Goal: Information Seeking & Learning: Understand process/instructions

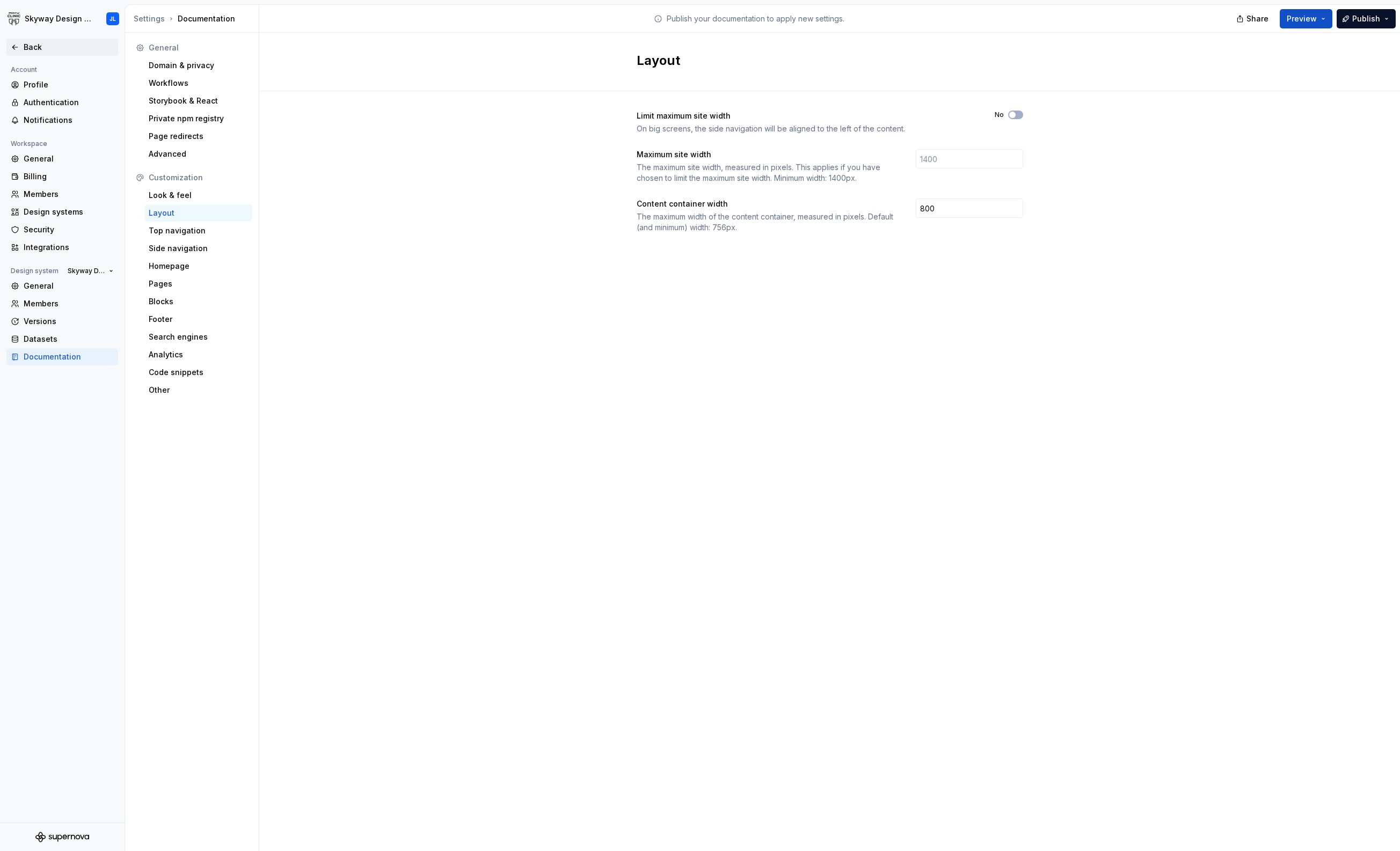
click at [50, 47] on div "Back" at bounding box center [68, 48] width 90 height 11
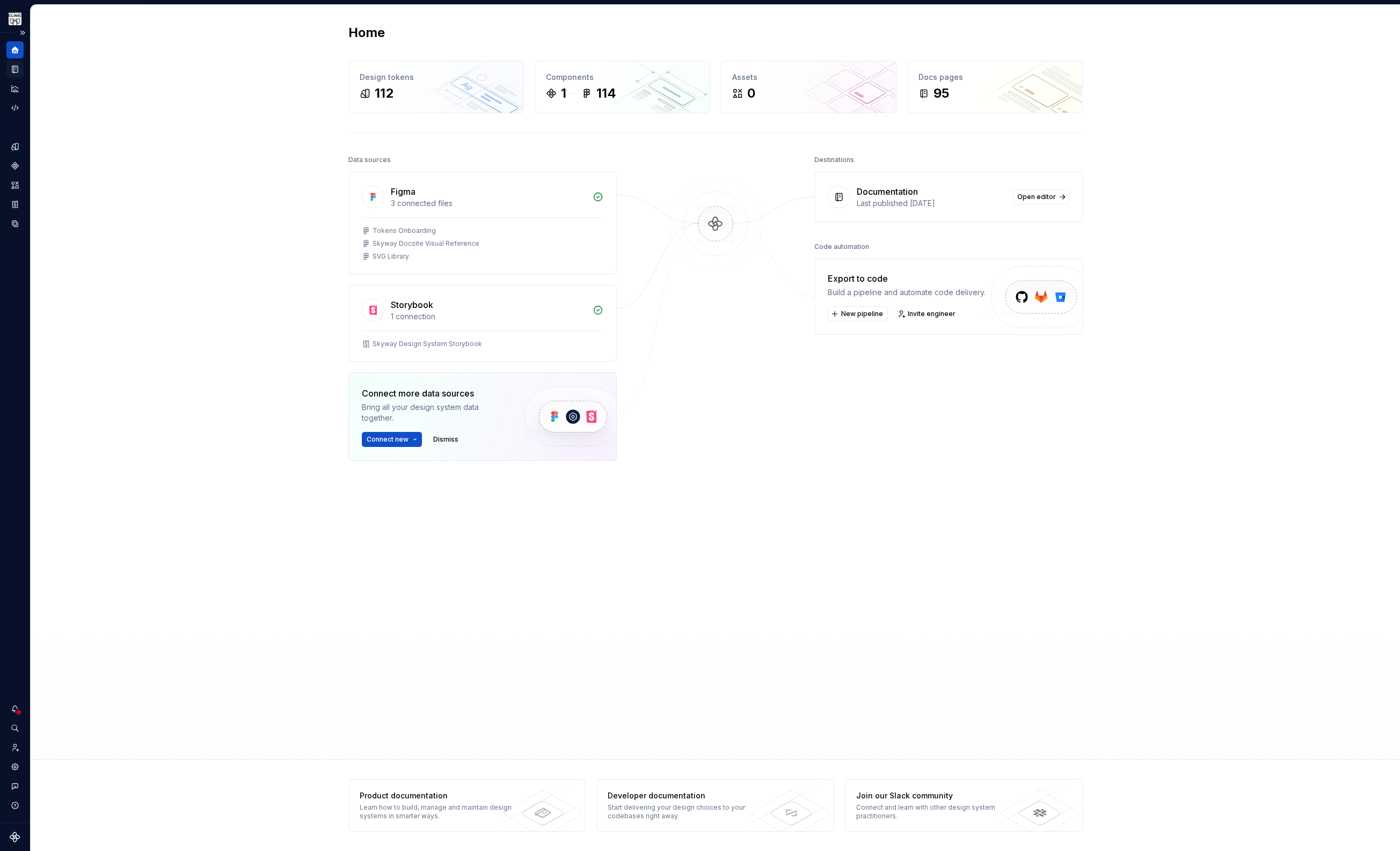
click at [18, 69] on icon "Documentation" at bounding box center [15, 69] width 9 height 9
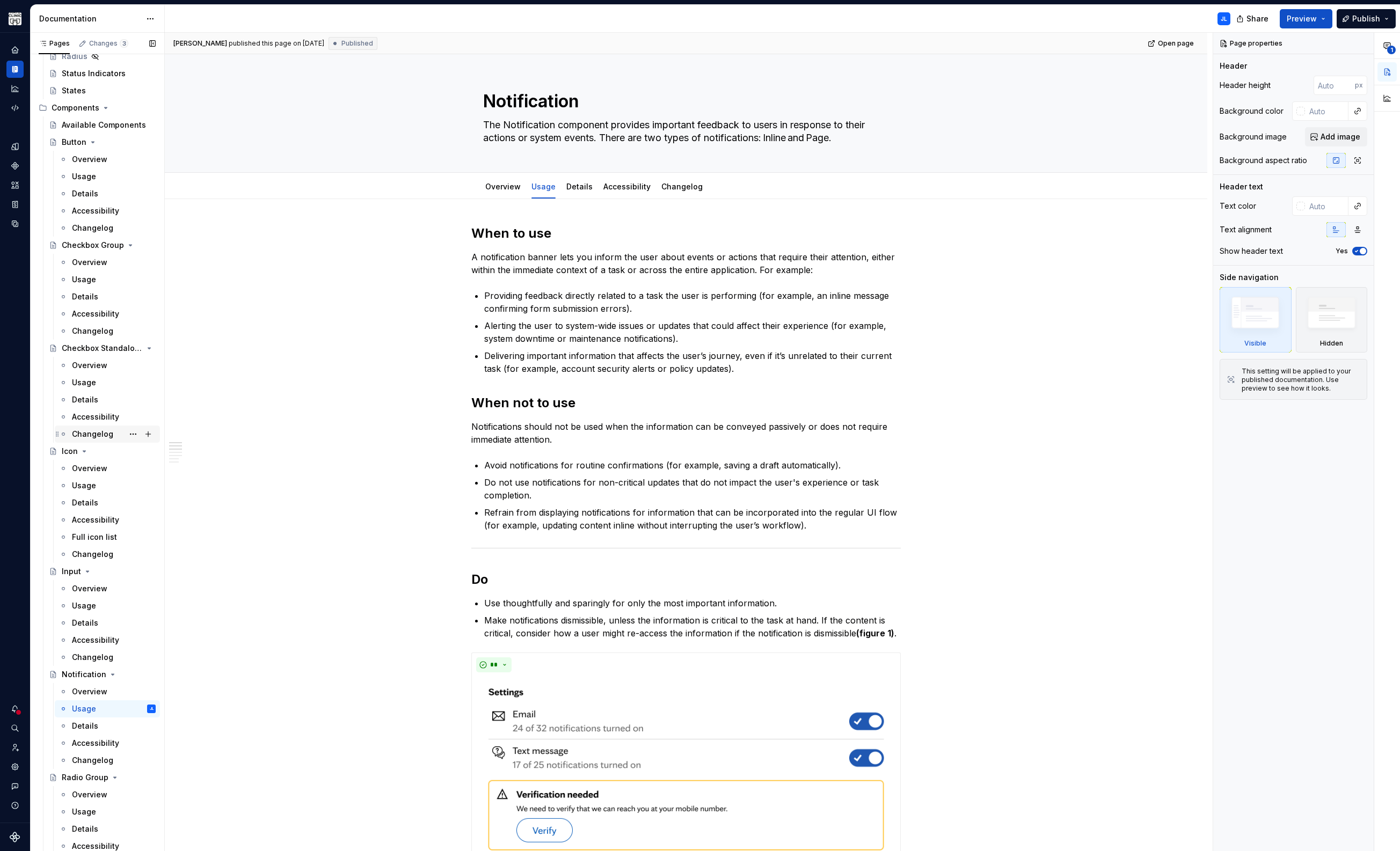
scroll to position [360, 0]
click at [88, 511] on div "Details" at bounding box center [85, 517] width 27 height 11
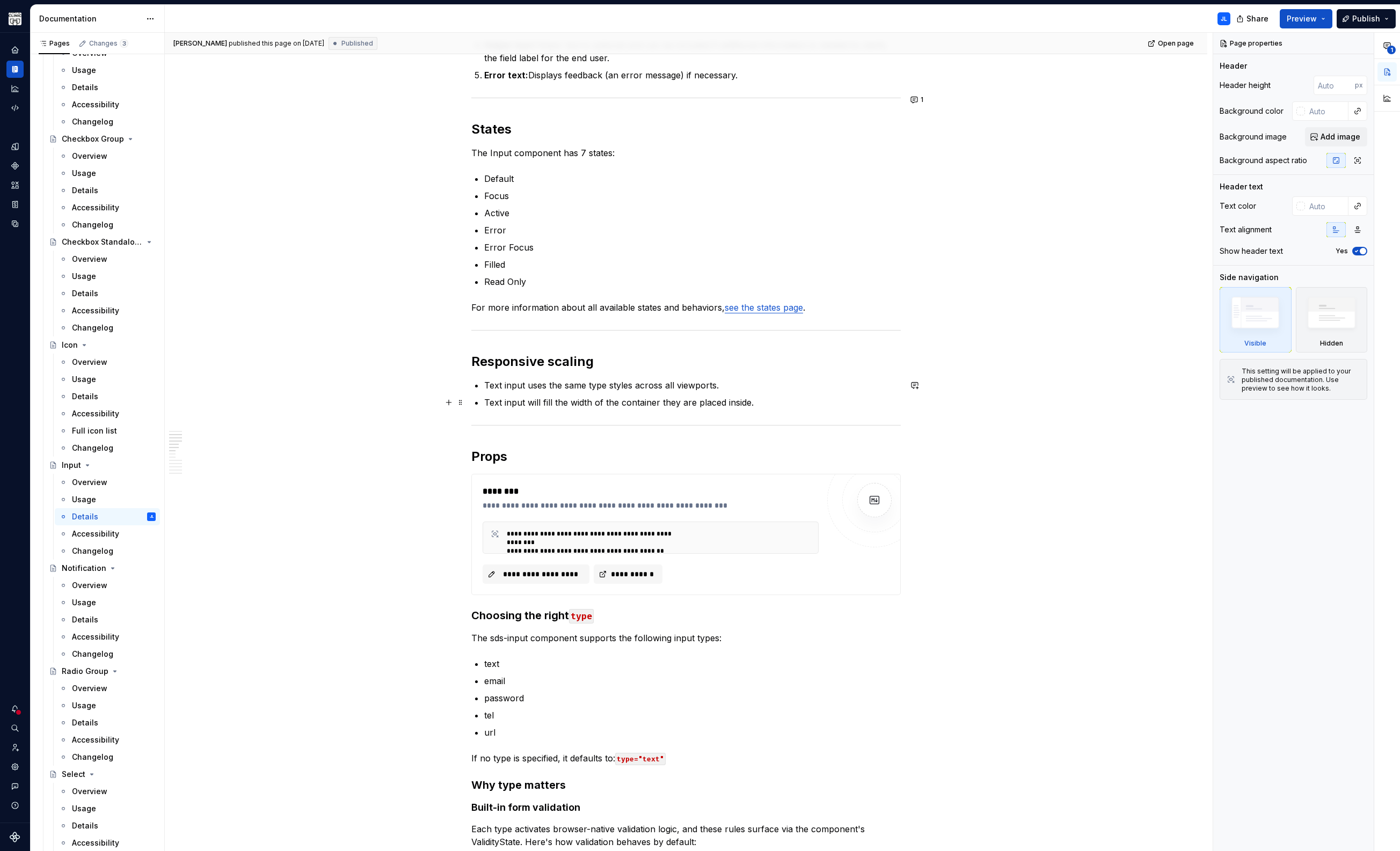
scroll to position [437, 0]
click at [770, 406] on p "Text input will fill the width of the container they are placed inside." at bounding box center [692, 402] width 416 height 12
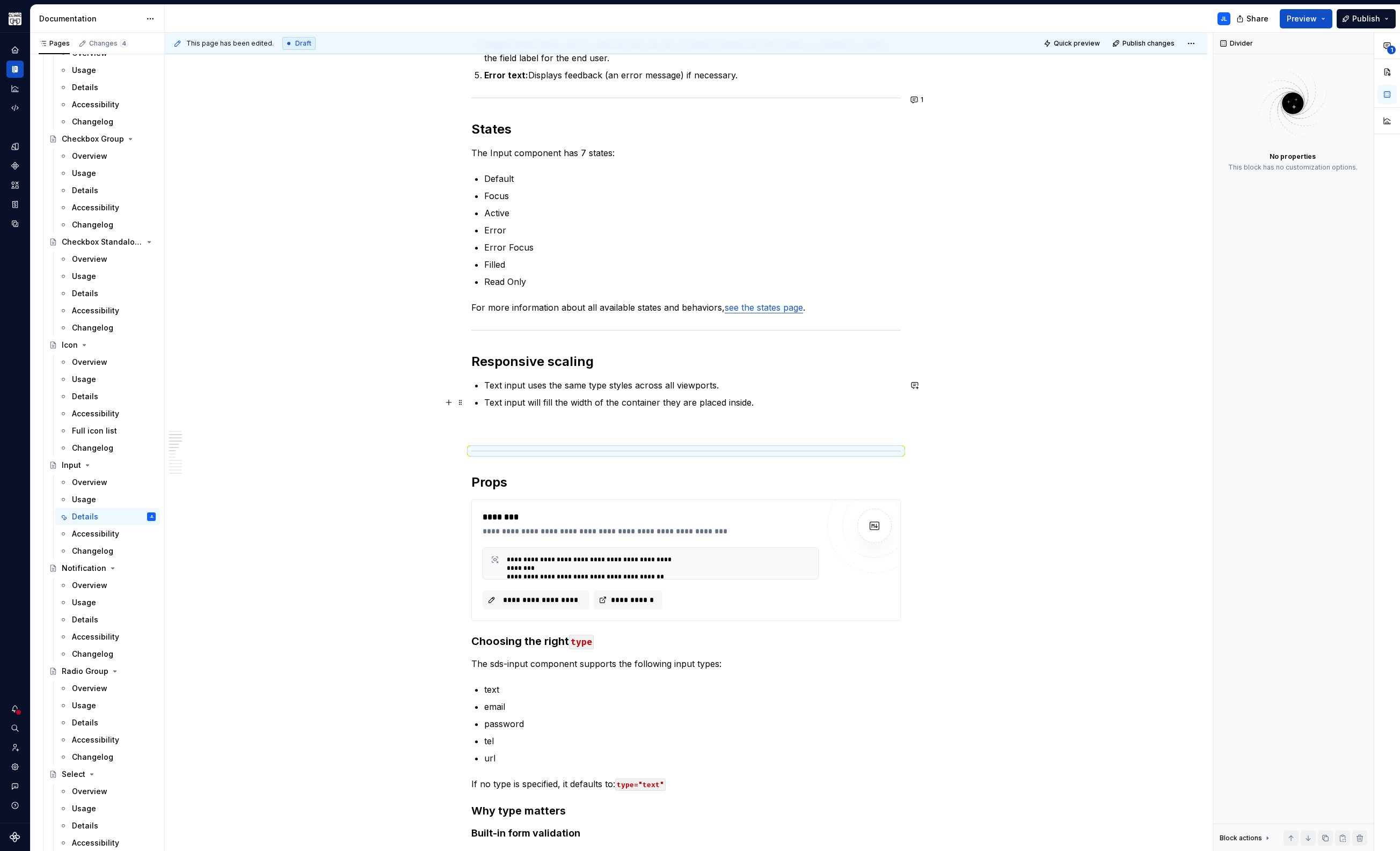
click at [700, 407] on p "Text input will fill the width of the container they are placed inside." at bounding box center [692, 402] width 416 height 12
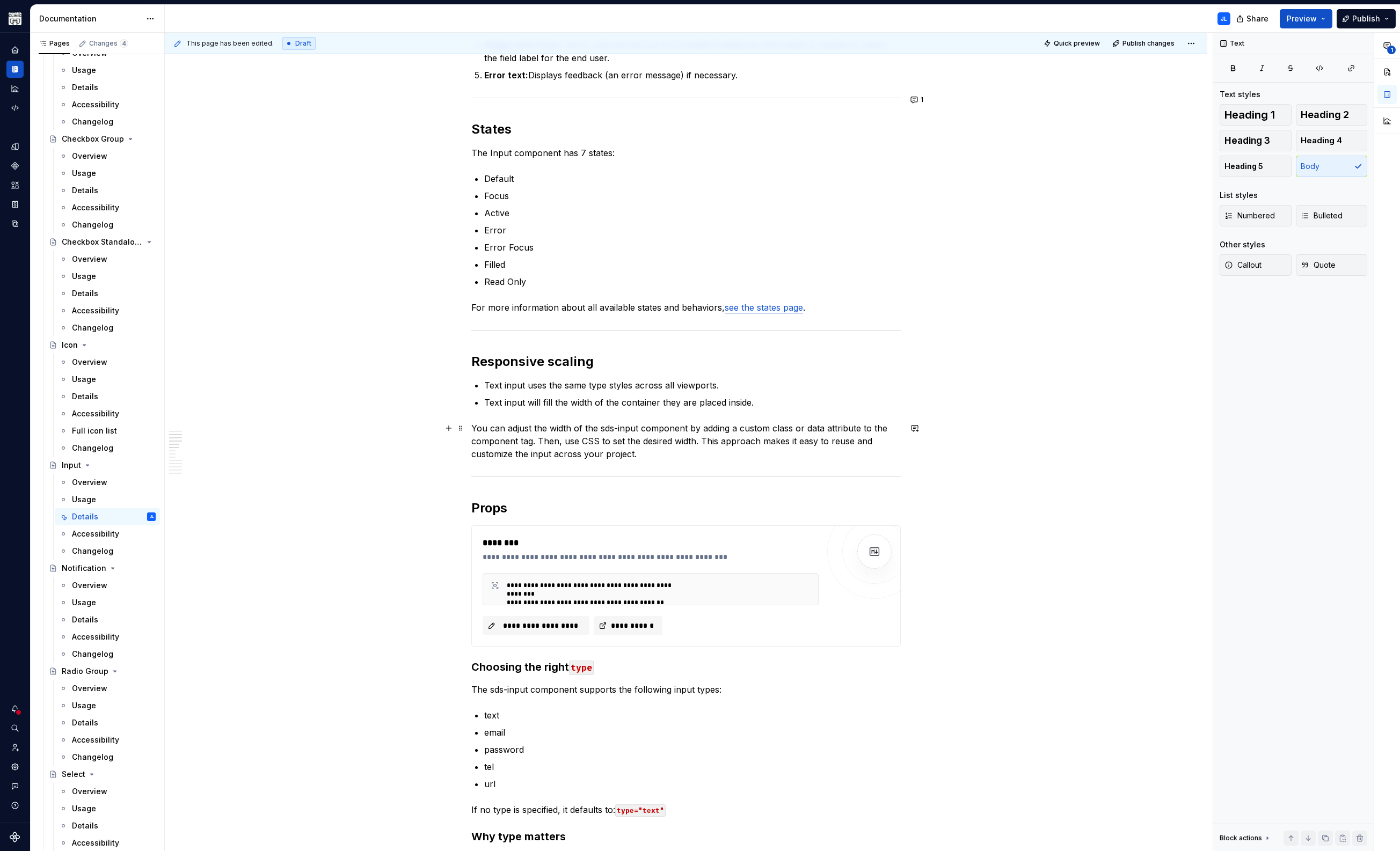
click at [601, 429] on p "You can adjust the width of the sds-input component by adding a custom class or…" at bounding box center [686, 440] width 429 height 38
drag, startPoint x: 639, startPoint y: 427, endPoint x: 597, endPoint y: 427, distance: 42.0
click at [597, 427] on p "You can adjust the width of the sds-input component by adding a custom class or…" at bounding box center [686, 440] width 429 height 38
click at [819, 404] on button "button" at bounding box center [824, 408] width 15 height 15
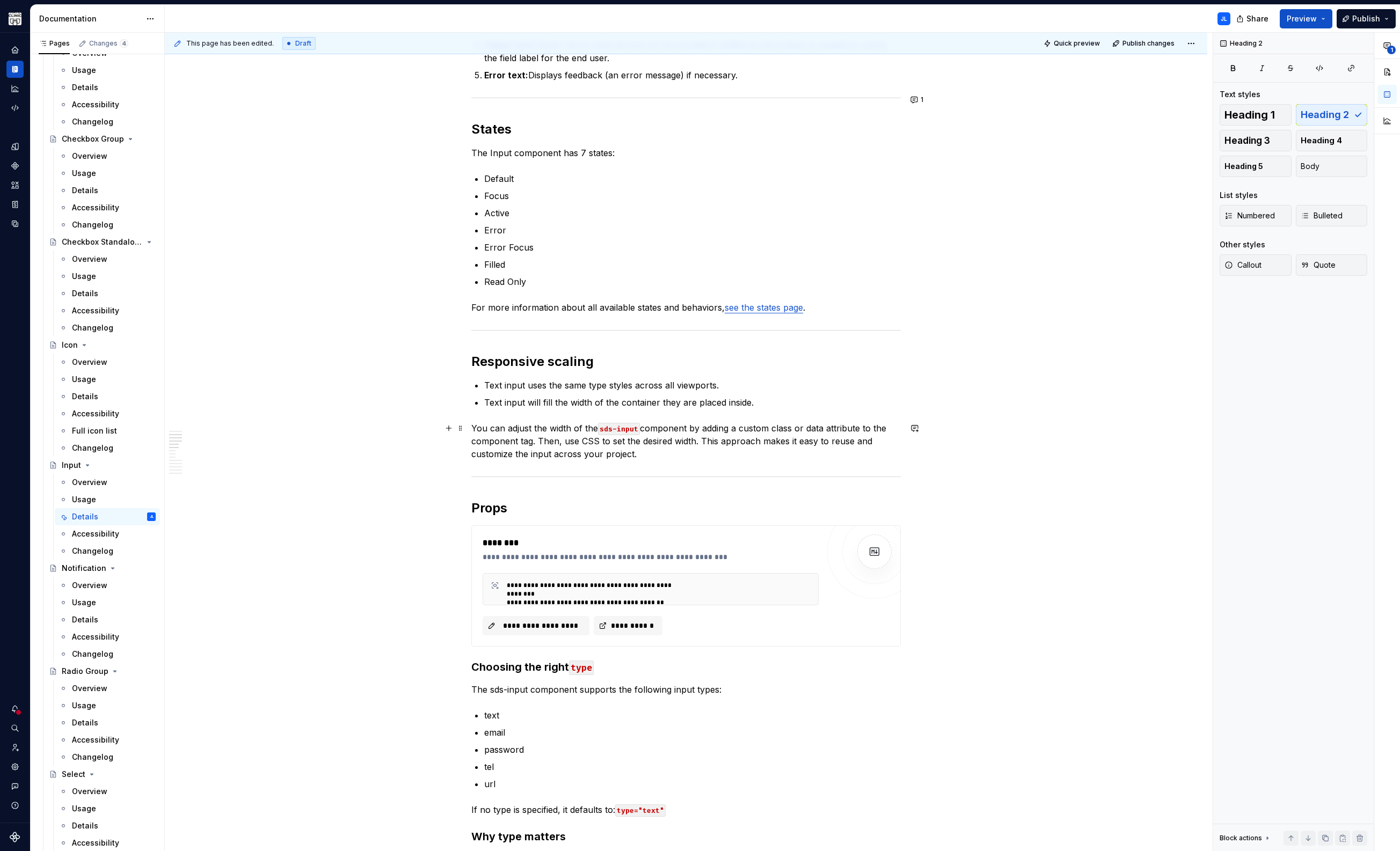
click at [640, 450] on p "You can adjust the width of the sds-input component by adding a custom class or…" at bounding box center [686, 440] width 429 height 38
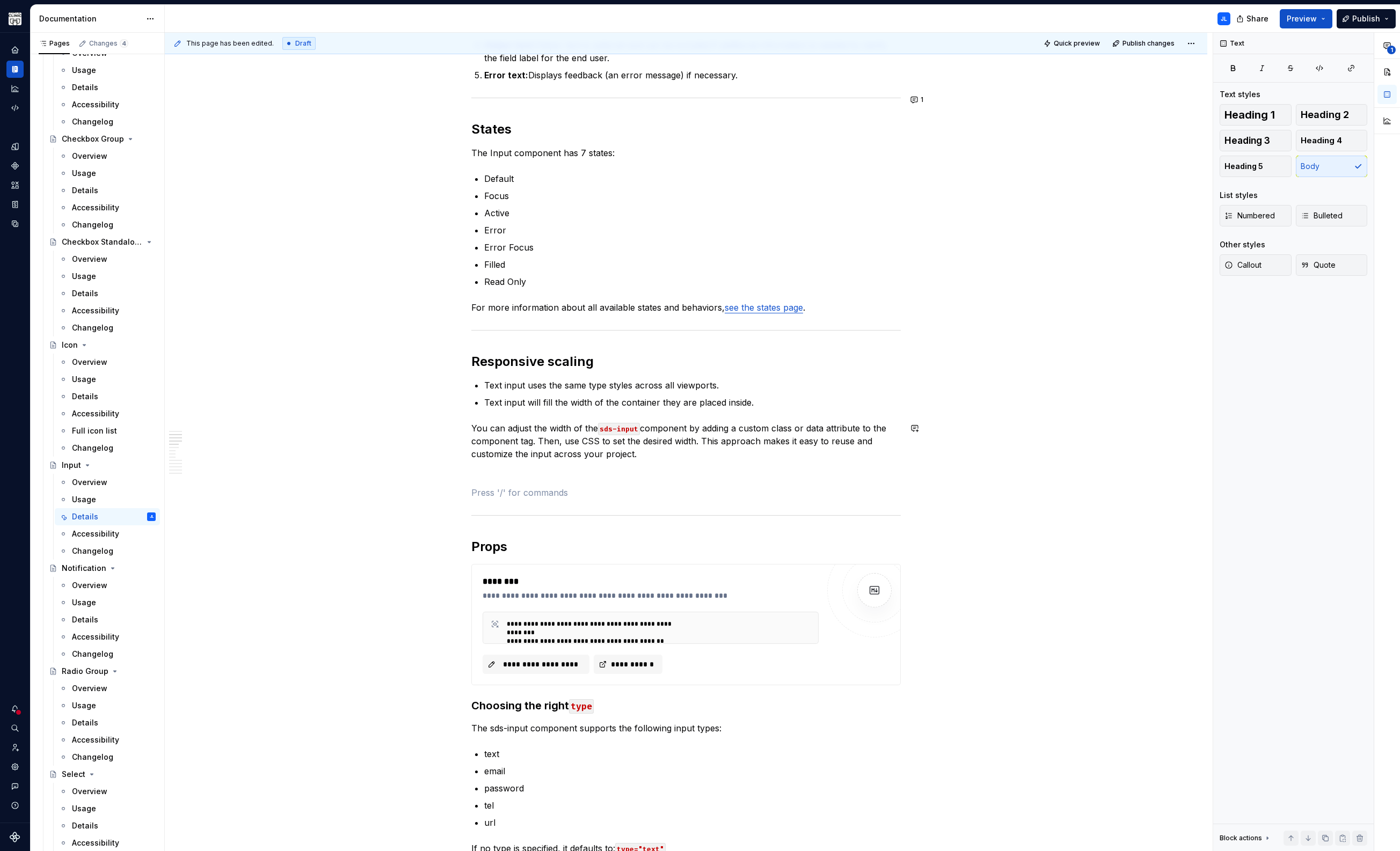
type textarea "*"
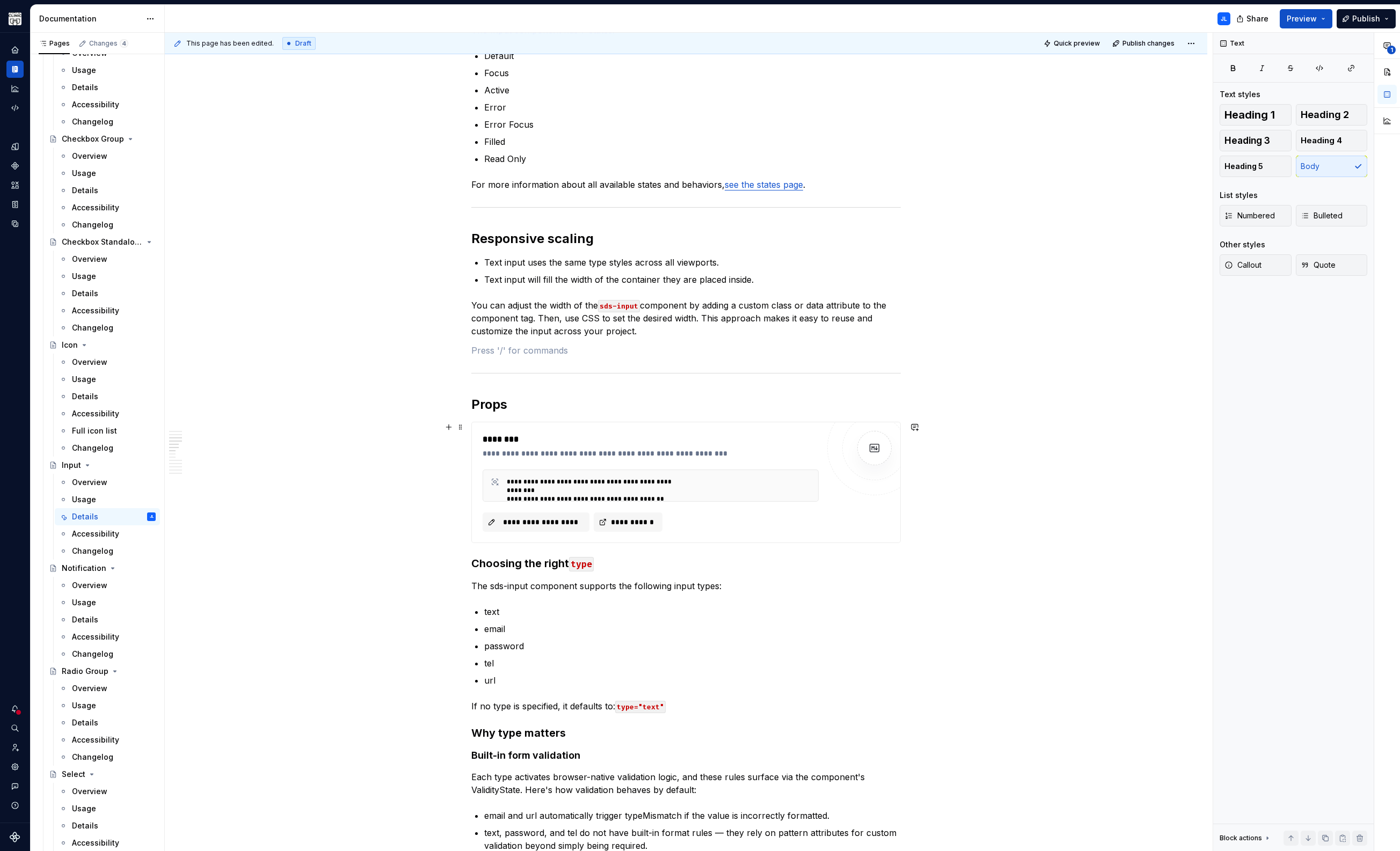
scroll to position [554, 0]
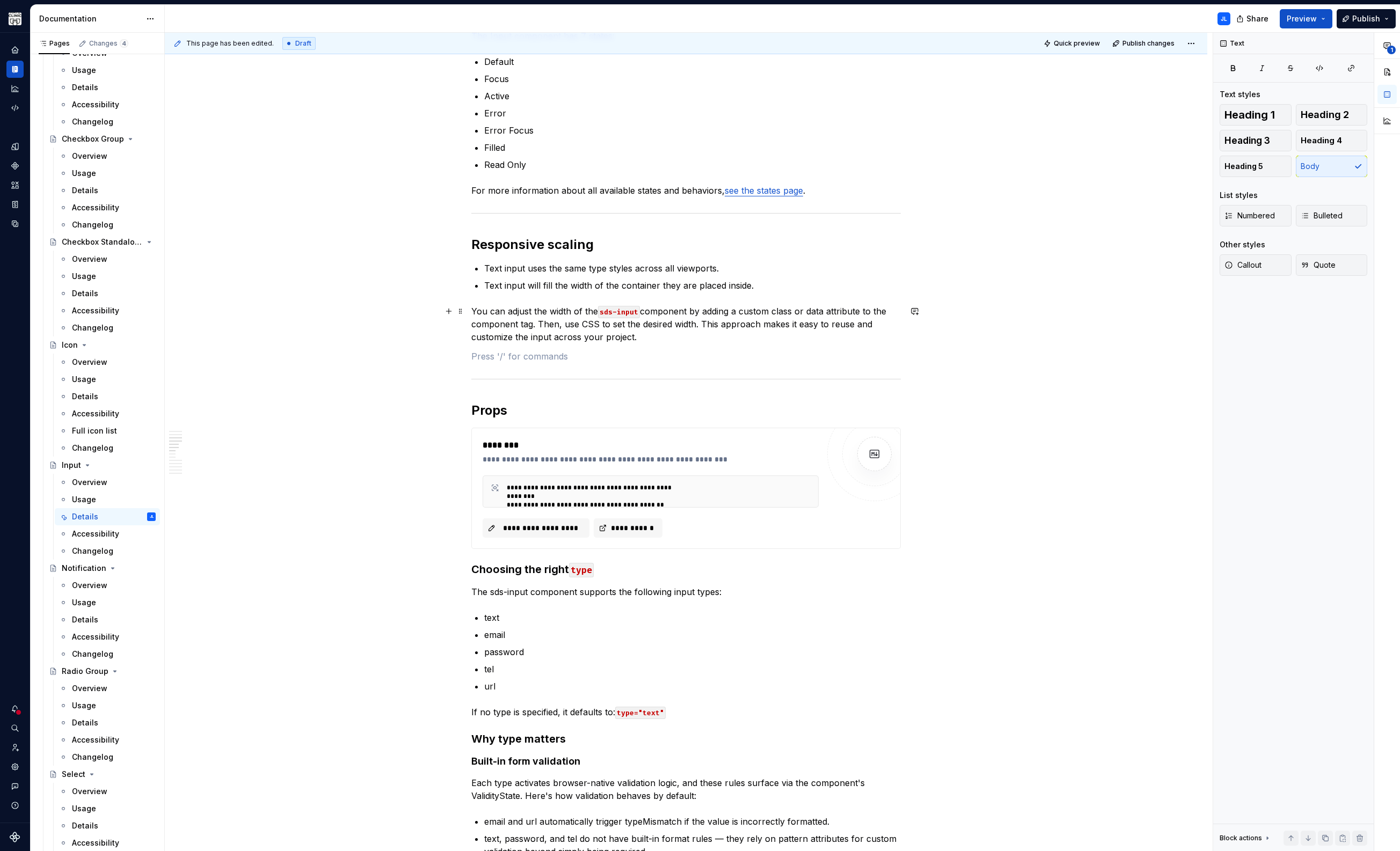
click at [648, 340] on p "You can adjust the width of the sds-input component by adding a custom class or…" at bounding box center [686, 323] width 429 height 38
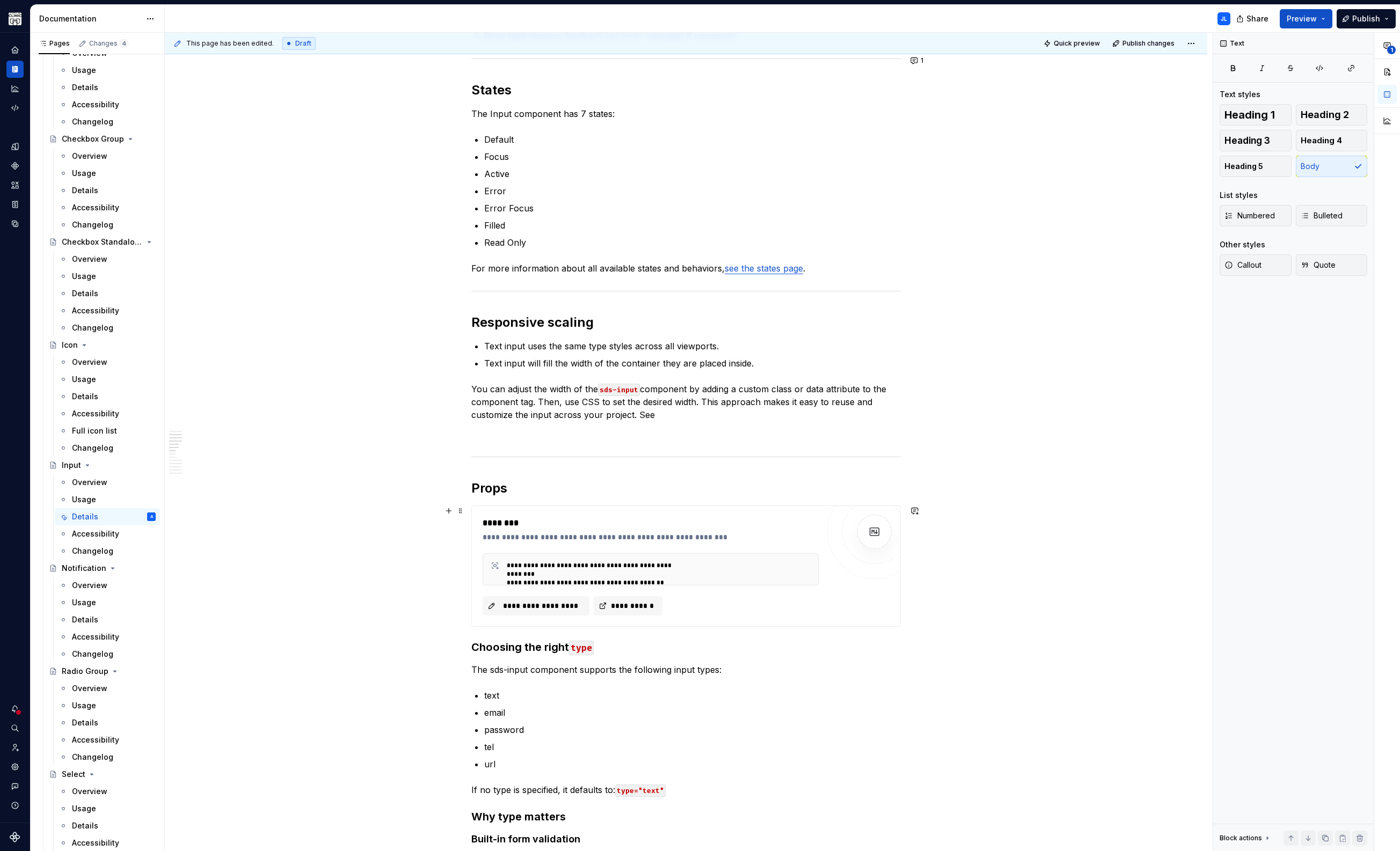
scroll to position [464, 0]
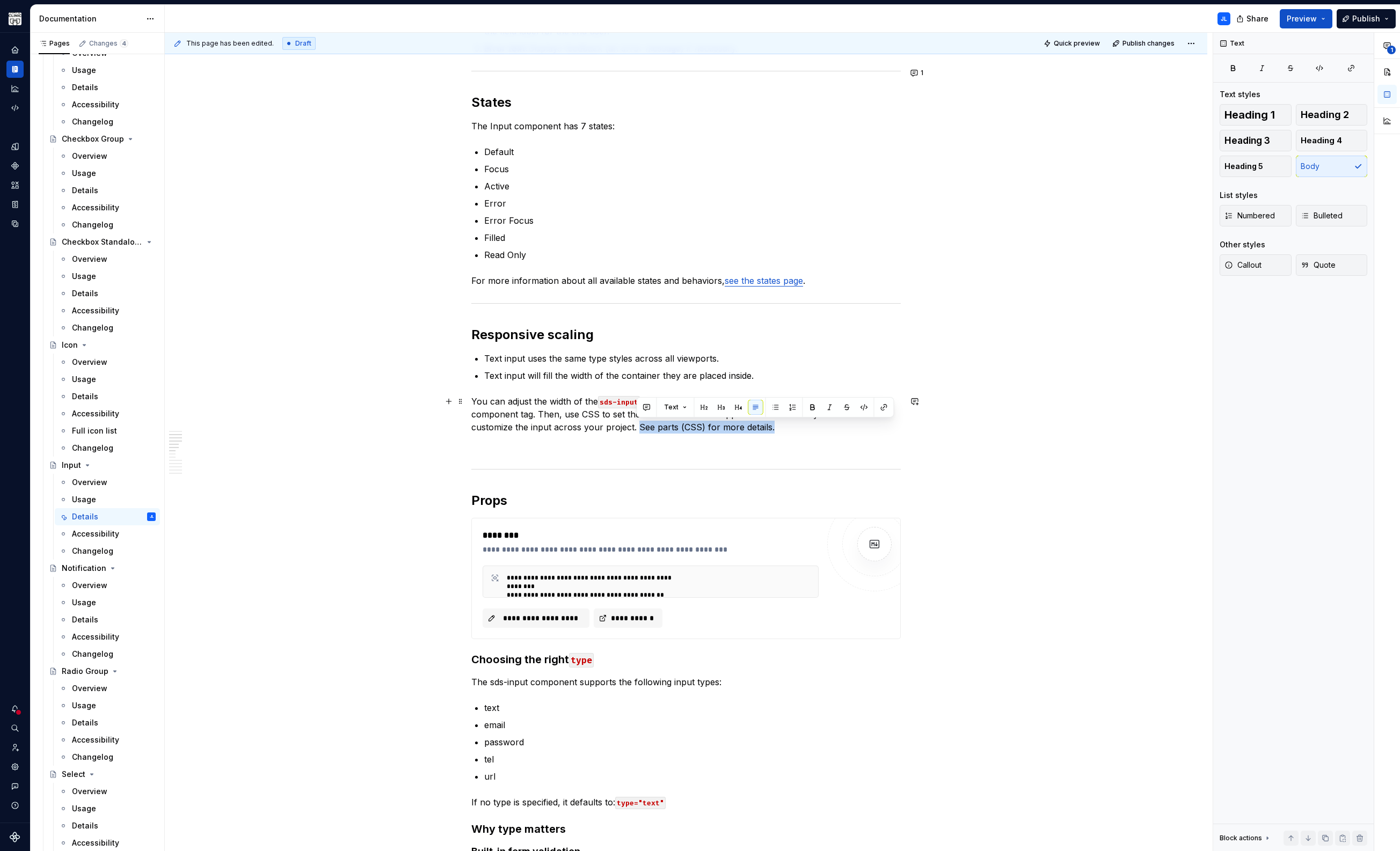
drag, startPoint x: 746, startPoint y: 428, endPoint x: 636, endPoint y: 430, distance: 110.0
click at [636, 430] on p "You can adjust the width of the sds-input component by adding a custom class or…" at bounding box center [686, 414] width 429 height 38
click at [883, 408] on button "button" at bounding box center [883, 407] width 15 height 15
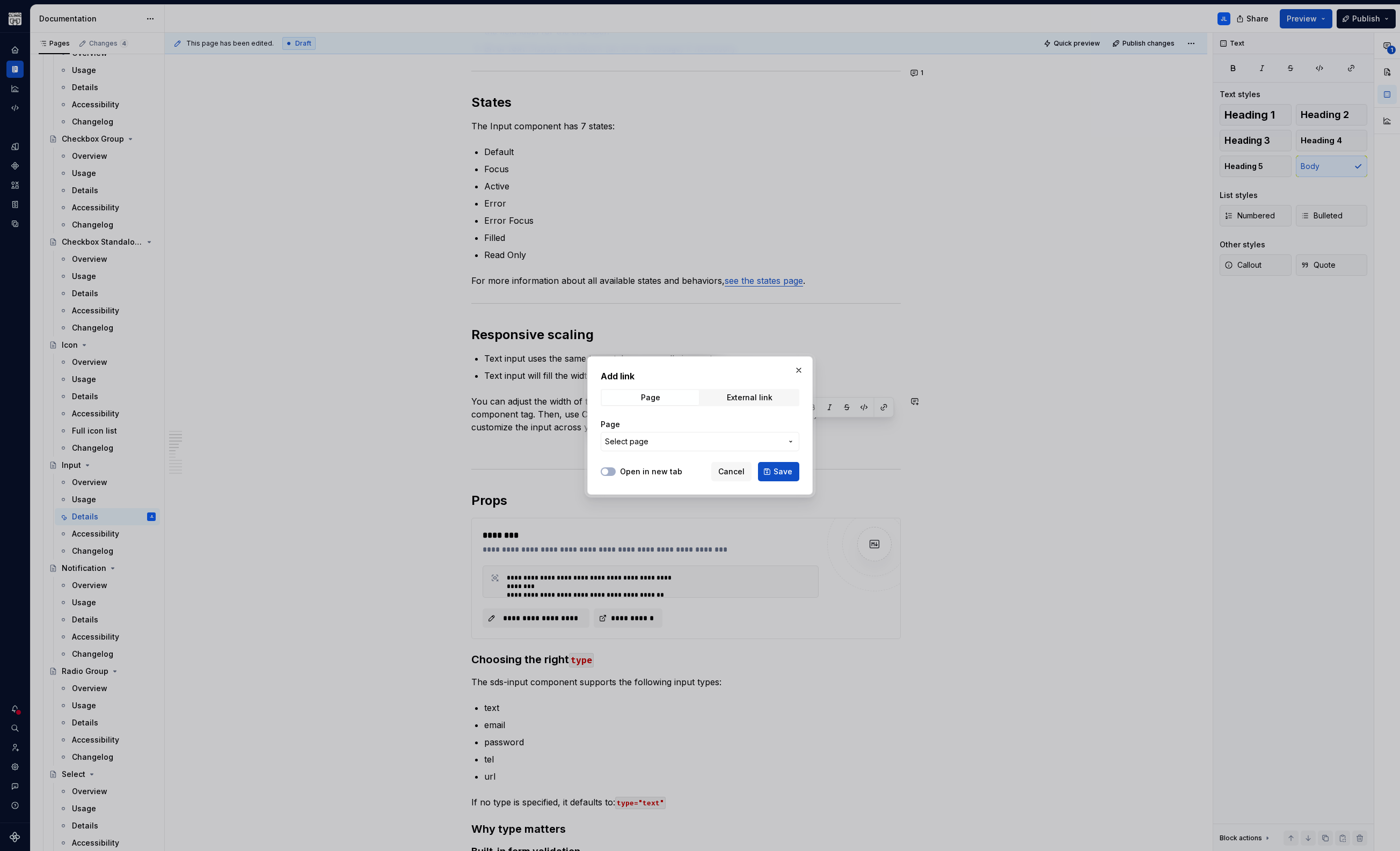
click at [680, 443] on span "Select page" at bounding box center [693, 442] width 177 height 11
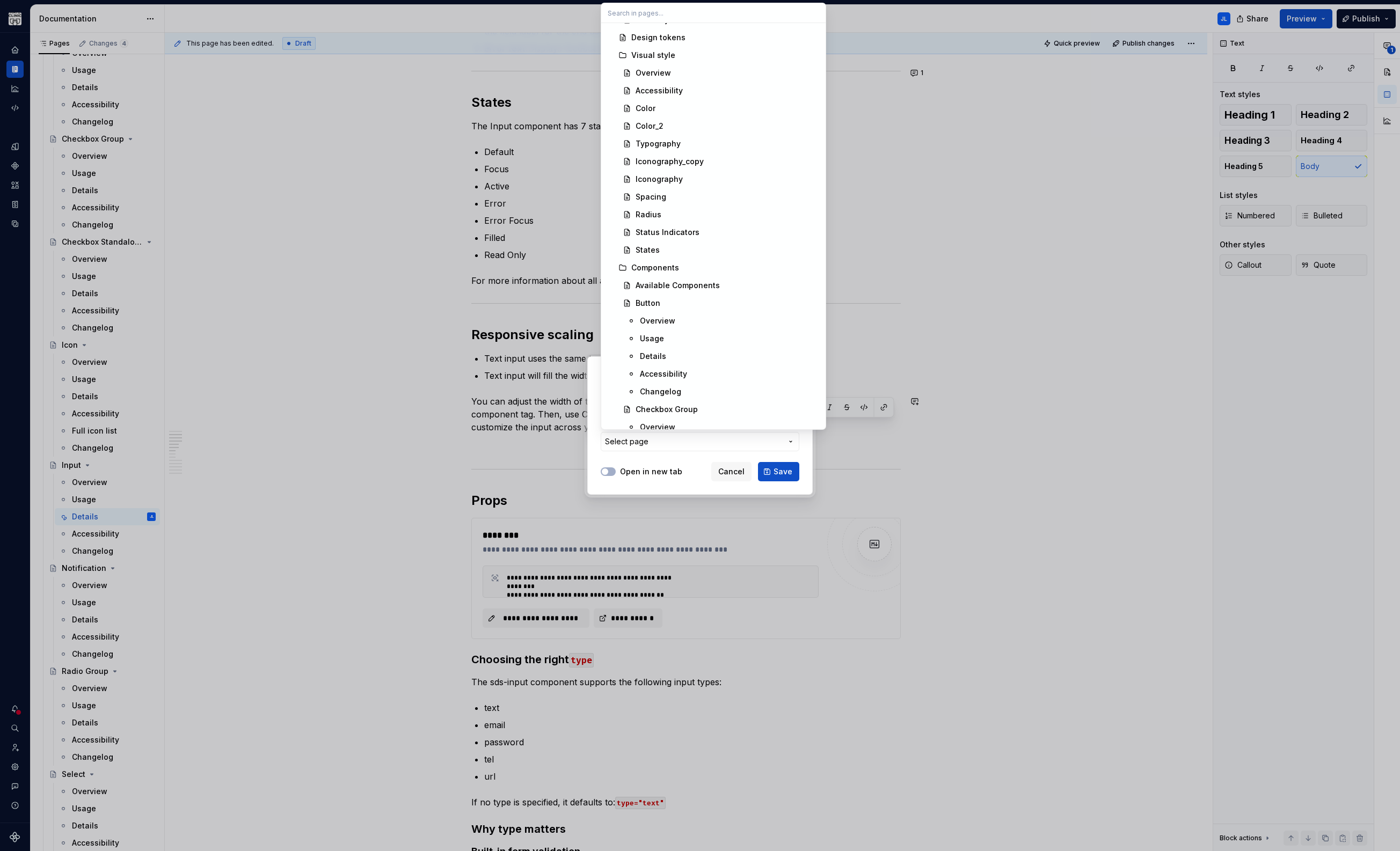
scroll to position [369, 0]
click at [686, 464] on div "Add link Page External link Page Select page Open in new tab Cancel Save" at bounding box center [700, 426] width 1400 height 851
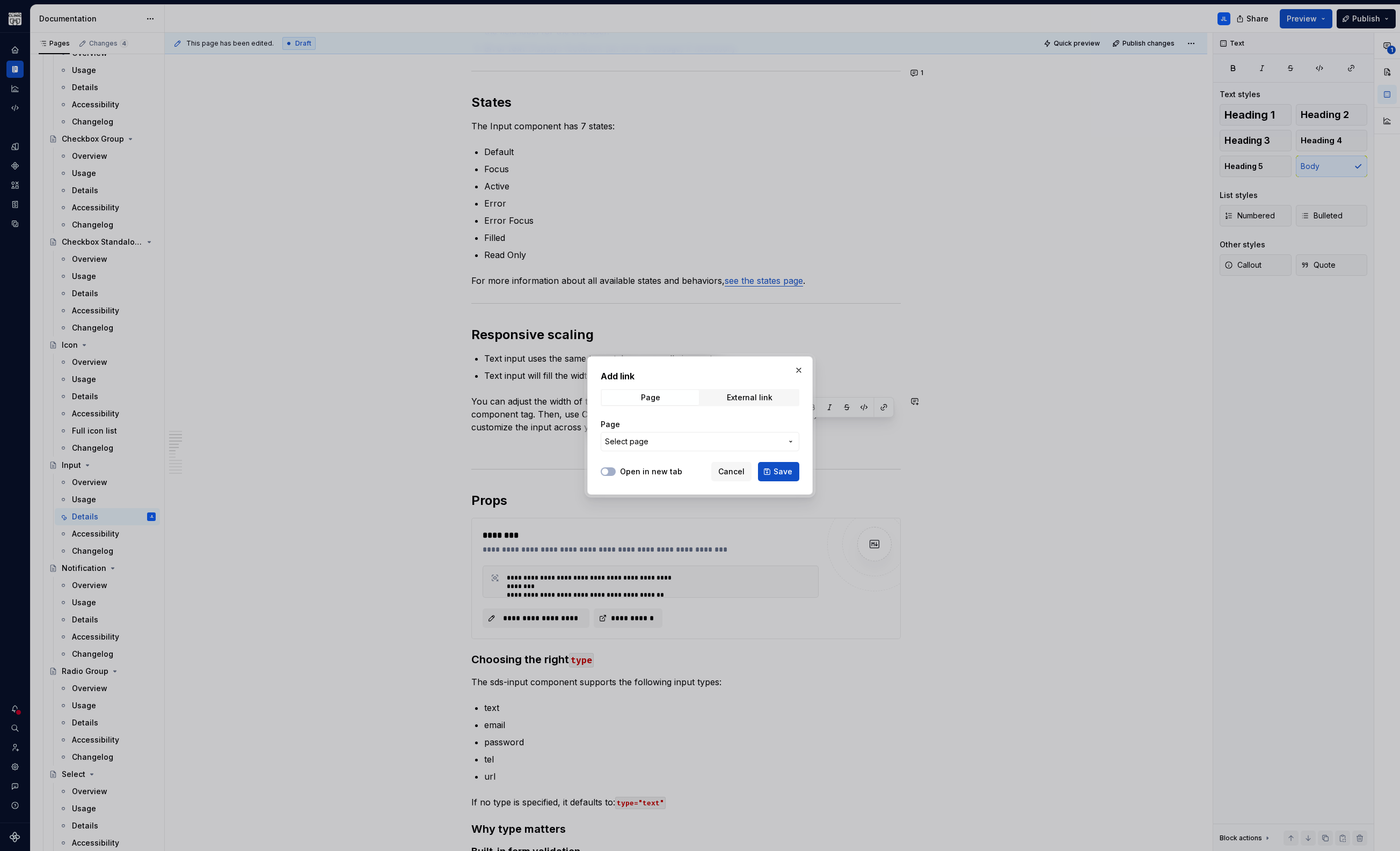
click at [758, 442] on span "Select page" at bounding box center [693, 442] width 177 height 11
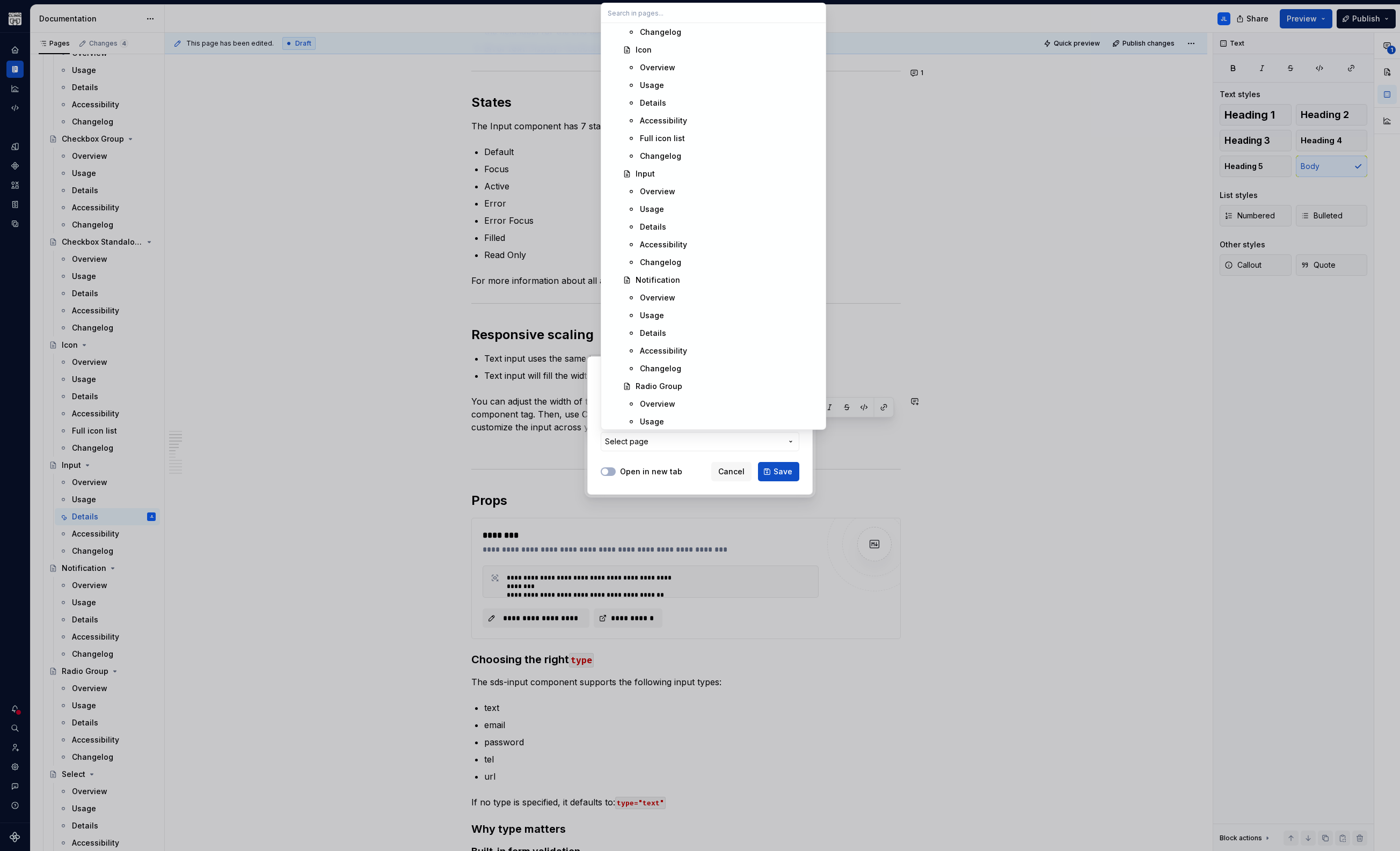
scroll to position [900, 0]
click at [662, 228] on div "Details" at bounding box center [653, 232] width 27 height 11
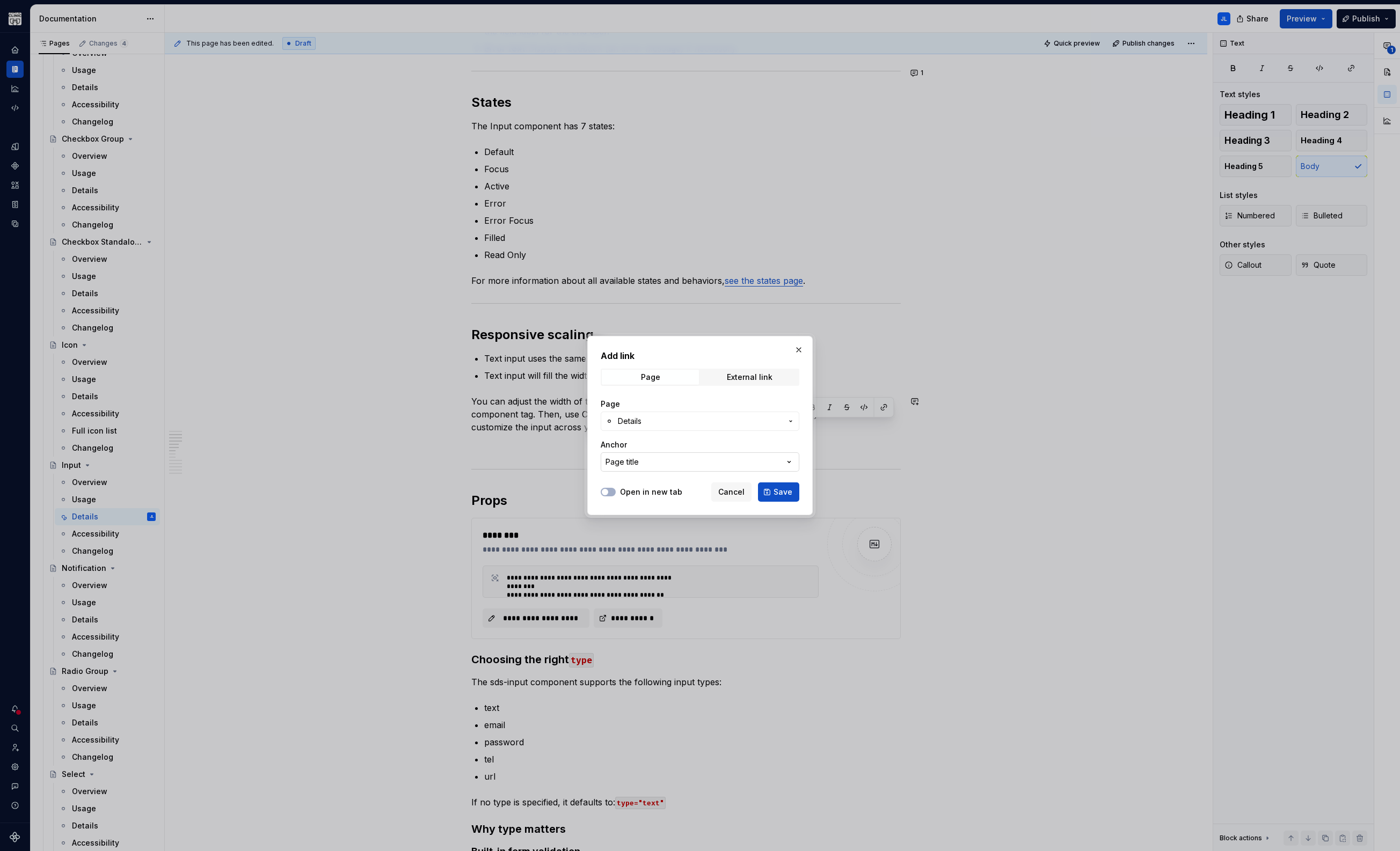
click at [659, 459] on button "Page title" at bounding box center [700, 461] width 198 height 20
click at [660, 437] on div "Add link Page External link Page Details Anchor Page title Open in new tab Canc…" at bounding box center [700, 426] width 1400 height 851
click at [633, 463] on div "Page title" at bounding box center [622, 462] width 34 height 11
click at [647, 503] on div "Page title" at bounding box center [639, 505] width 36 height 11
click at [647, 465] on button "Page title" at bounding box center [700, 461] width 198 height 20
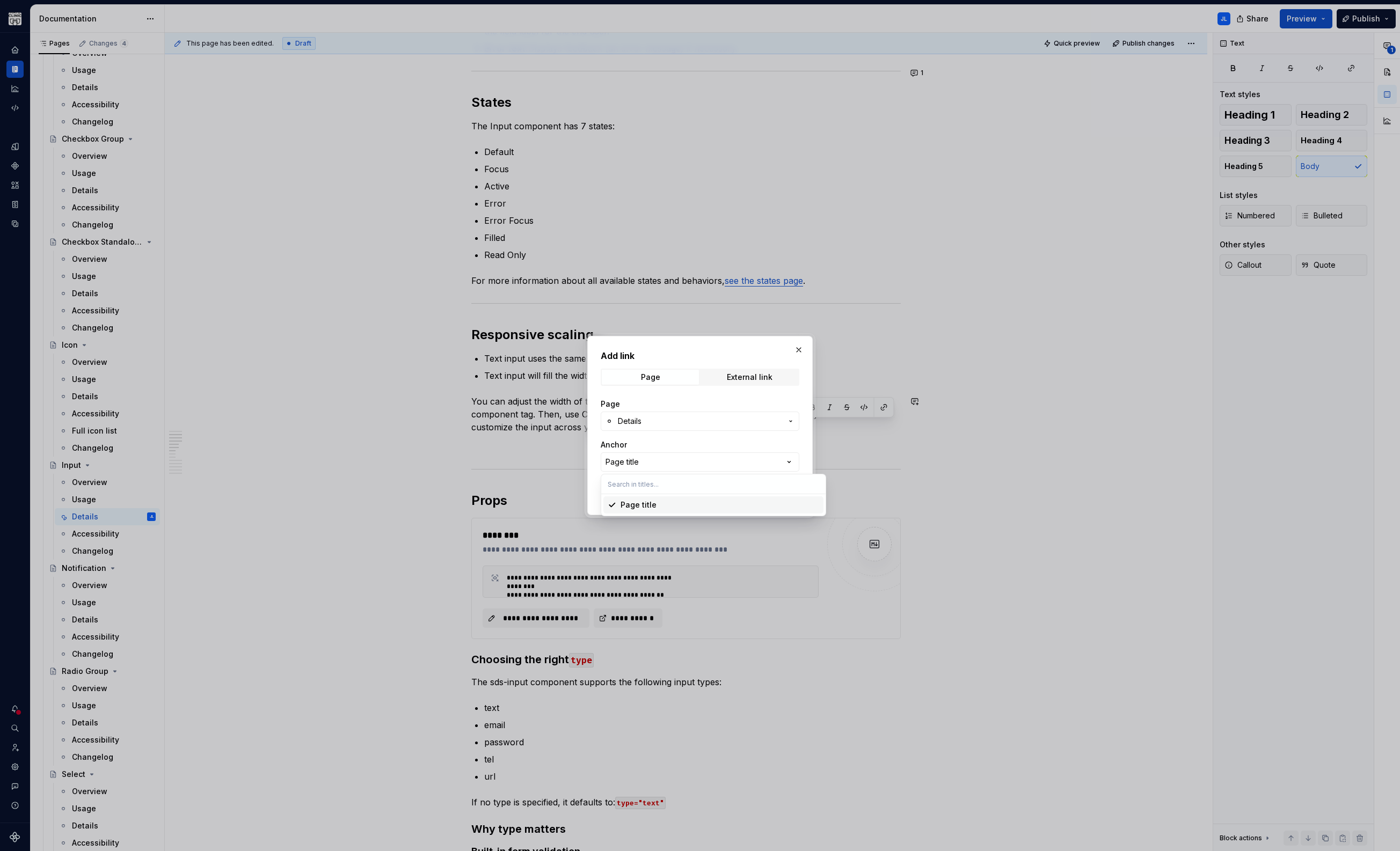
click at [650, 400] on div "Add link Page External link Page Details Anchor Page title Open in new tab Canc…" at bounding box center [700, 426] width 1400 height 851
click at [662, 420] on span "Details" at bounding box center [700, 422] width 164 height 11
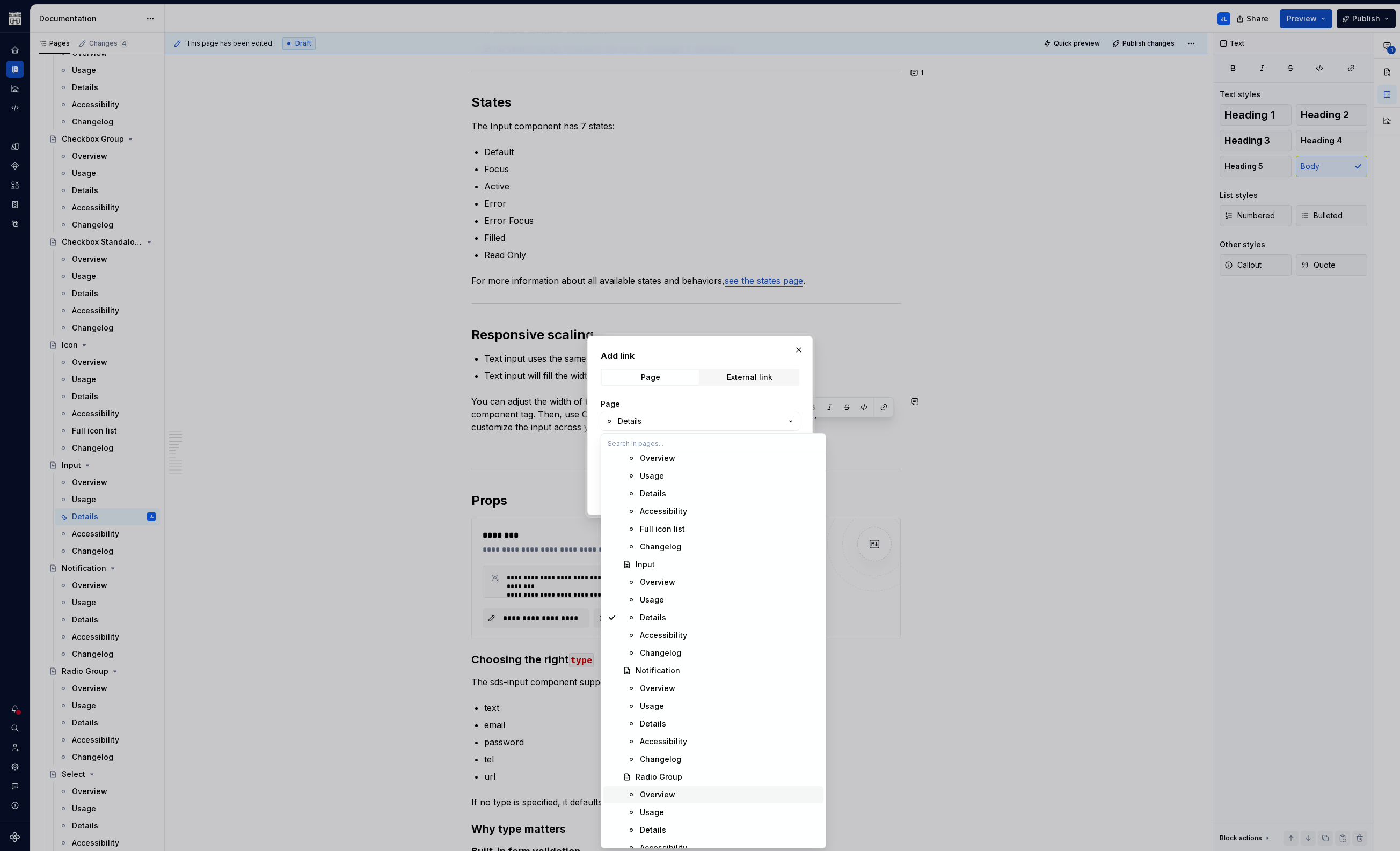
scroll to position [945, 0]
click at [656, 398] on div "Add link Page External link Page Details Anchor Page title Open in new tab Canc…" at bounding box center [700, 426] width 1400 height 851
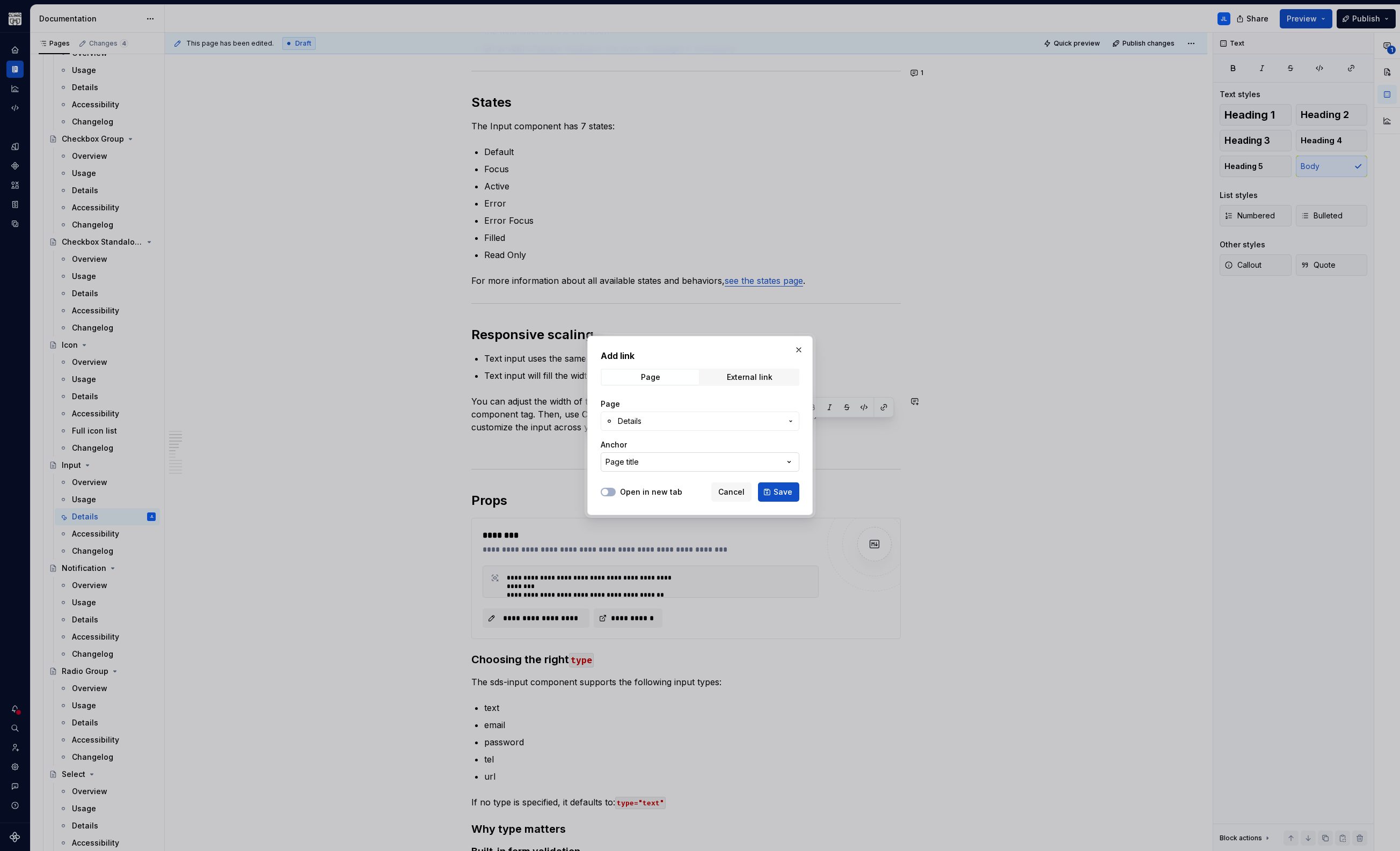
click at [648, 459] on button "Page title" at bounding box center [700, 461] width 198 height 20
type input "parts"
click at [595, 472] on div "Add link Page External link Page Details Anchor Page title Open in new tab Canc…" at bounding box center [700, 426] width 1400 height 851
click at [731, 486] on button "Cancel" at bounding box center [732, 492] width 41 height 20
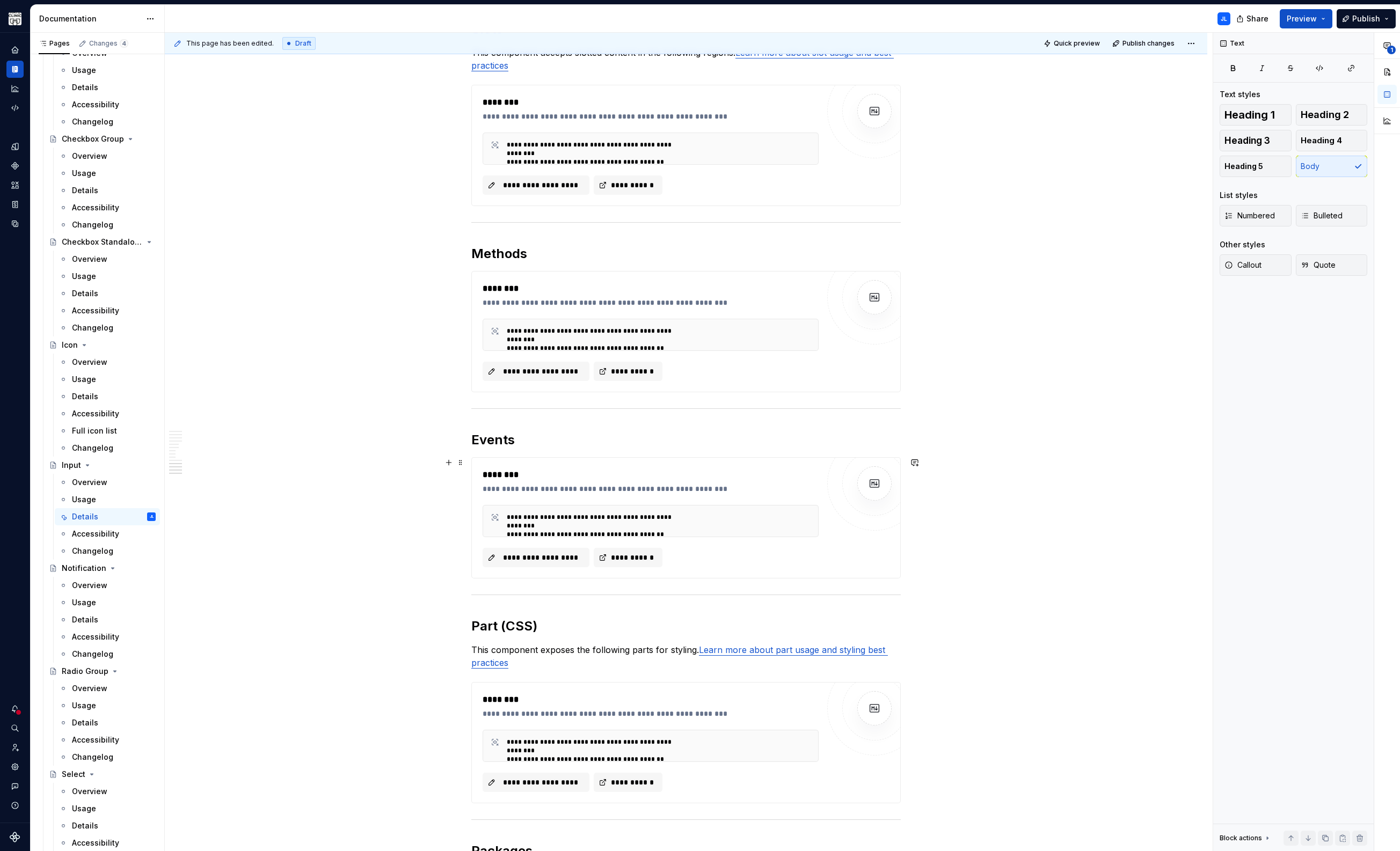
scroll to position [1775, 0]
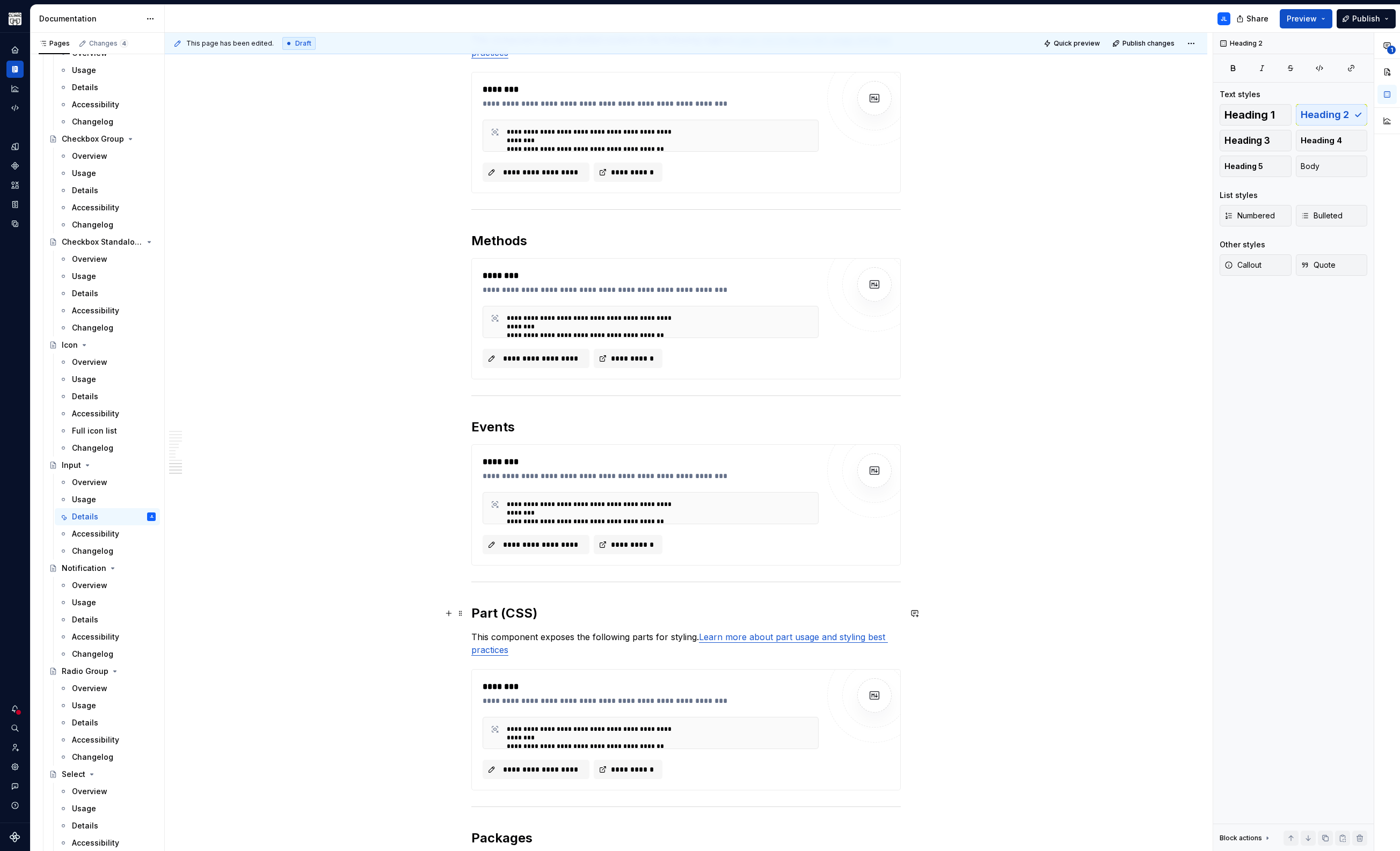
click at [493, 614] on h2 "Part (CSS)" at bounding box center [686, 614] width 429 height 17
click at [1359, 69] on button "button" at bounding box center [1351, 68] width 32 height 15
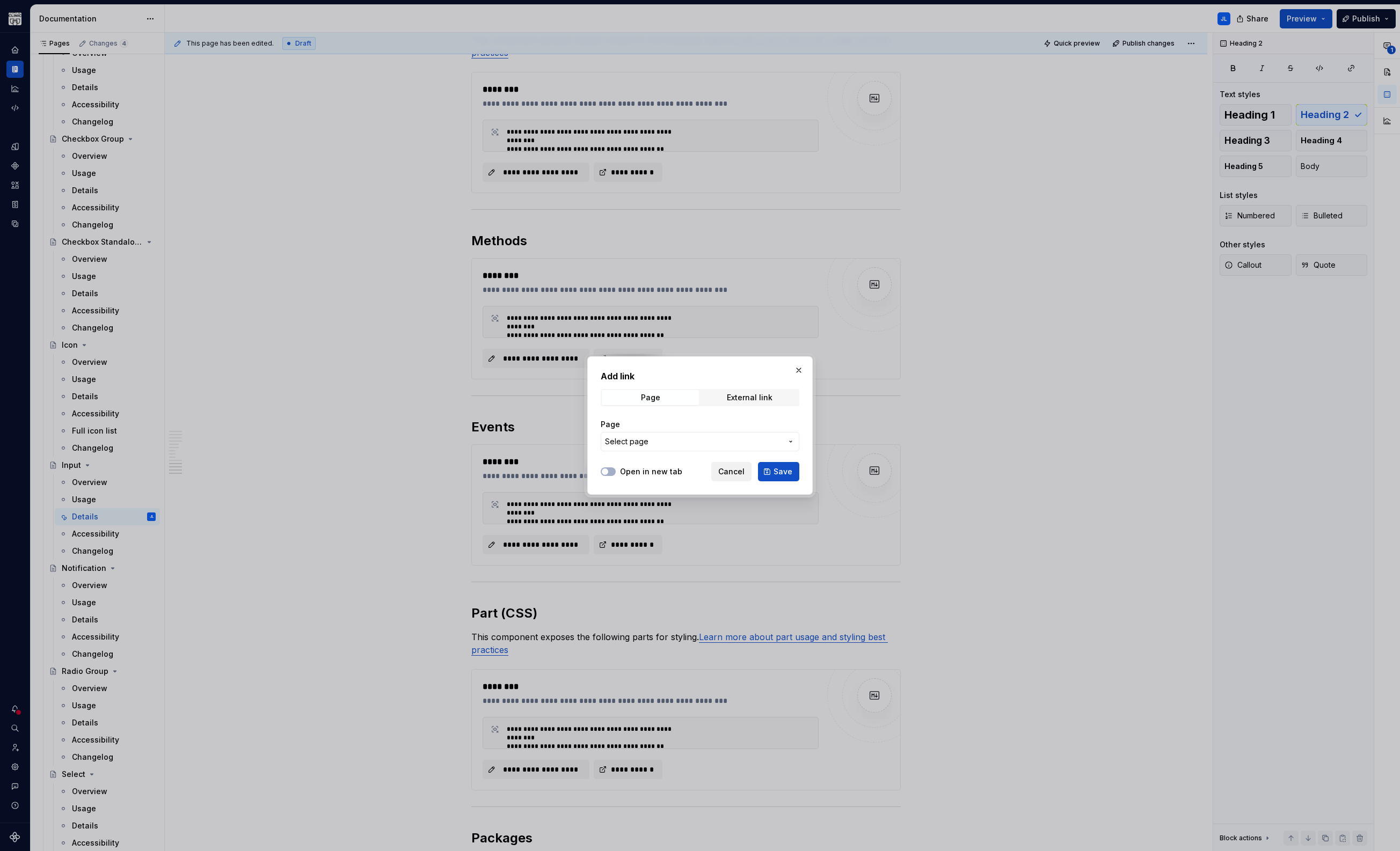
click at [738, 469] on span "Cancel" at bounding box center [732, 472] width 27 height 11
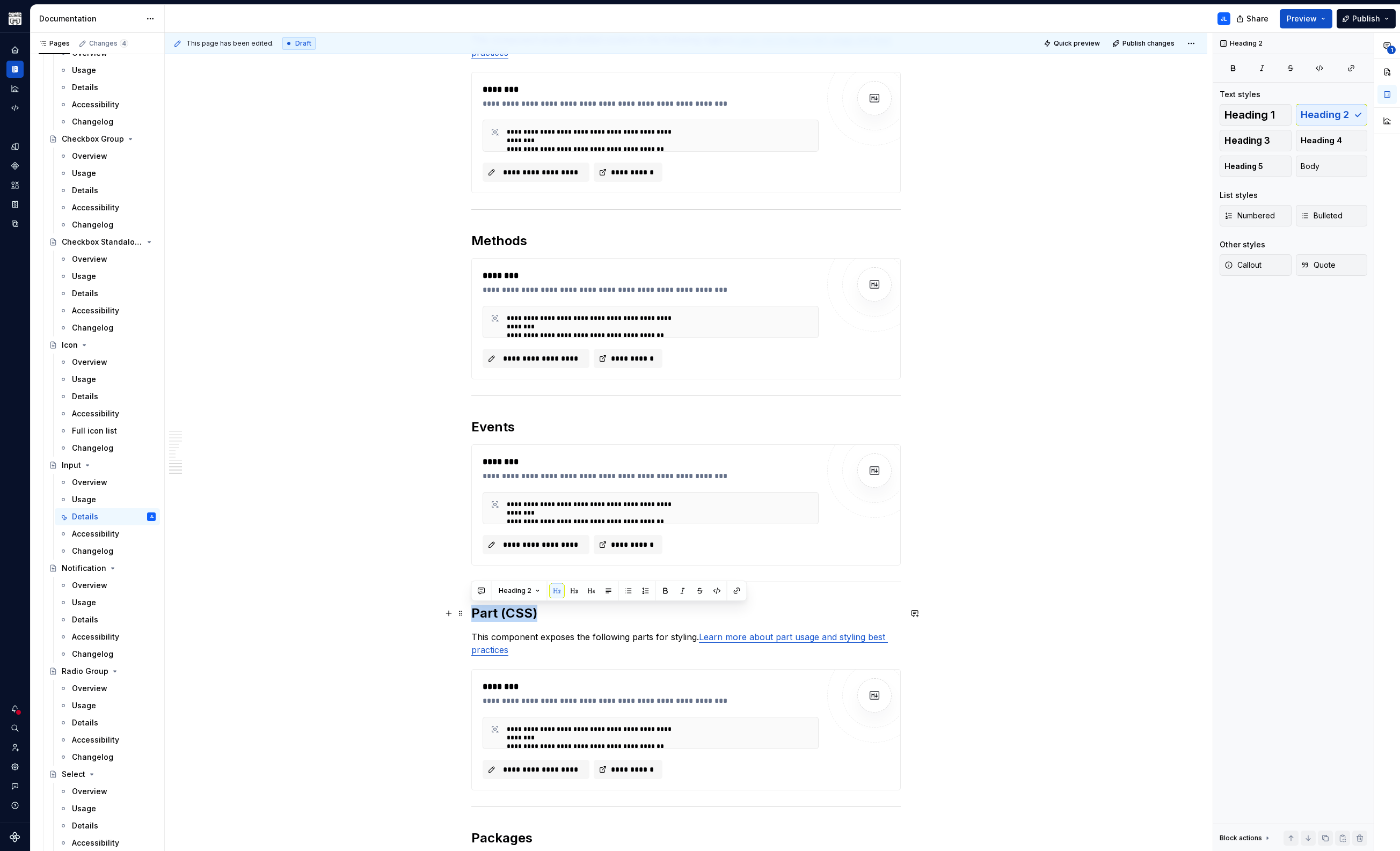
drag, startPoint x: 536, startPoint y: 613, endPoint x: 468, endPoint y: 614, distance: 68.0
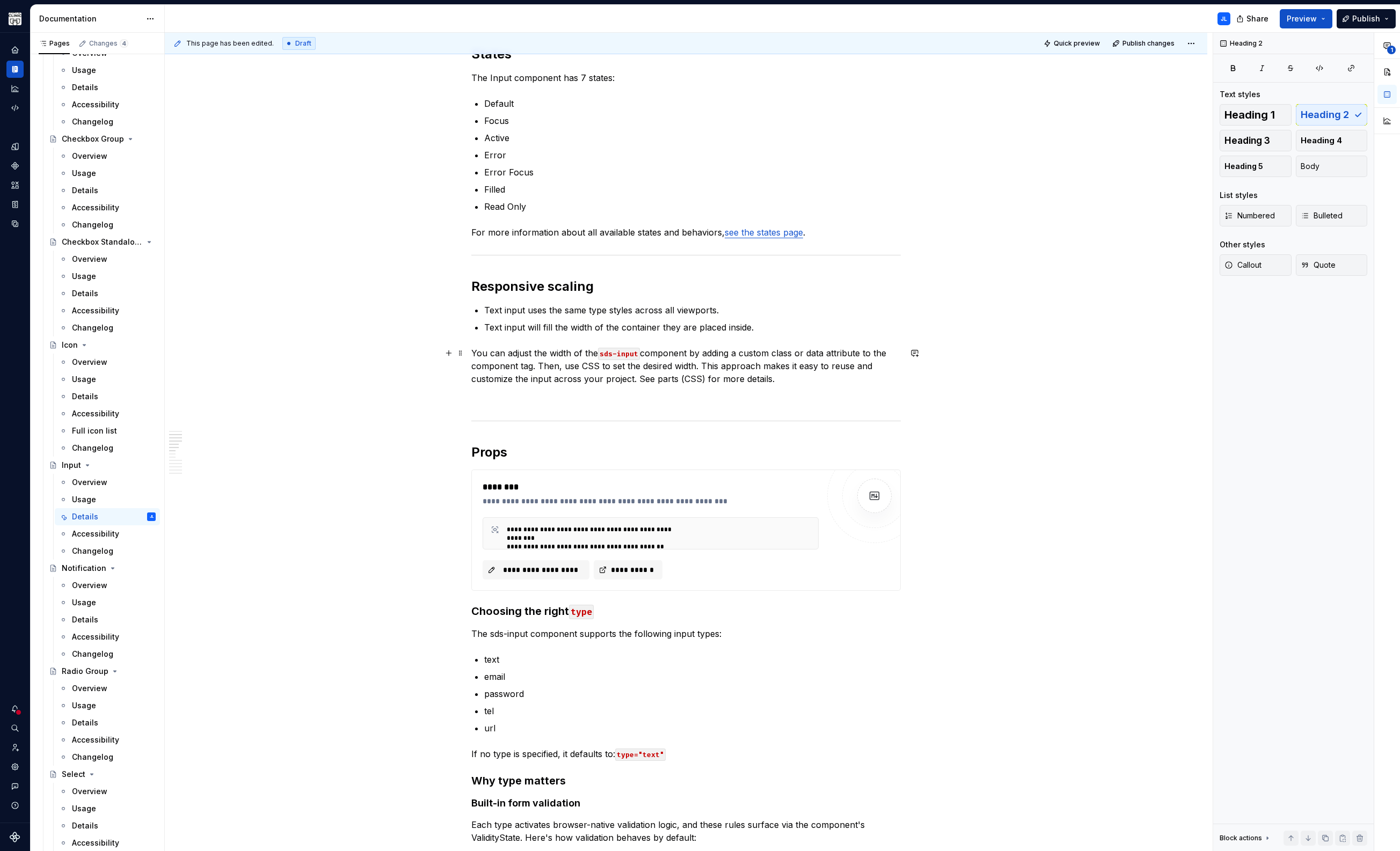
scroll to position [495, 0]
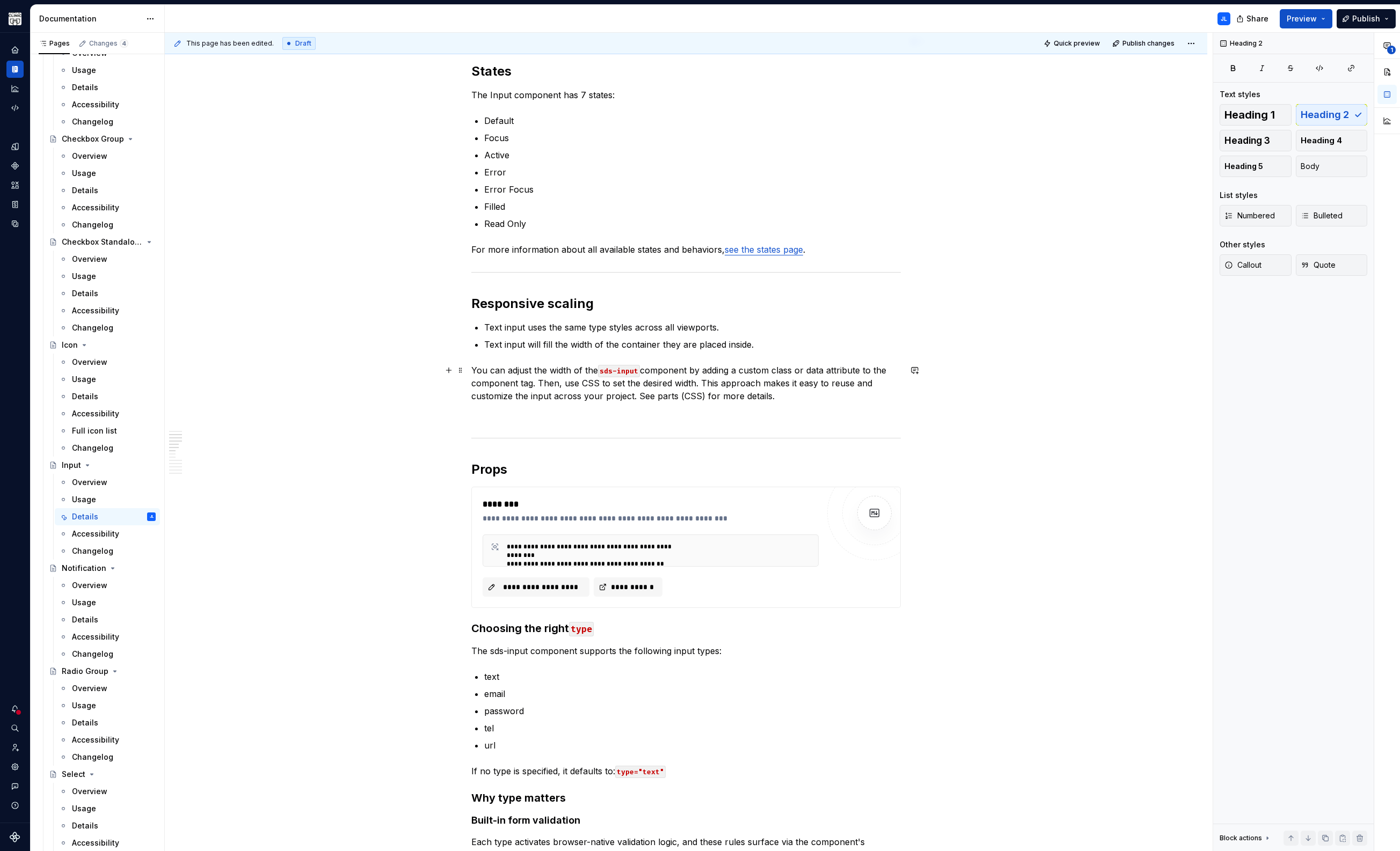
click at [693, 371] on p "You can adjust the width of the sds-input component by adding a custom class or…" at bounding box center [686, 383] width 429 height 38
click at [579, 419] on p at bounding box center [686, 415] width 429 height 12
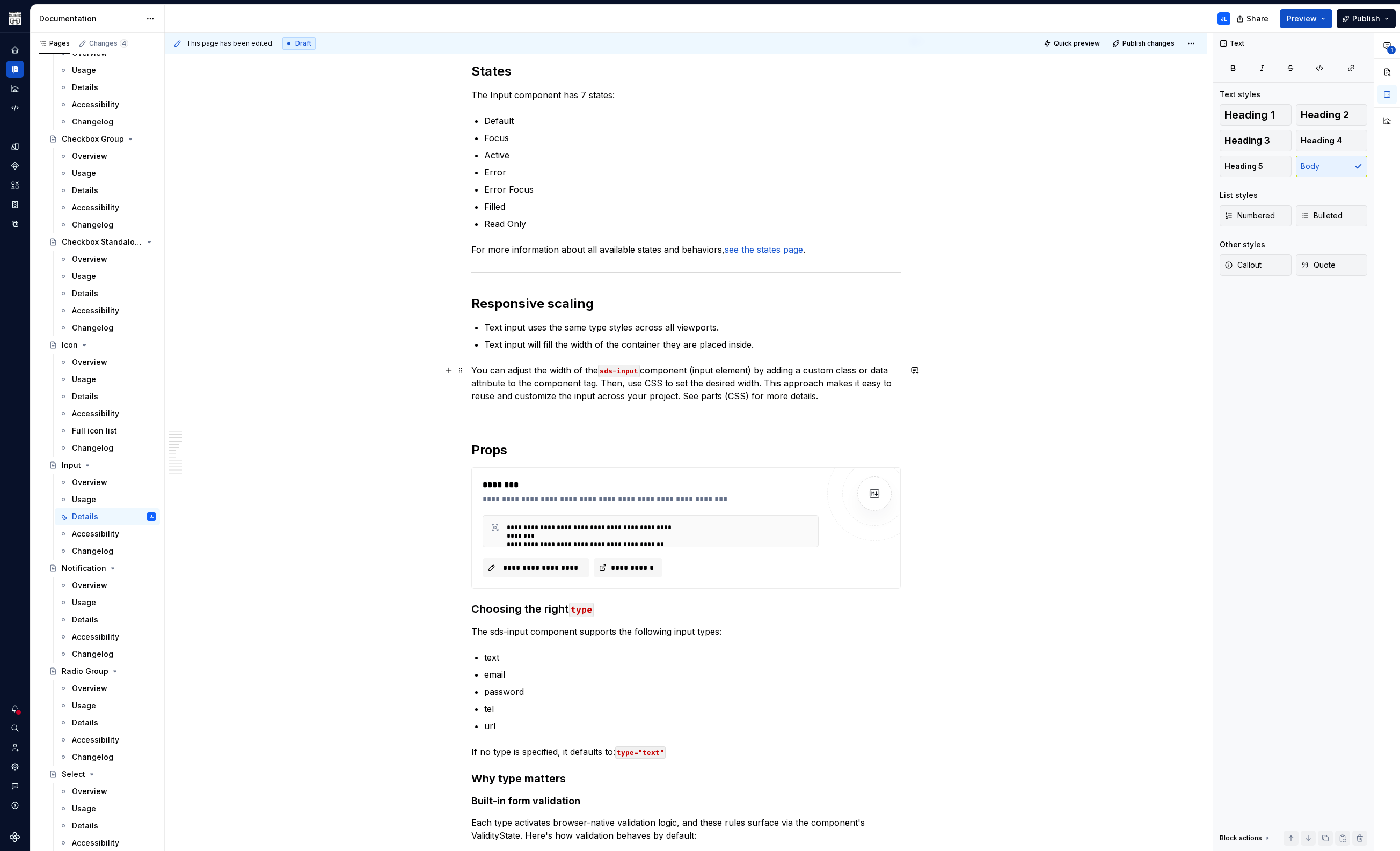
click at [758, 390] on p "You can adjust the width of the sds-input component (input element) by adding a…" at bounding box center [686, 383] width 429 height 38
drag, startPoint x: 813, startPoint y: 397, endPoint x: 680, endPoint y: 396, distance: 133.0
click at [680, 396] on p "You can adjust the width of the sds-input component (input element) by adding a…" at bounding box center [686, 383] width 429 height 38
click at [924, 376] on button "button" at bounding box center [926, 376] width 15 height 15
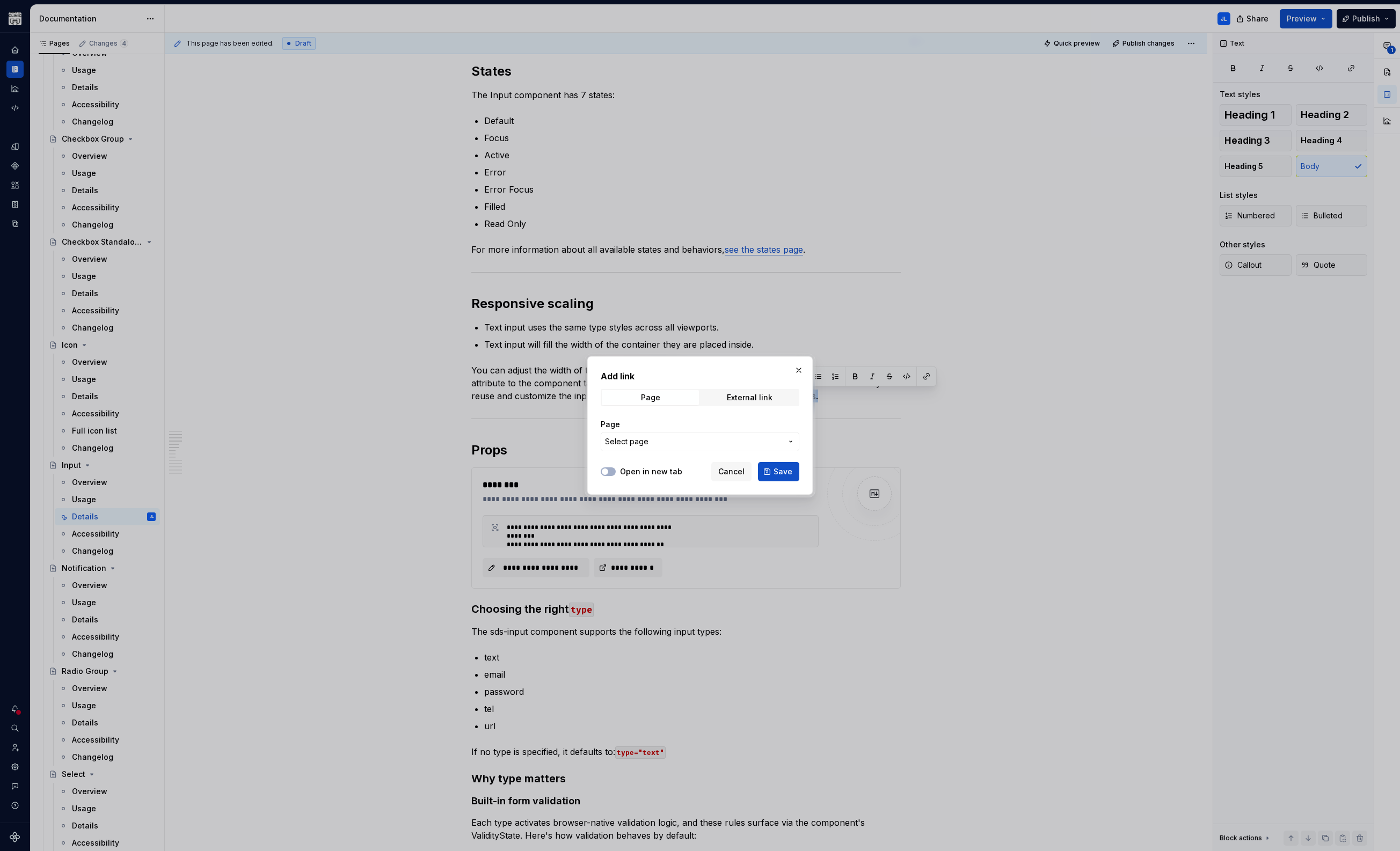
click at [666, 446] on span "Select page" at bounding box center [693, 442] width 177 height 11
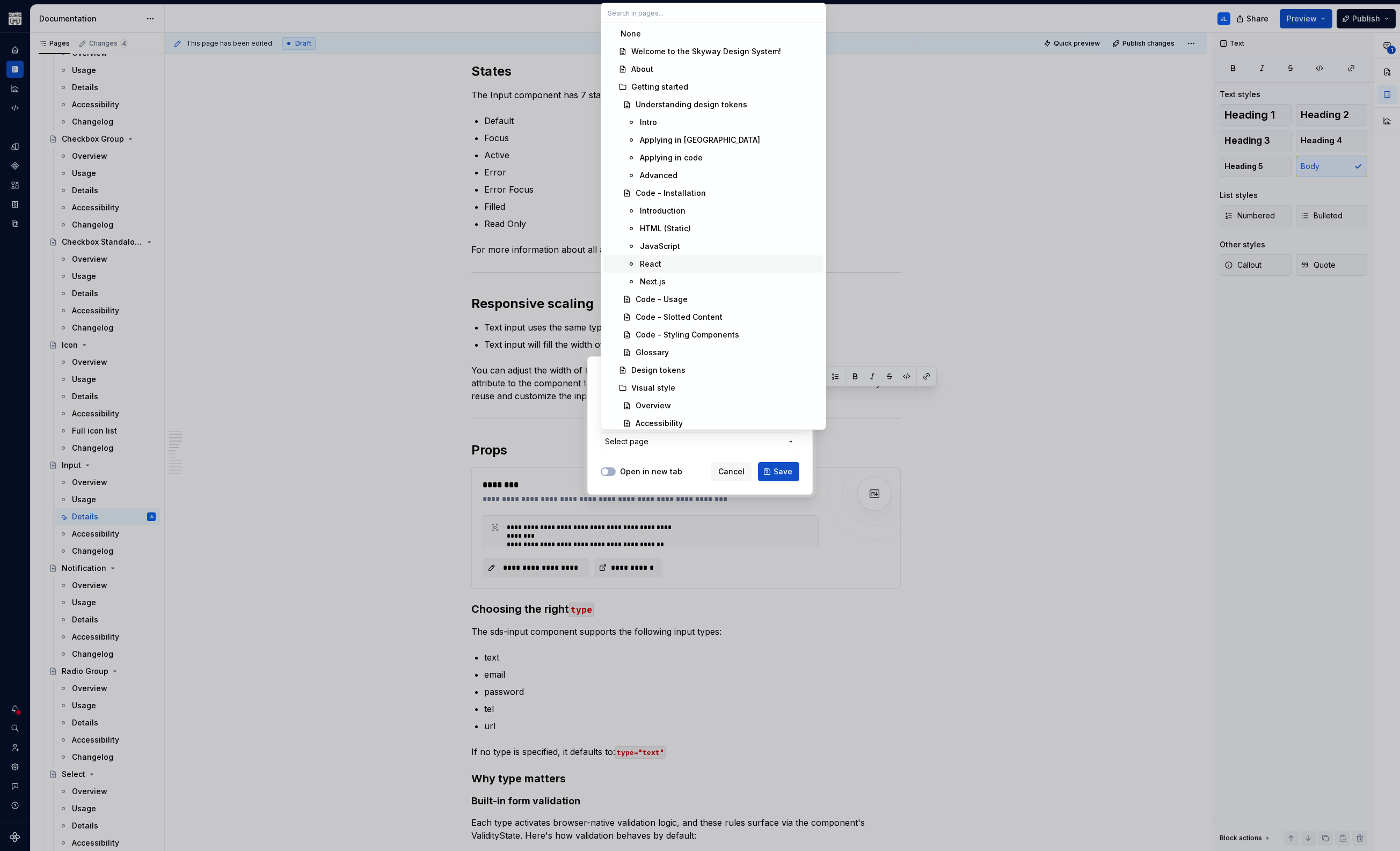
click at [665, 267] on div "React" at bounding box center [729, 264] width 180 height 11
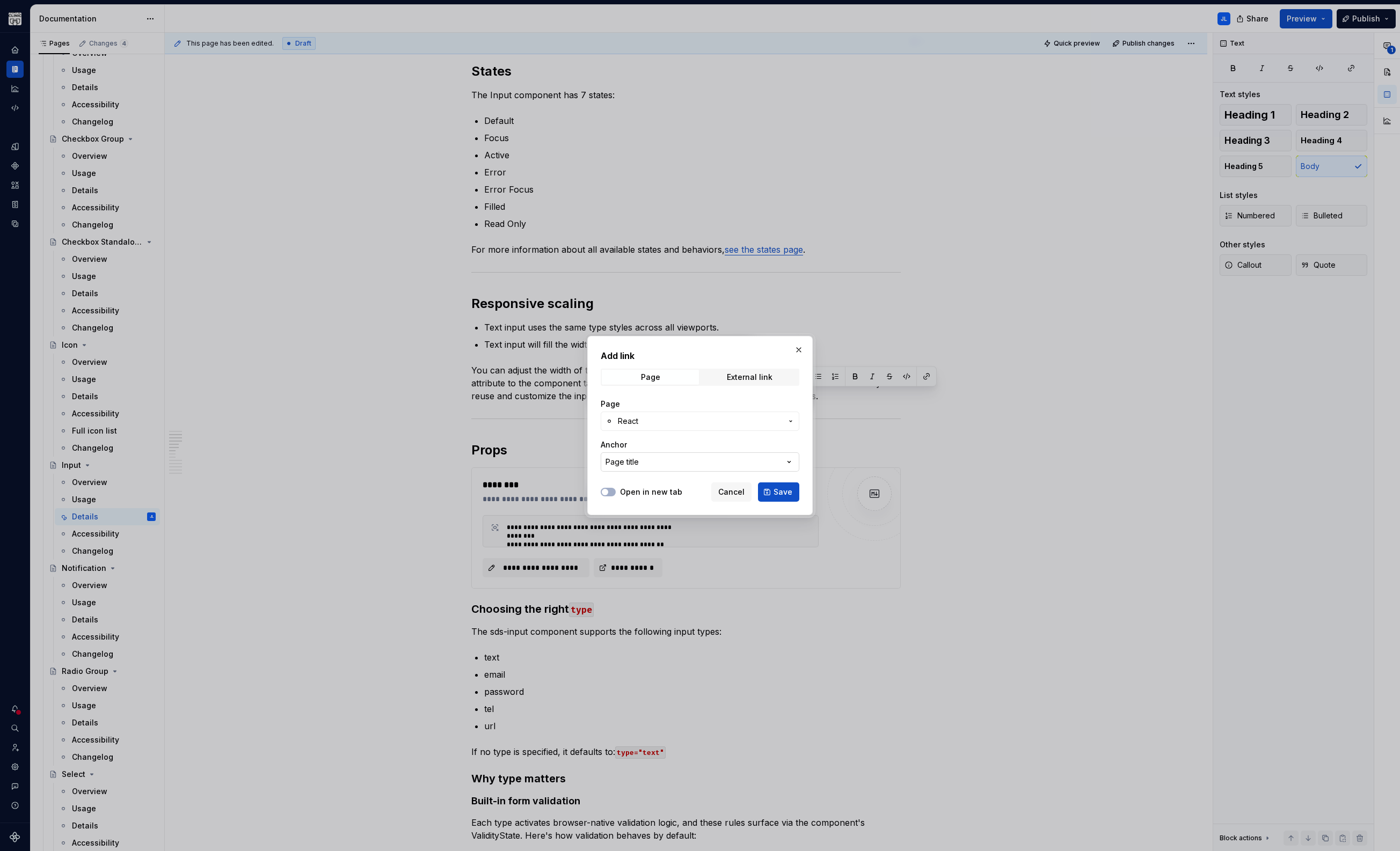
click at [672, 466] on button "Page title" at bounding box center [700, 461] width 198 height 20
click at [640, 439] on div "Add link Page External link Page React Anchor Page title Open in new tab Cancel…" at bounding box center [700, 426] width 1400 height 851
click at [639, 465] on button "Page title" at bounding box center [700, 461] width 198 height 20
click at [660, 435] on div "Add link Page External link Page React Anchor Page title Open in new tab Cancel…" at bounding box center [700, 426] width 1400 height 851
click at [734, 377] on div "External link" at bounding box center [750, 377] width 45 height 9
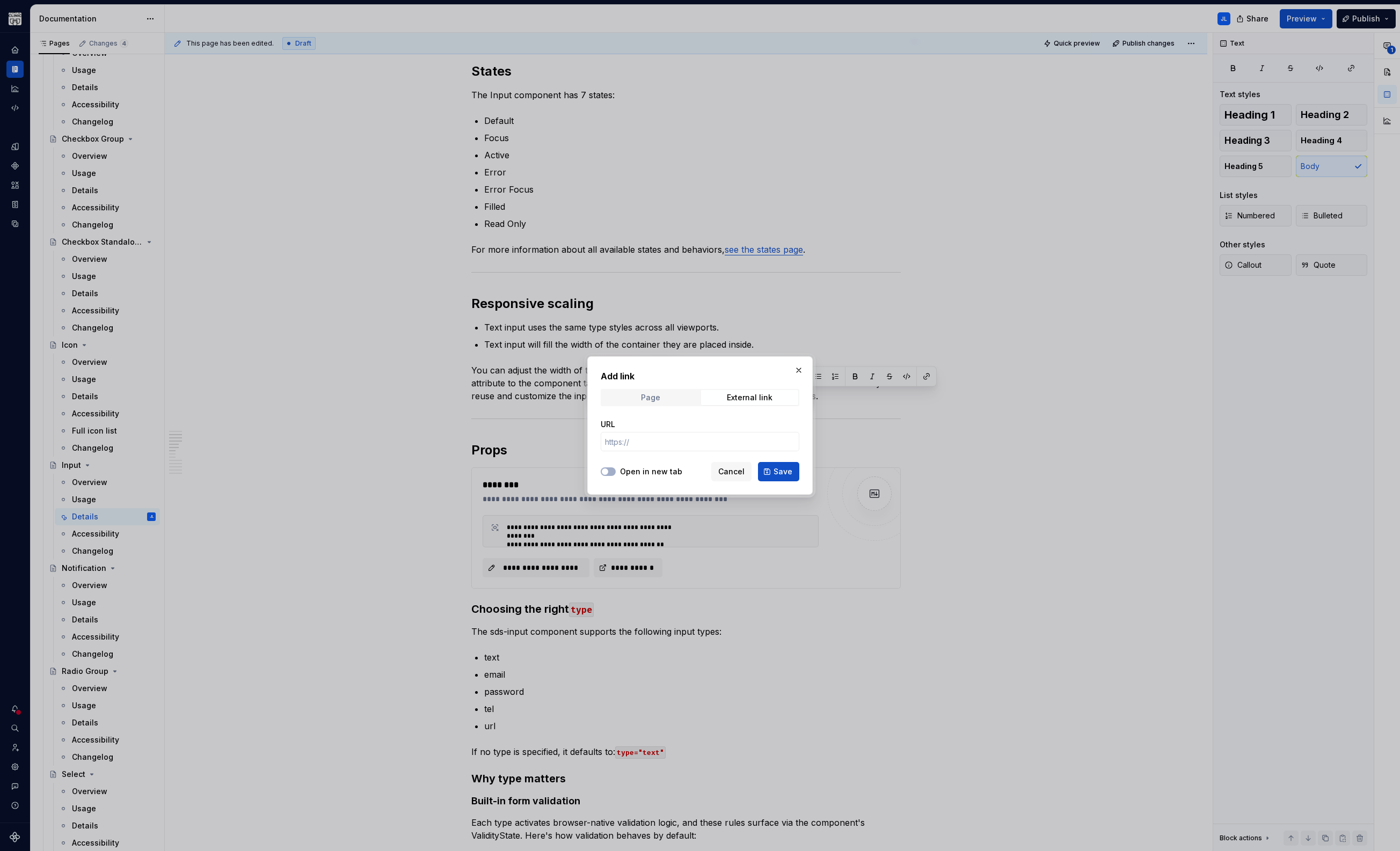
click at [648, 404] on span "Page" at bounding box center [650, 397] width 97 height 15
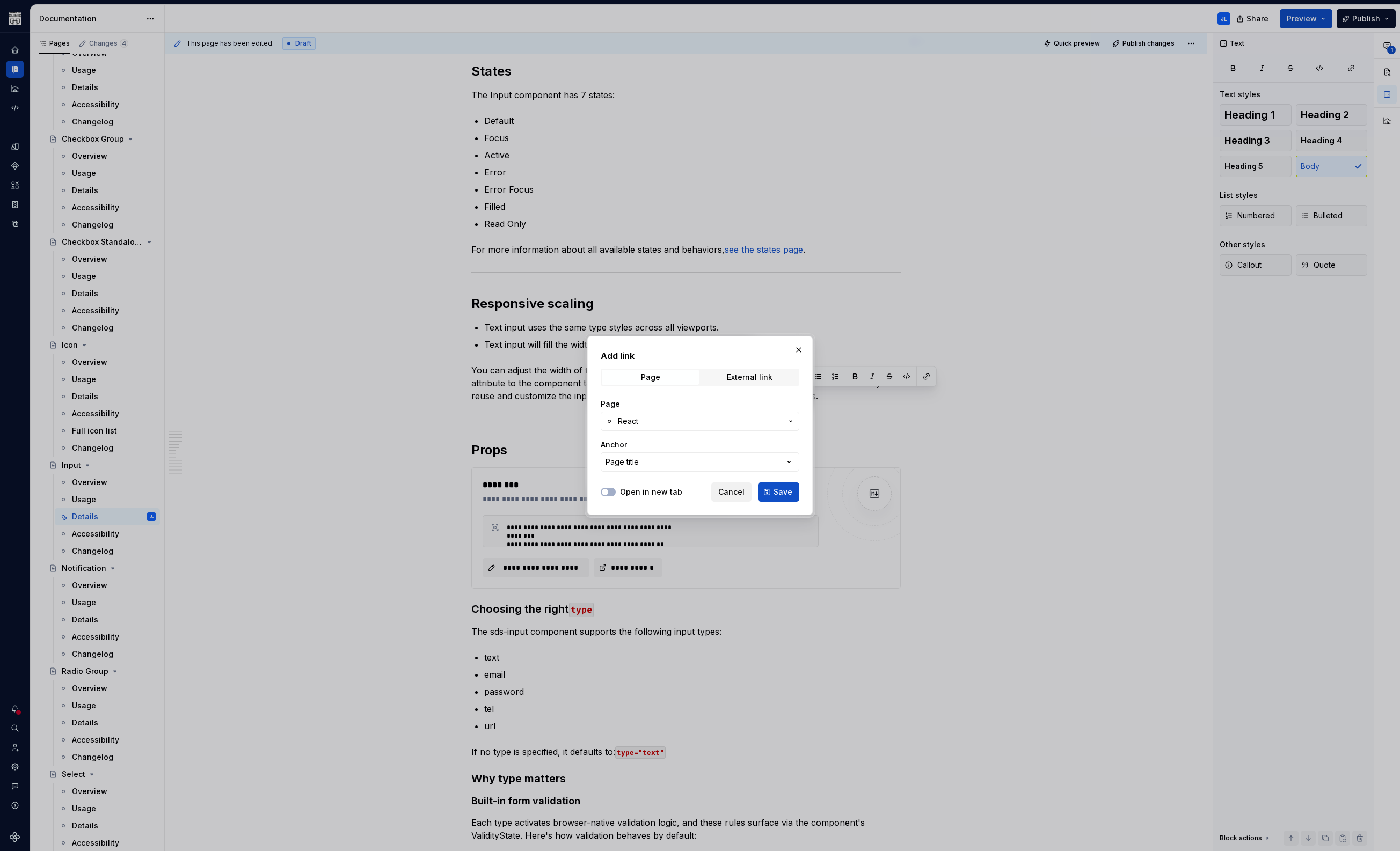
click at [734, 490] on span "Cancel" at bounding box center [732, 492] width 27 height 11
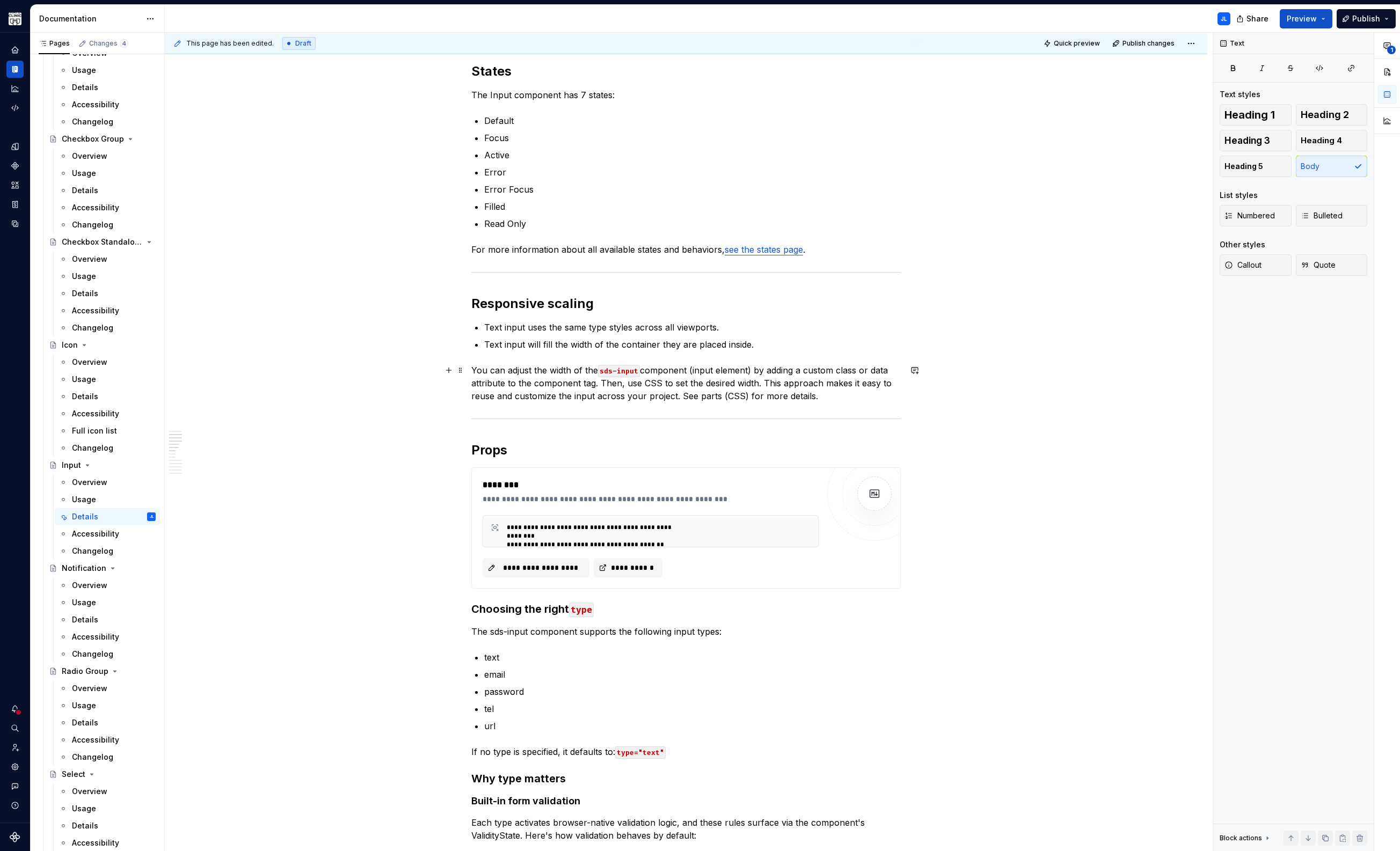
click at [515, 369] on p "You can adjust the width of the sds-input component (input element) by adding a…" at bounding box center [686, 383] width 429 height 38
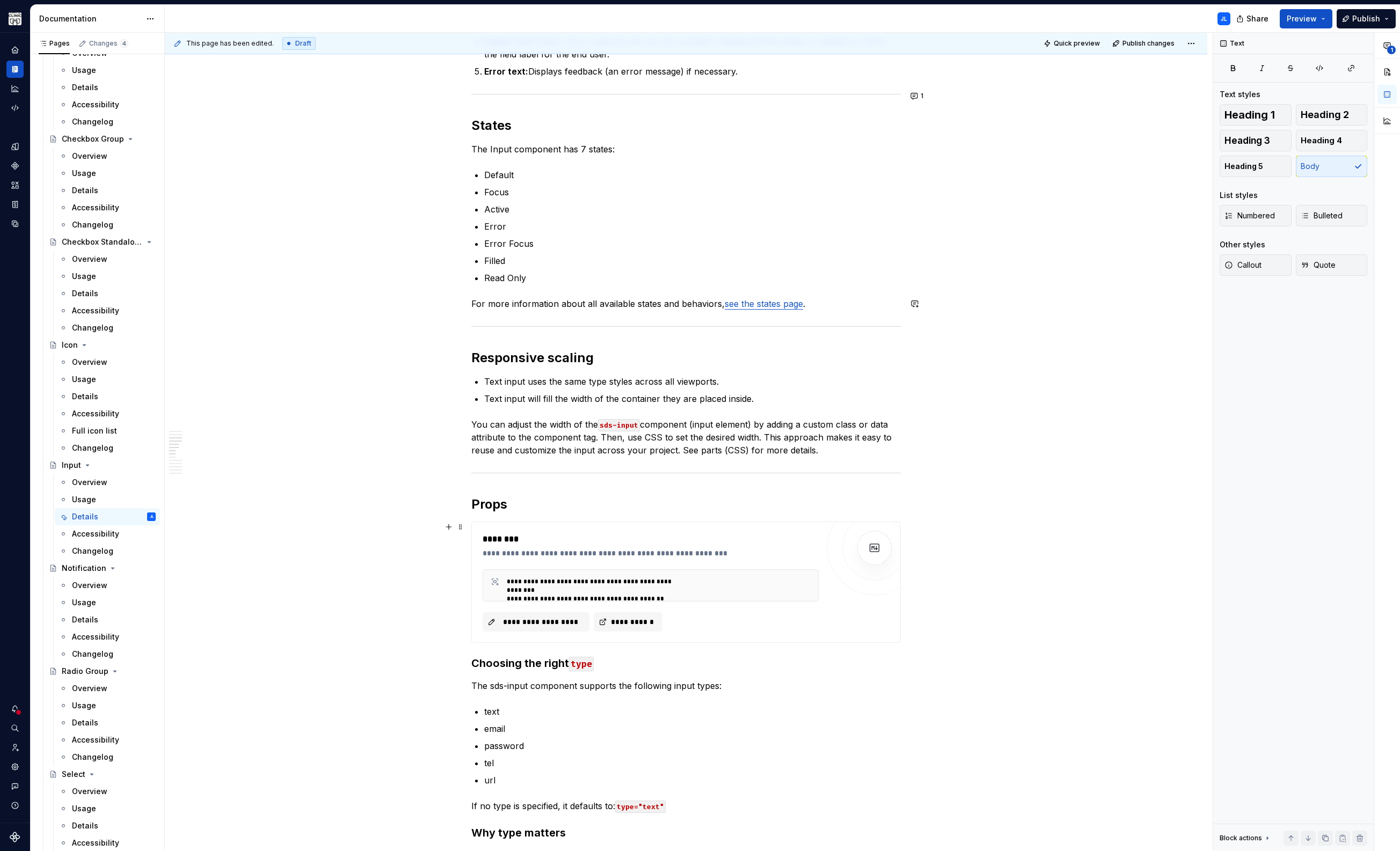
scroll to position [696, 0]
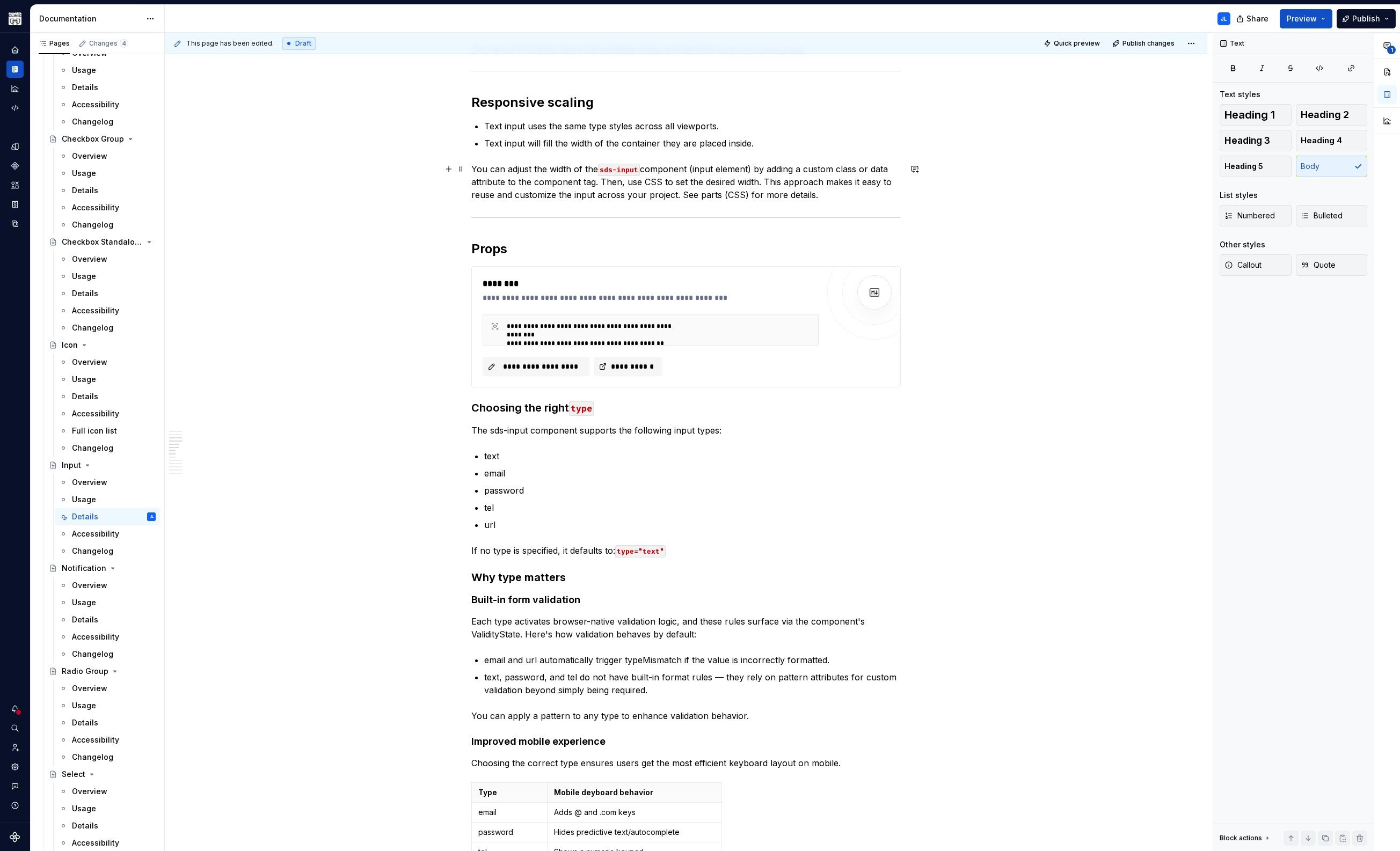
click at [776, 180] on p "You can adjust the width of the sds-input component (input element) by adding a…" at bounding box center [686, 181] width 429 height 38
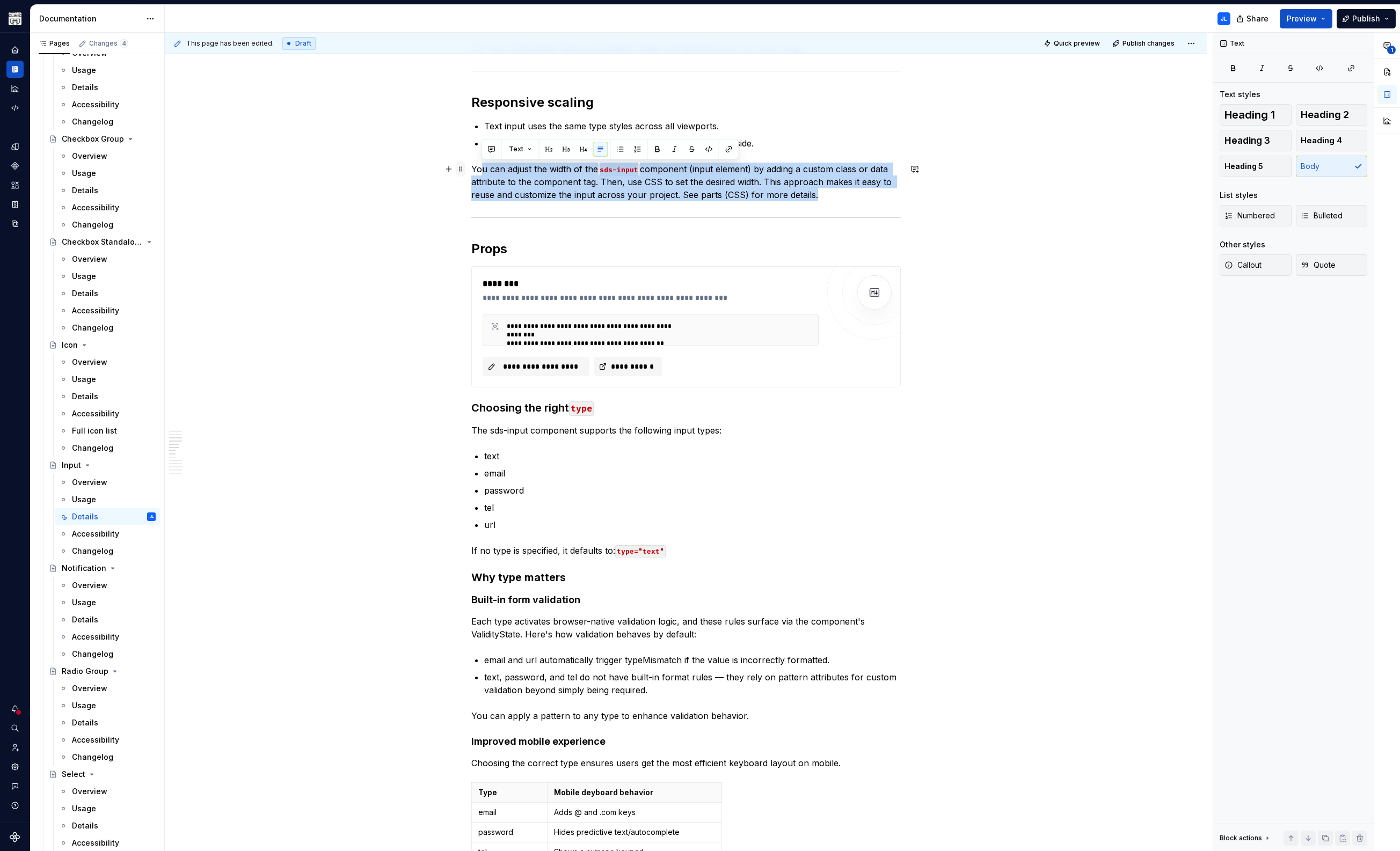
drag, startPoint x: 835, startPoint y: 200, endPoint x: 459, endPoint y: 167, distance: 377.4
click at [472, 167] on div "Anatomy The text input component is created using the following elements: Field…" at bounding box center [686, 744] width 429 height 2457
click at [459, 167] on span at bounding box center [460, 169] width 9 height 15
click at [515, 177] on div "Duplicate" at bounding box center [504, 186] width 91 height 17
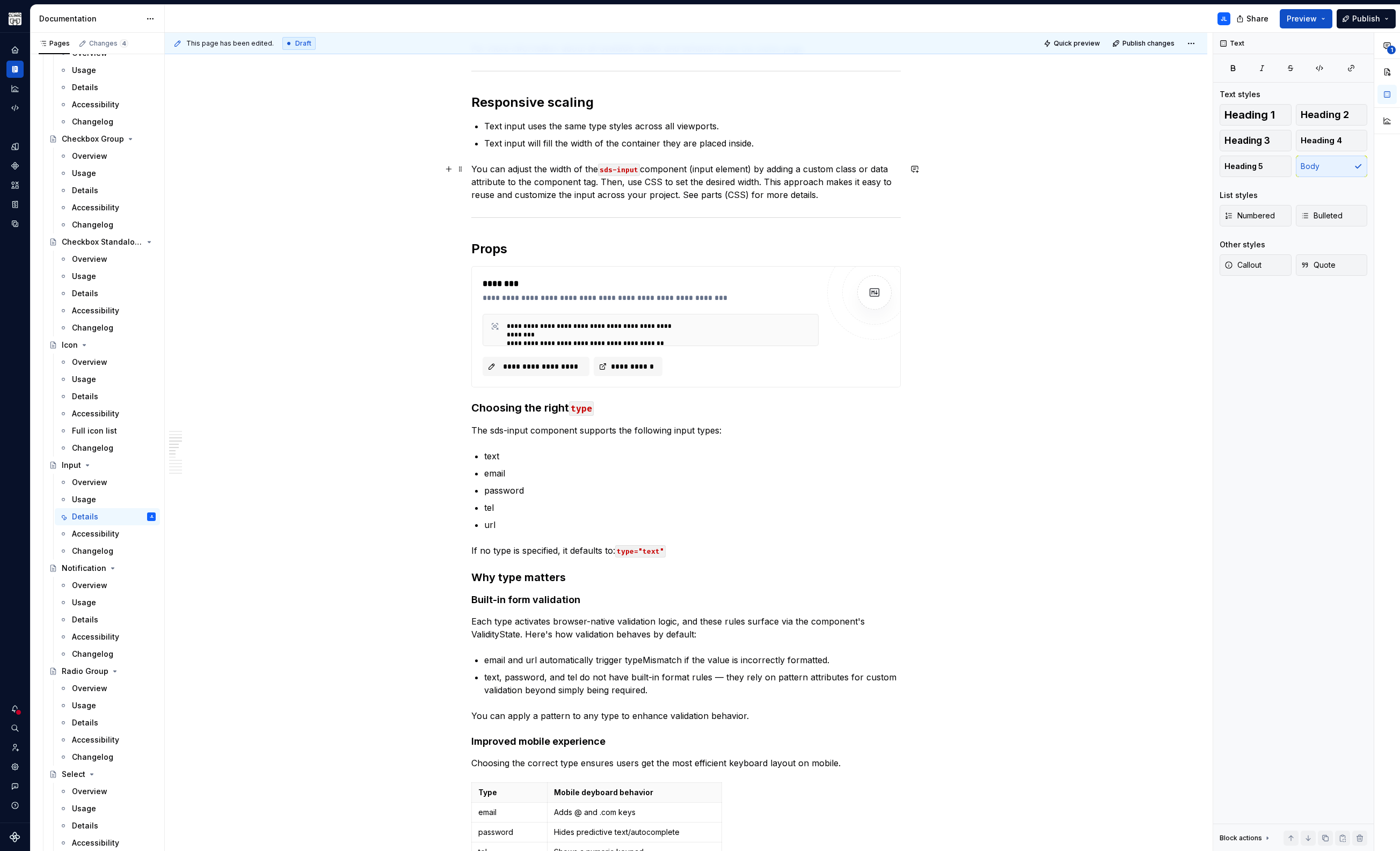
click at [817, 194] on p "You can adjust the width of the sds-input component (input element) by adding a…" at bounding box center [686, 181] width 429 height 38
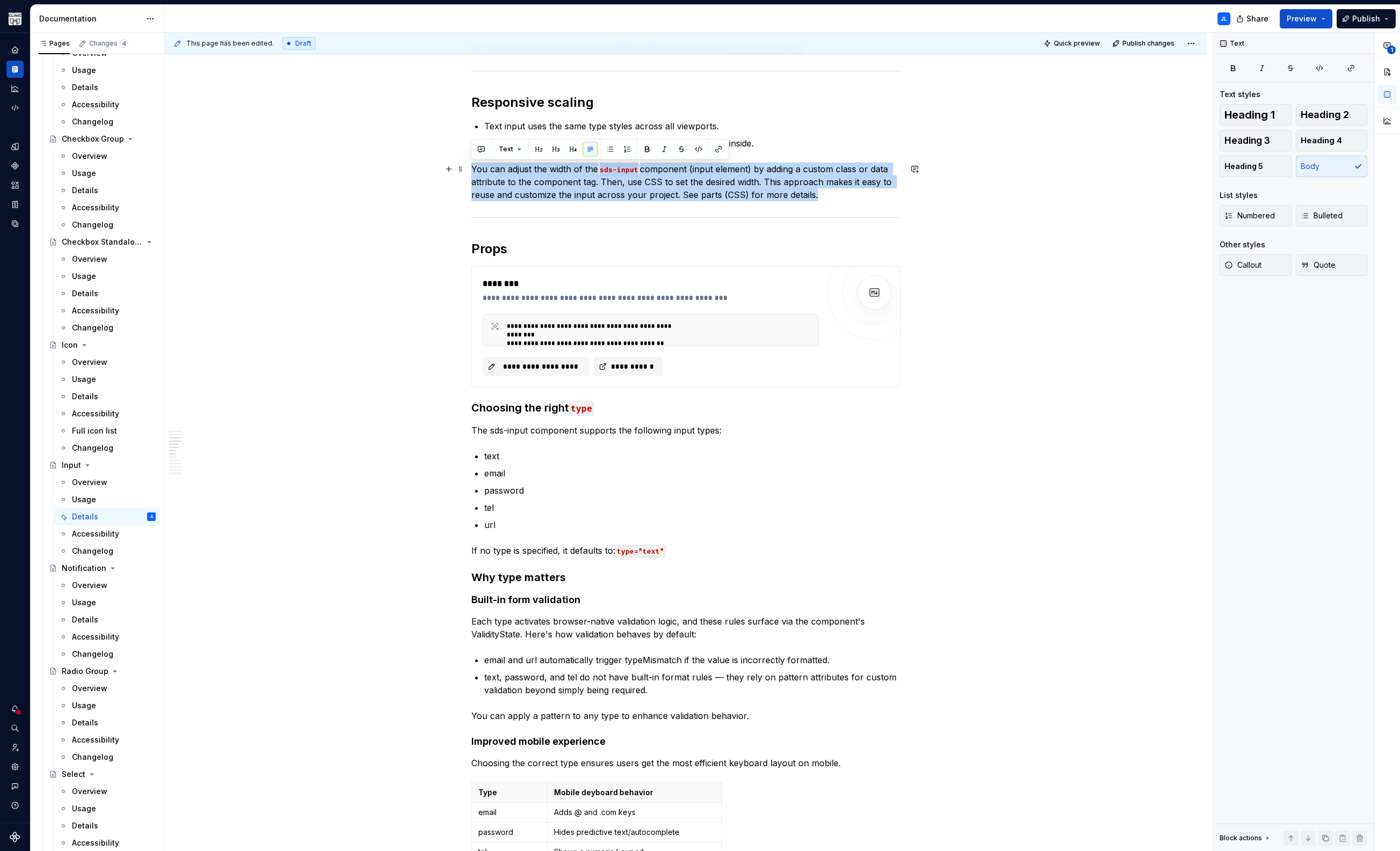
drag, startPoint x: 844, startPoint y: 193, endPoint x: 469, endPoint y: 169, distance: 375.8
click at [469, 169] on div "Anatomy The text input component is created using the following elements: Field…" at bounding box center [686, 860] width 1042 height 2739
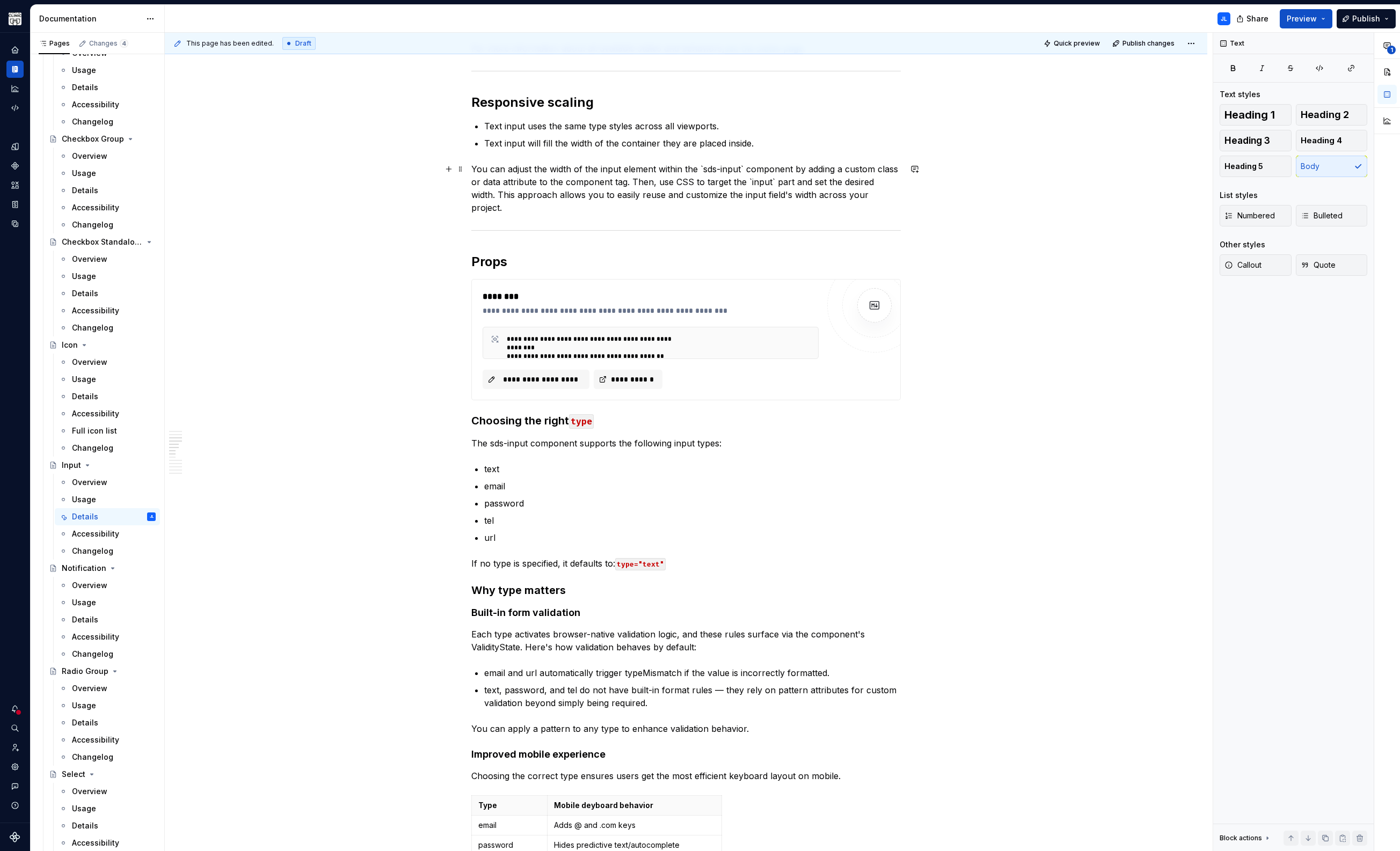
click at [690, 183] on p "You can adjust the width of the input element within the `sds-input` component …" at bounding box center [686, 188] width 429 height 52
drag, startPoint x: 743, startPoint y: 169, endPoint x: 700, endPoint y: 168, distance: 43.0
click at [700, 168] on p "You can adjust the width of the input element within the `sds-input` component …" at bounding box center [686, 188] width 429 height 52
click at [926, 148] on button "button" at bounding box center [926, 148] width 15 height 15
click at [773, 190] on p "You can adjust the width of the input element within the `sds-input` component …" at bounding box center [686, 188] width 429 height 52
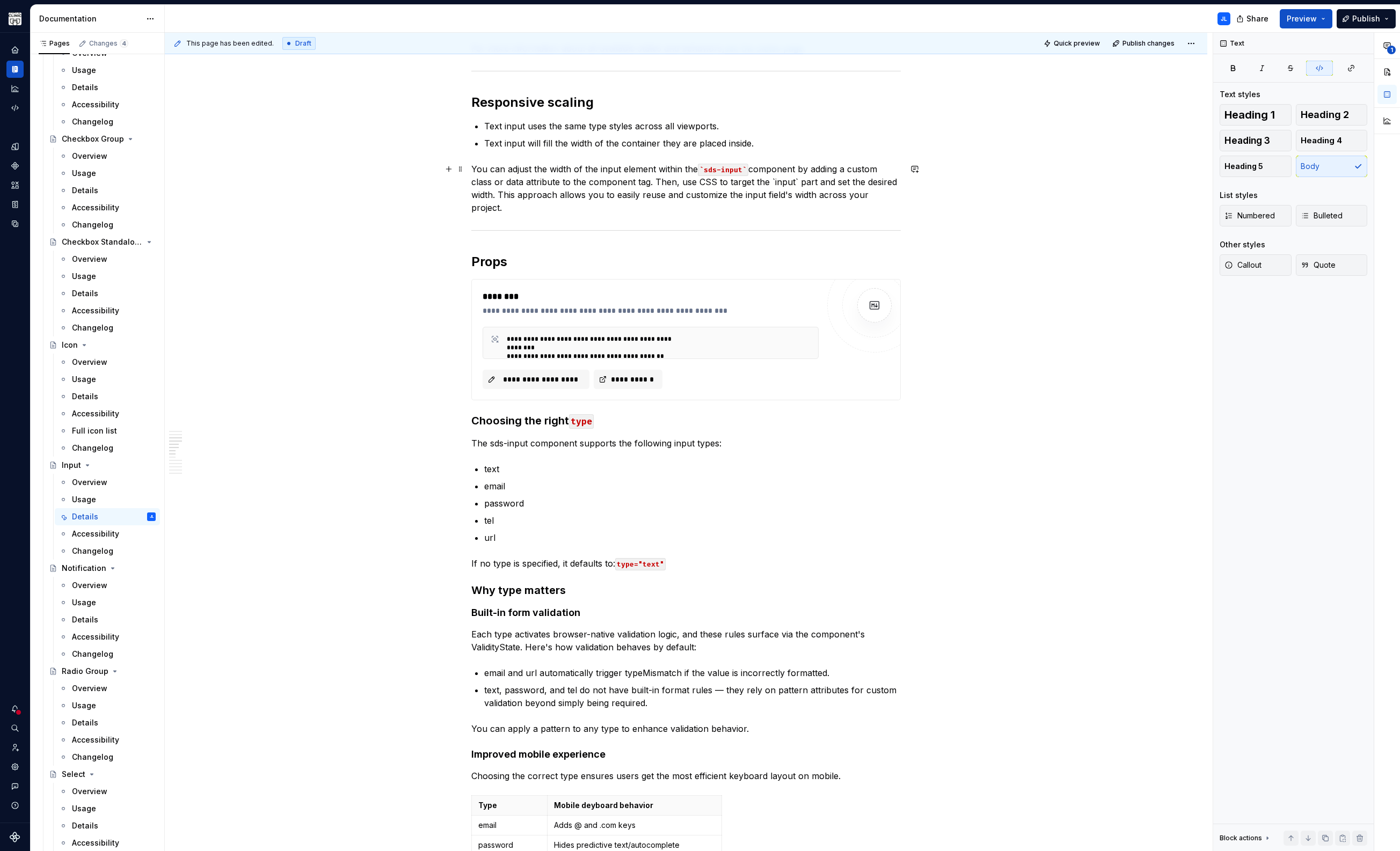
click at [746, 169] on code "`sds-input`" at bounding box center [723, 170] width 51 height 12
click at [705, 169] on code "`sds-input" at bounding box center [721, 170] width 46 height 12
click at [623, 184] on p "You can adjust the width of the input element within the sds-input component by…" at bounding box center [686, 188] width 429 height 52
drag, startPoint x: 621, startPoint y: 168, endPoint x: 596, endPoint y: 167, distance: 25.0
click at [596, 167] on p "You can adjust the width of the input element within the sds-input component by…" at bounding box center [686, 188] width 429 height 52
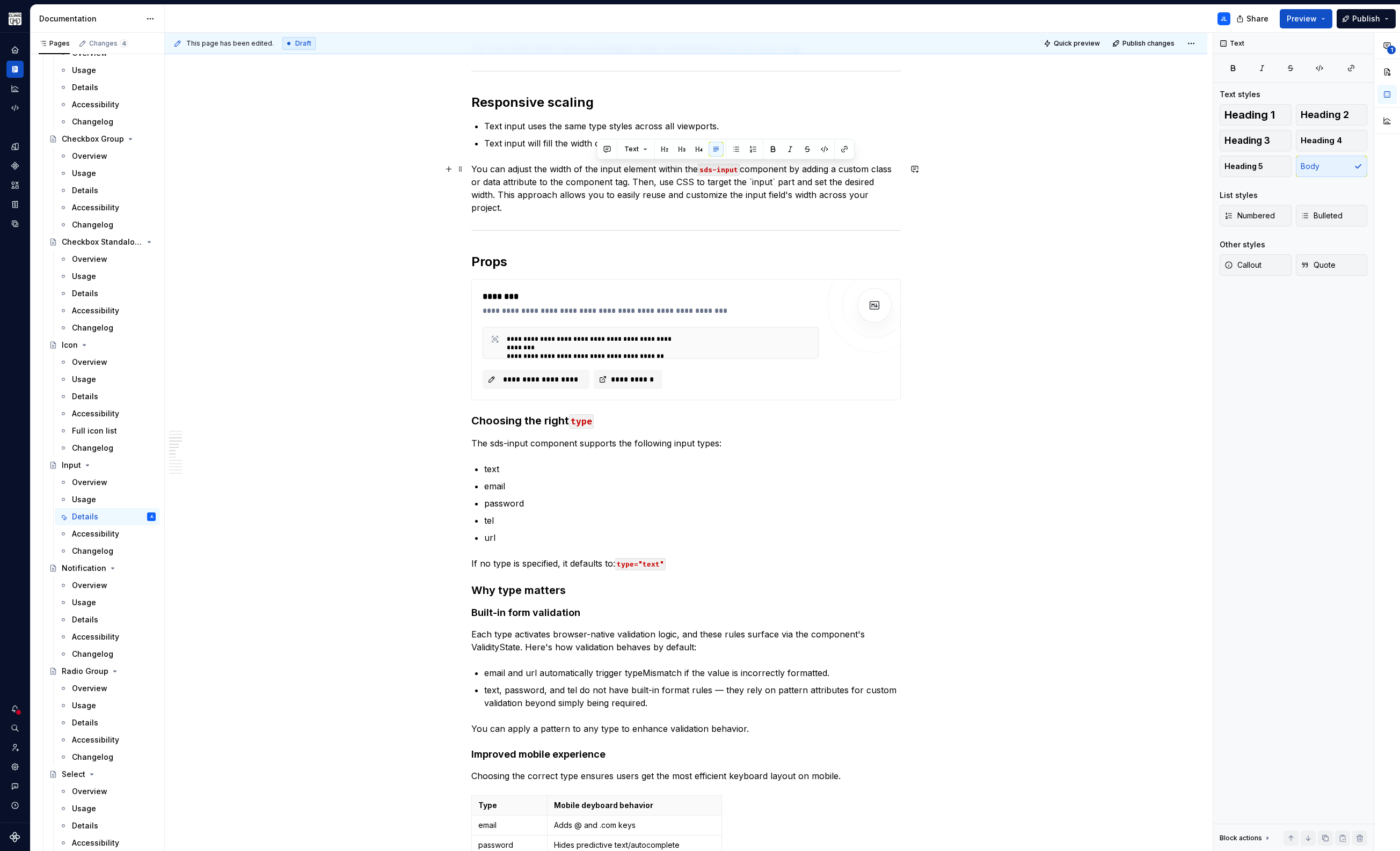
click at [637, 171] on p "You can adjust the width of the input element within the sds-input component by…" at bounding box center [686, 188] width 429 height 52
drag, startPoint x: 621, startPoint y: 169, endPoint x: 600, endPoint y: 168, distance: 21.0
click at [600, 168] on p "You can adjust the width of the input element within the sds-input component by…" at bounding box center [686, 188] width 429 height 52
click at [825, 150] on button "button" at bounding box center [827, 148] width 15 height 15
click at [792, 183] on p "You can adjust the width of the input element within the sds-input component by…" at bounding box center [686, 188] width 429 height 52
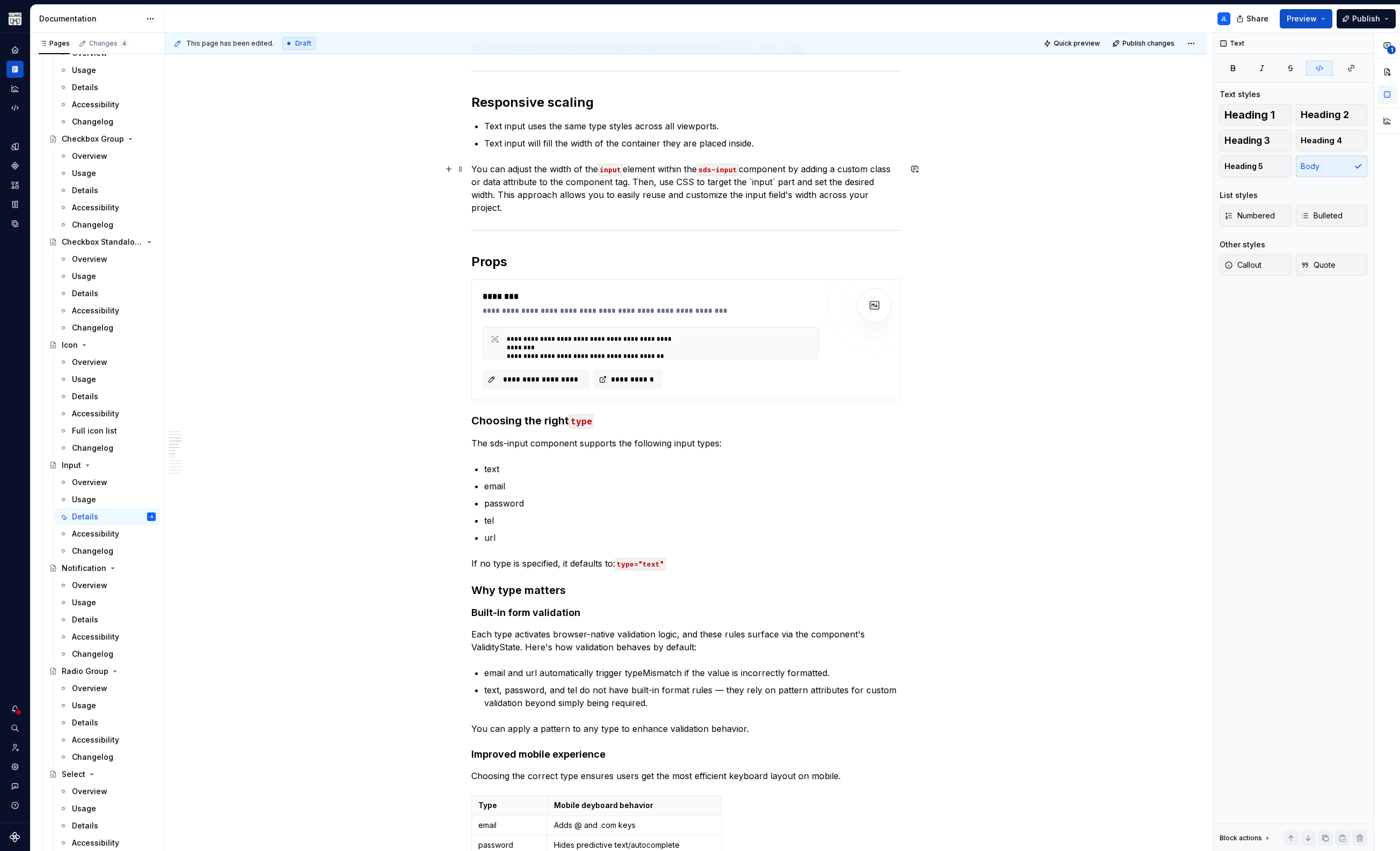
click at [629, 171] on p "You can adjust the width of the input element within the sds-input component by…" at bounding box center [686, 188] width 429 height 52
click at [638, 173] on p "You can adjust the width of the input element within the sds-input component by…" at bounding box center [686, 188] width 429 height 52
click at [634, 169] on p "You can adjust the width of the input element within the sds-input component by…" at bounding box center [686, 188] width 429 height 52
click at [649, 186] on p "You can adjust the width of the input element within the sds-input component by…" at bounding box center [686, 188] width 429 height 52
click at [274, 217] on div "Anatomy The text input component is created using the following elements: Field…" at bounding box center [686, 866] width 1042 height 2751
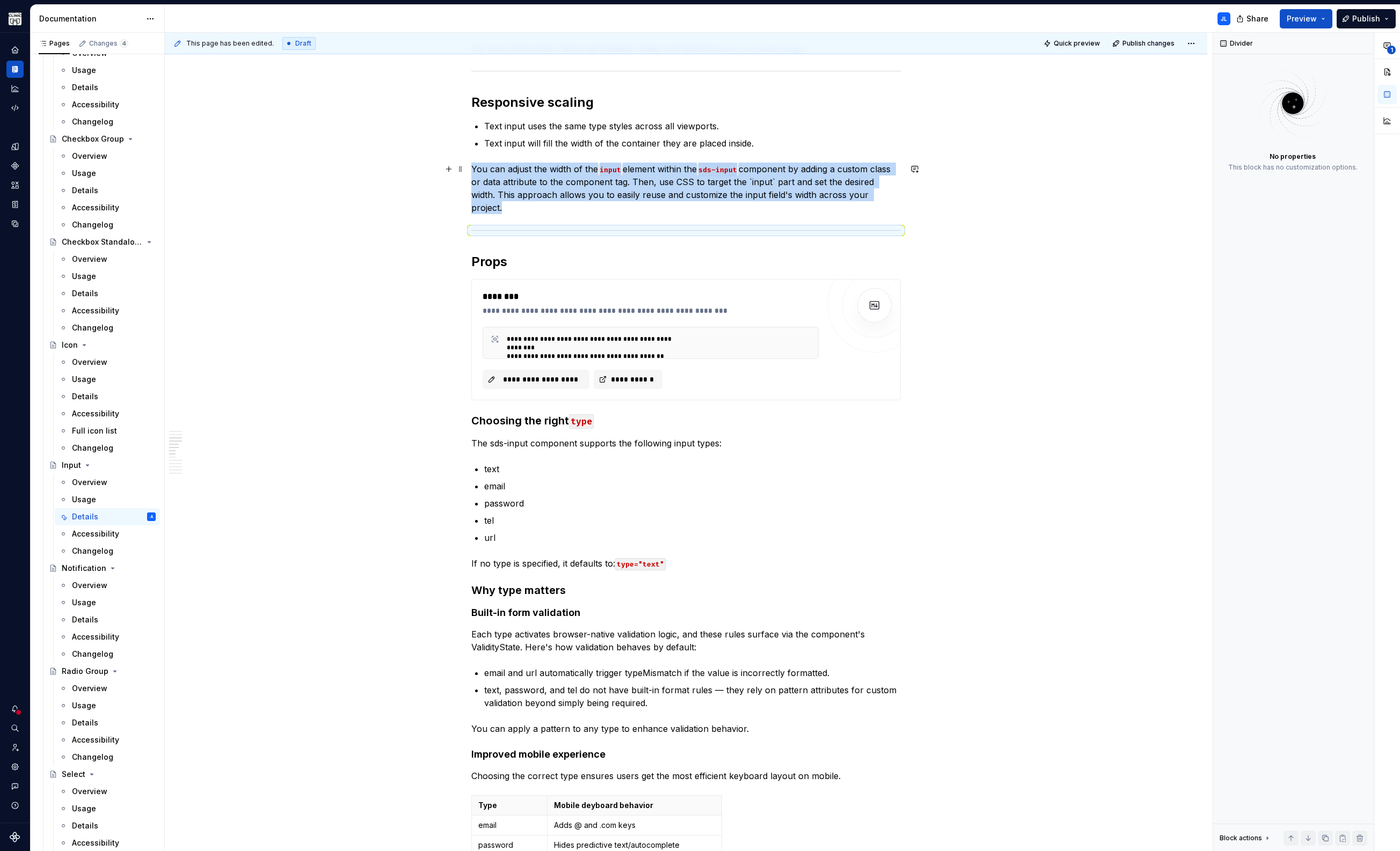
drag, startPoint x: 502, startPoint y: 176, endPoint x: 472, endPoint y: 173, distance: 30.1
click at [501, 176] on p "You can adjust the width of the input element within the sds-input component by…" at bounding box center [686, 188] width 429 height 52
click at [473, 169] on p "You can adjust the width of the input element within the sds-input component by…" at bounding box center [686, 188] width 429 height 52
click at [475, 169] on p "You can adjust the width of the input element within the sds-input component by…" at bounding box center [686, 188] width 429 height 52
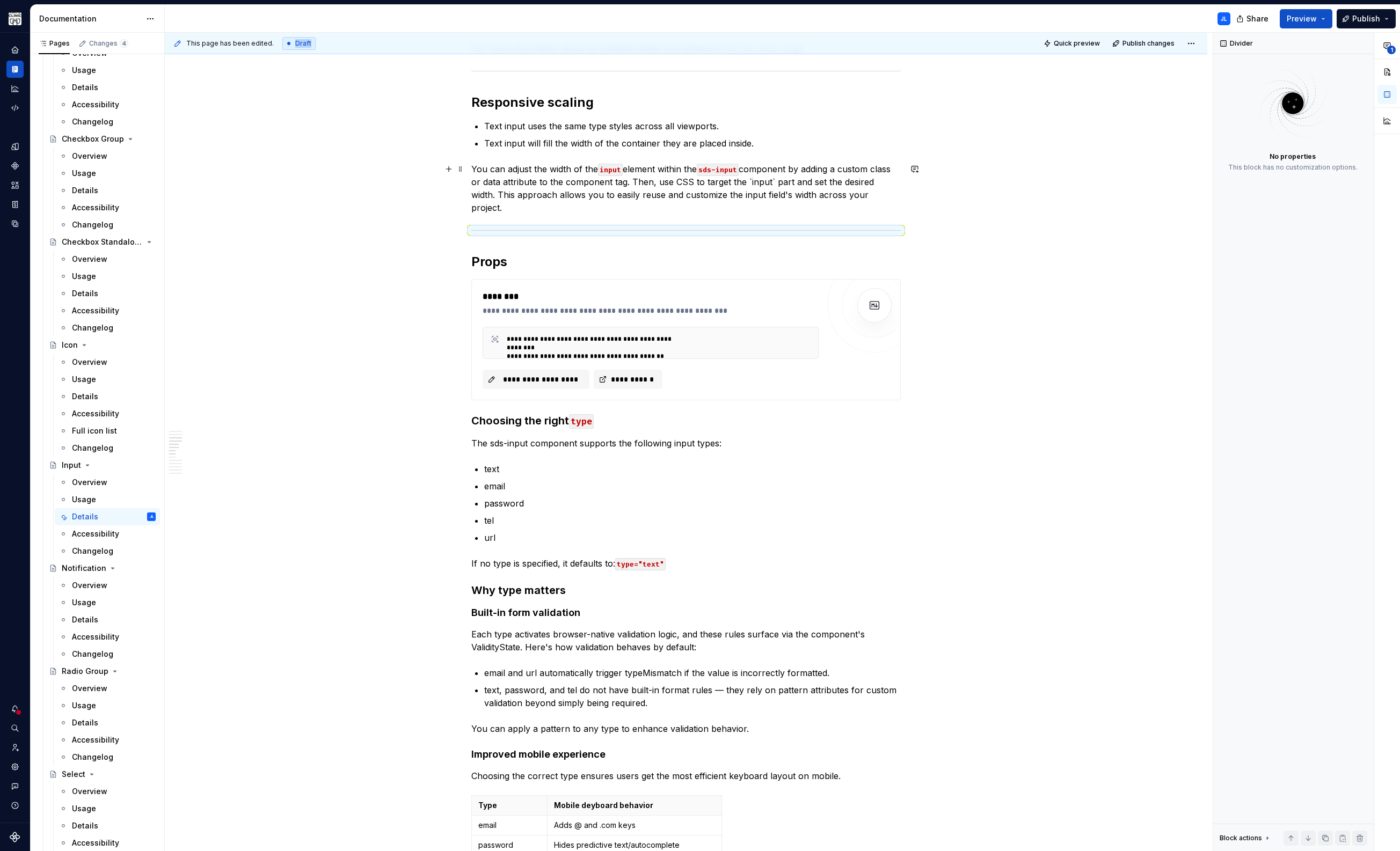
click at [588, 53] on div "This page has been edited. Draft Quick preview Publish changes" at bounding box center [686, 43] width 1042 height 21
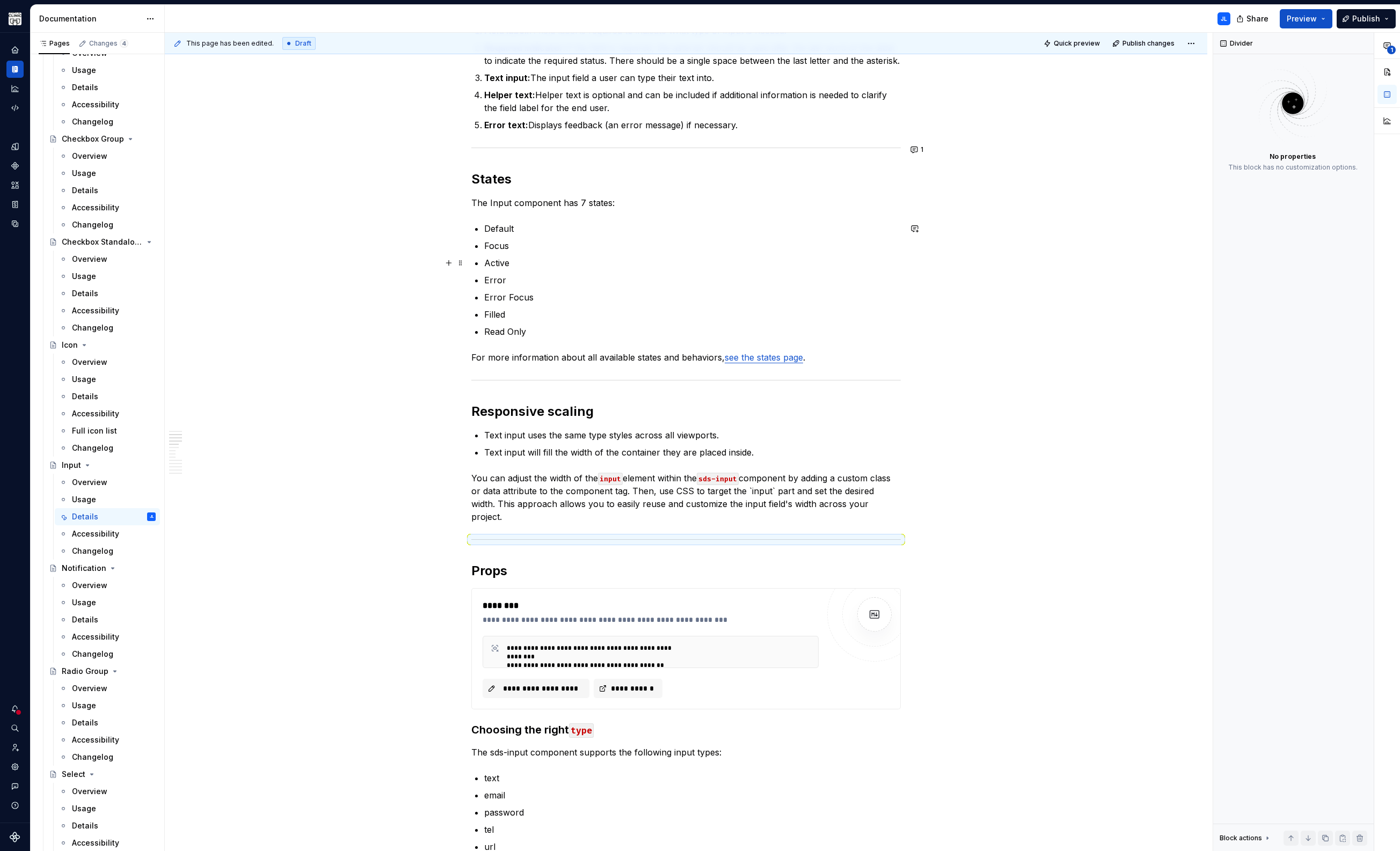
scroll to position [386, 0]
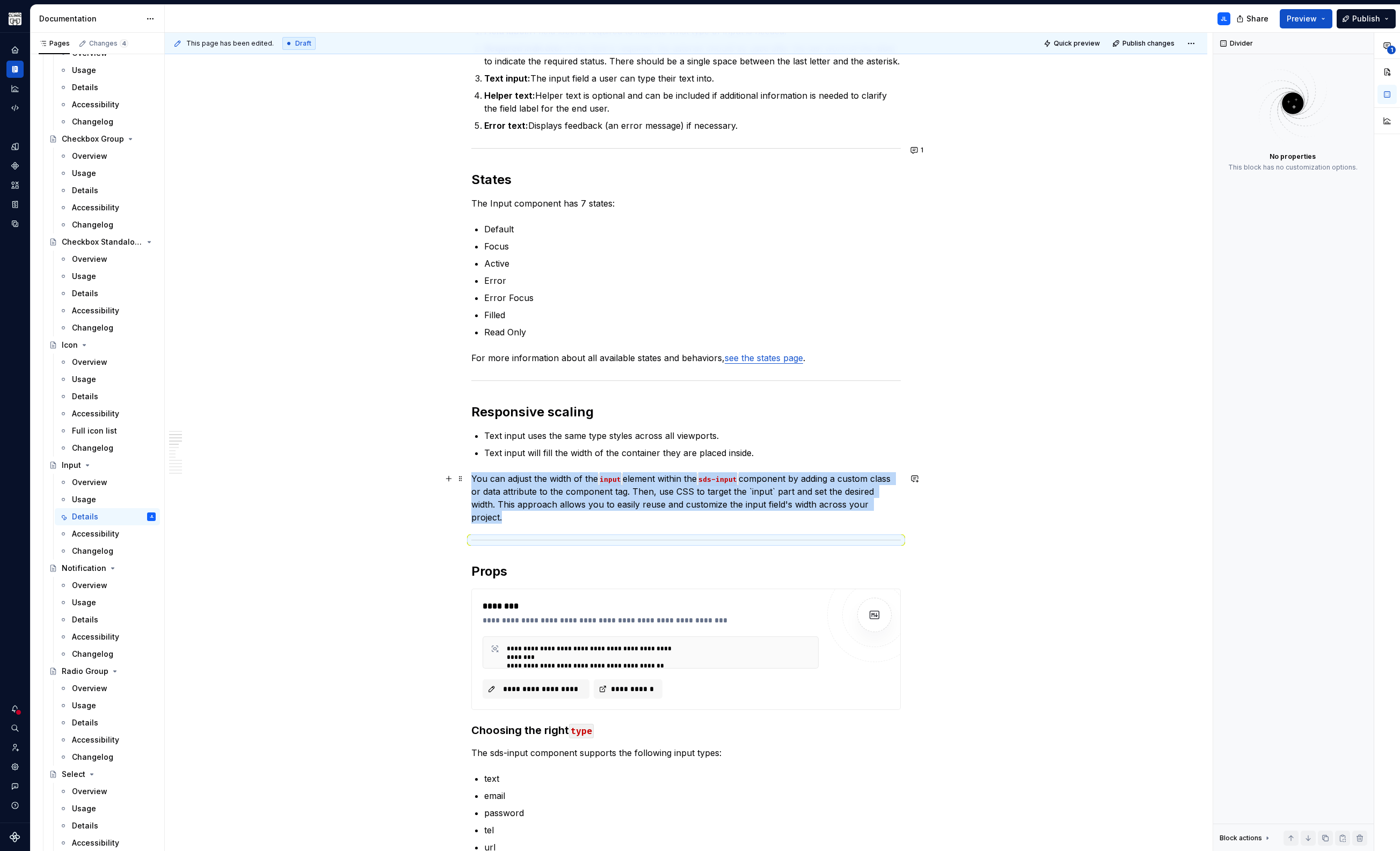
drag, startPoint x: 542, startPoint y: 484, endPoint x: 511, endPoint y: 475, distance: 32.3
click at [541, 483] on p "You can adjust the width of the input element within the sds-input component by…" at bounding box center [686, 498] width 429 height 52
click at [486, 481] on p "You can adjust the width of the input element within the sds-input component by…" at bounding box center [686, 498] width 429 height 52
click at [511, 481] on p "You can adjust the width of the input element within the sds-input component by…" at bounding box center [686, 498] width 429 height 52
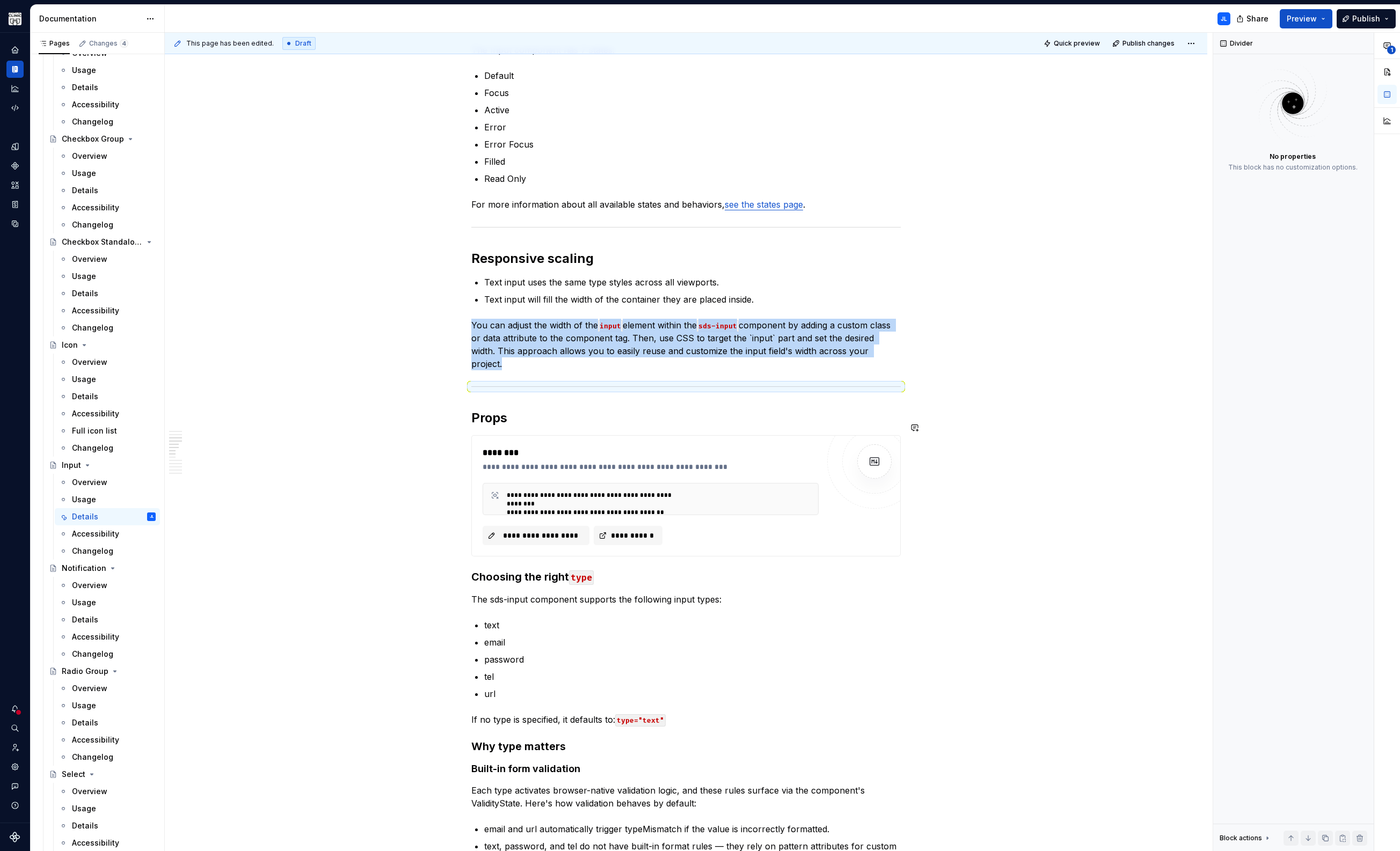
scroll to position [725, 0]
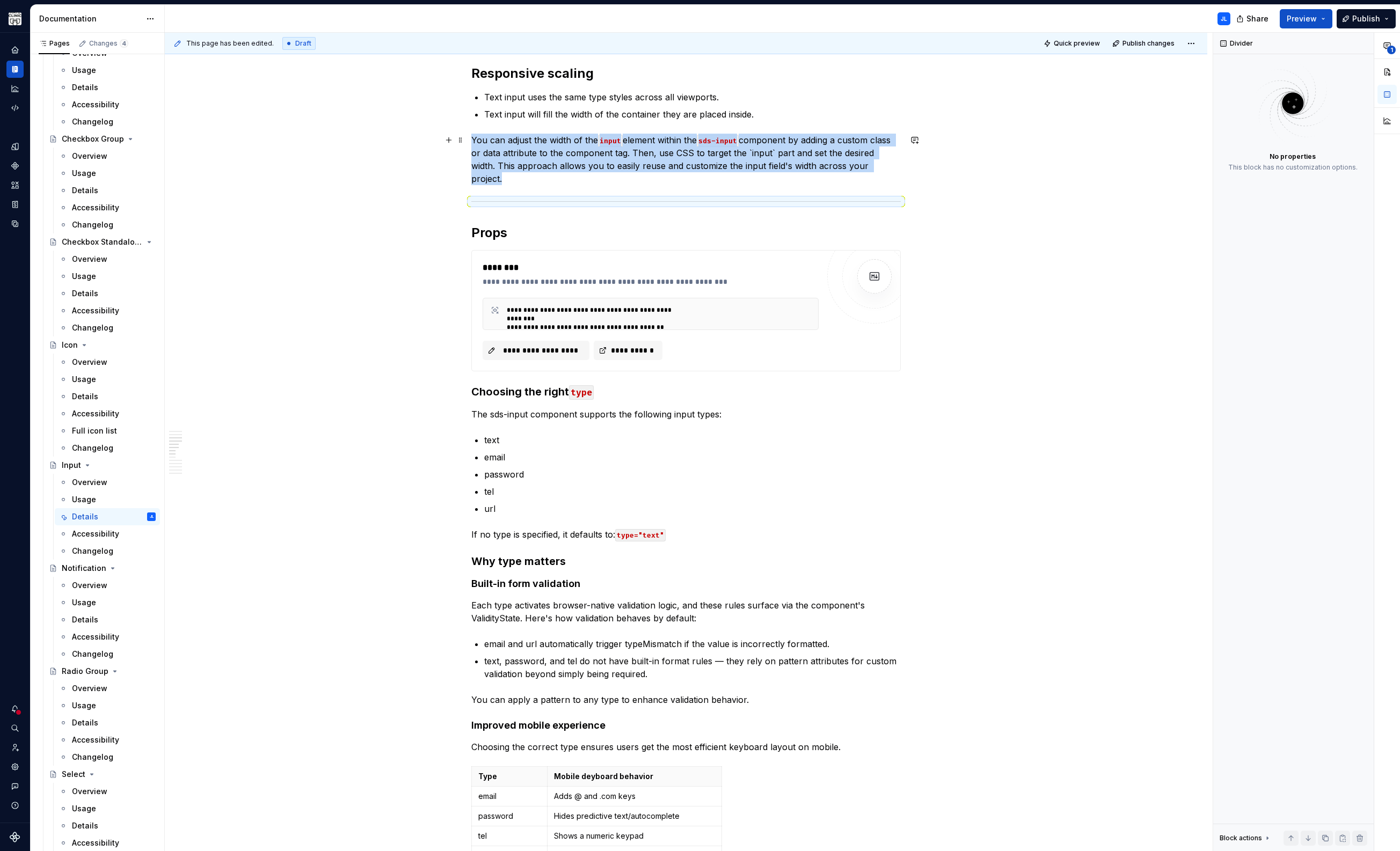
click at [704, 142] on code "sds-input" at bounding box center [718, 141] width 42 height 12
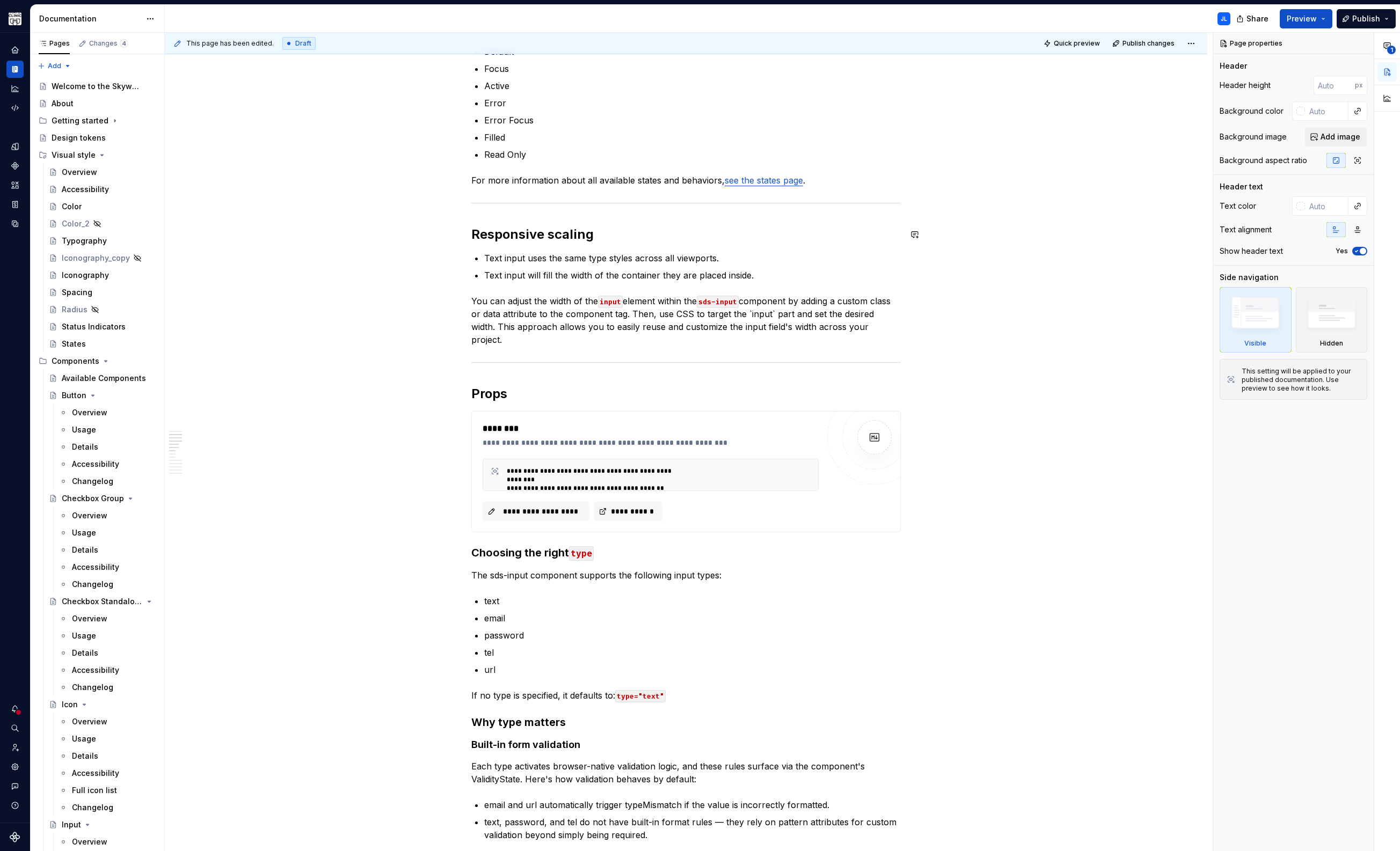
scroll to position [536, 0]
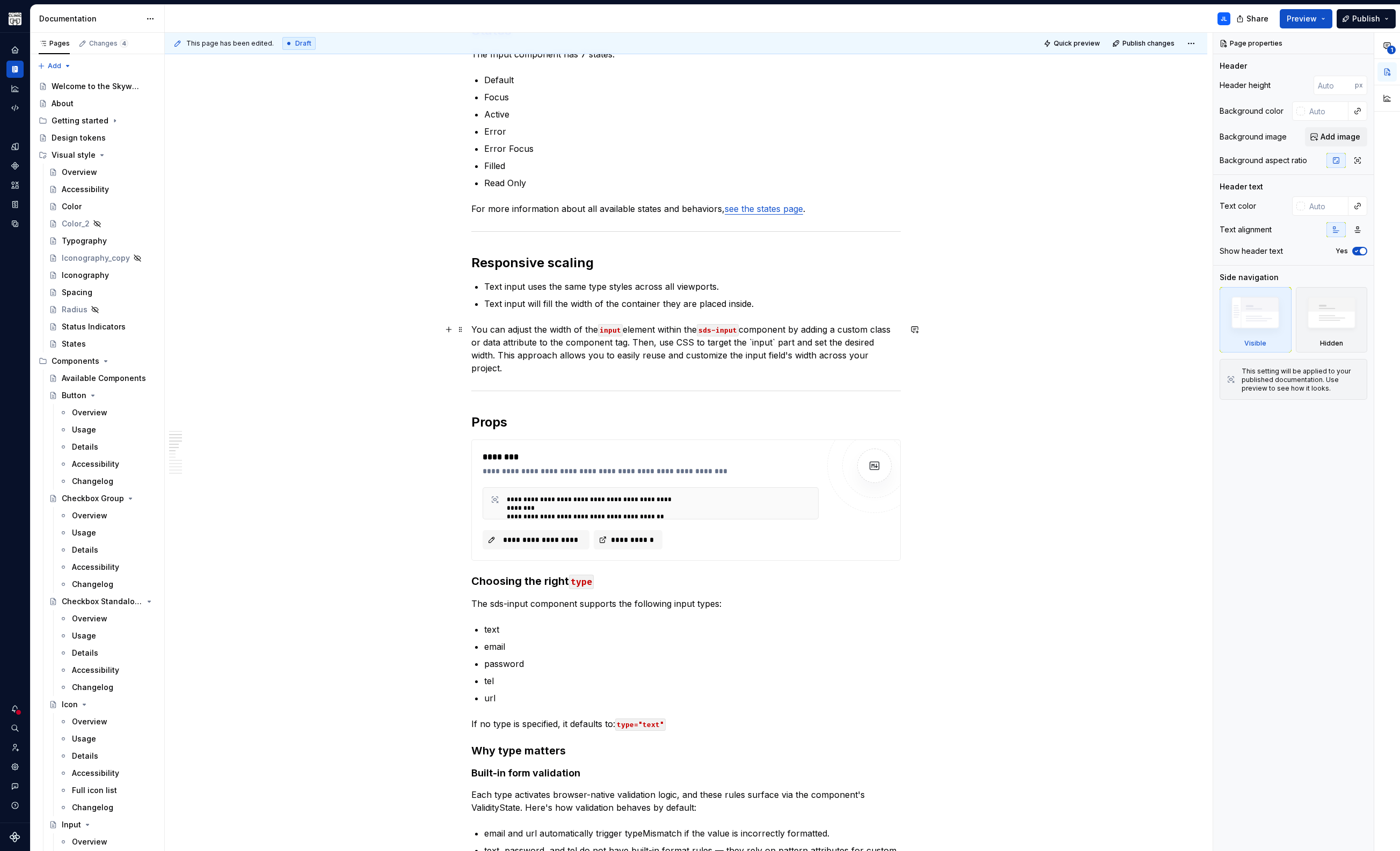
click at [778, 347] on p "You can adjust the width of the input element within the sds-input component by…" at bounding box center [686, 349] width 429 height 52
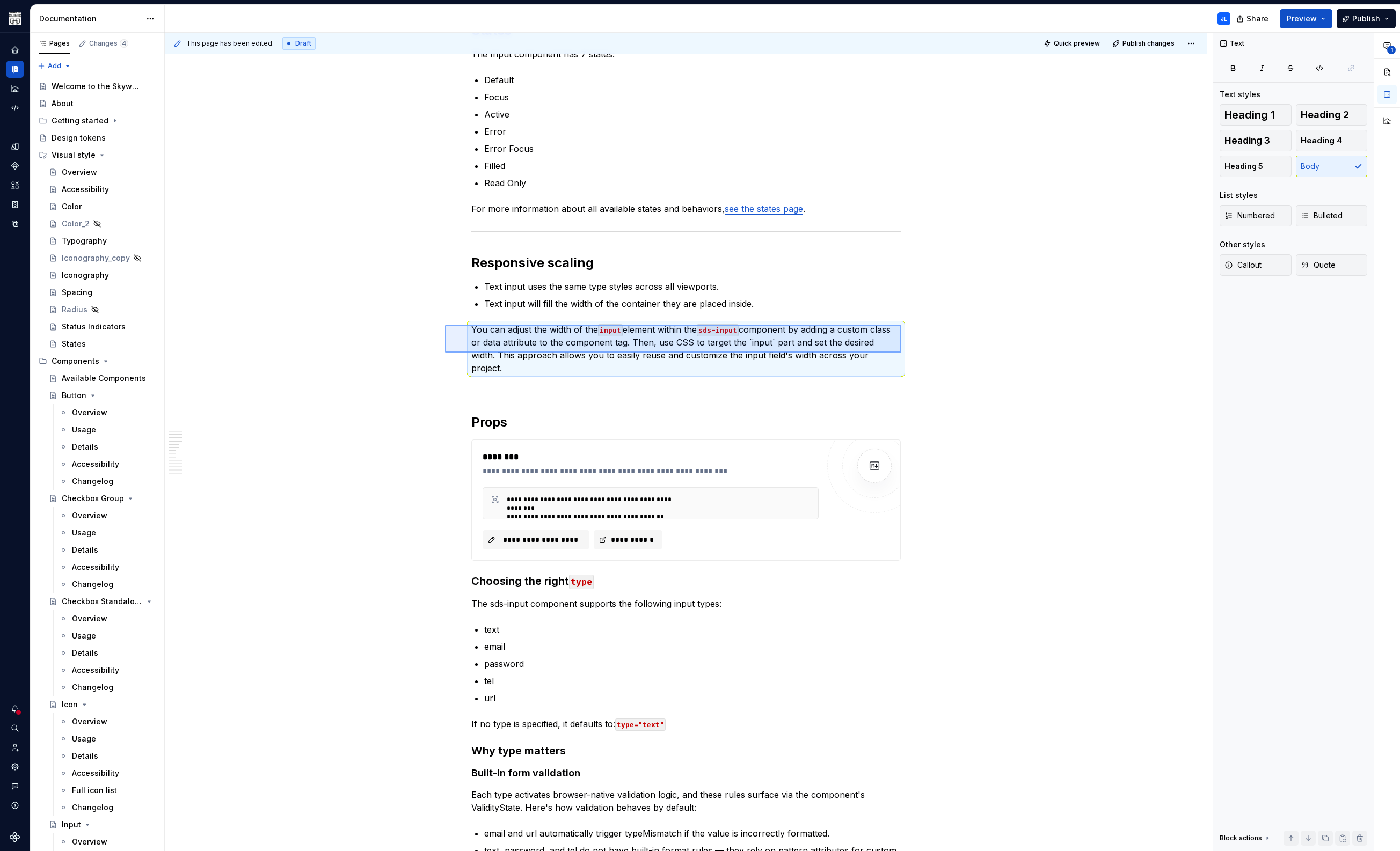
drag, startPoint x: 782, startPoint y: 349, endPoint x: 445, endPoint y: 326, distance: 337.8
click at [445, 326] on div "This page has been edited. Draft Quick preview Publish changes Input The Input …" at bounding box center [689, 442] width 1048 height 819
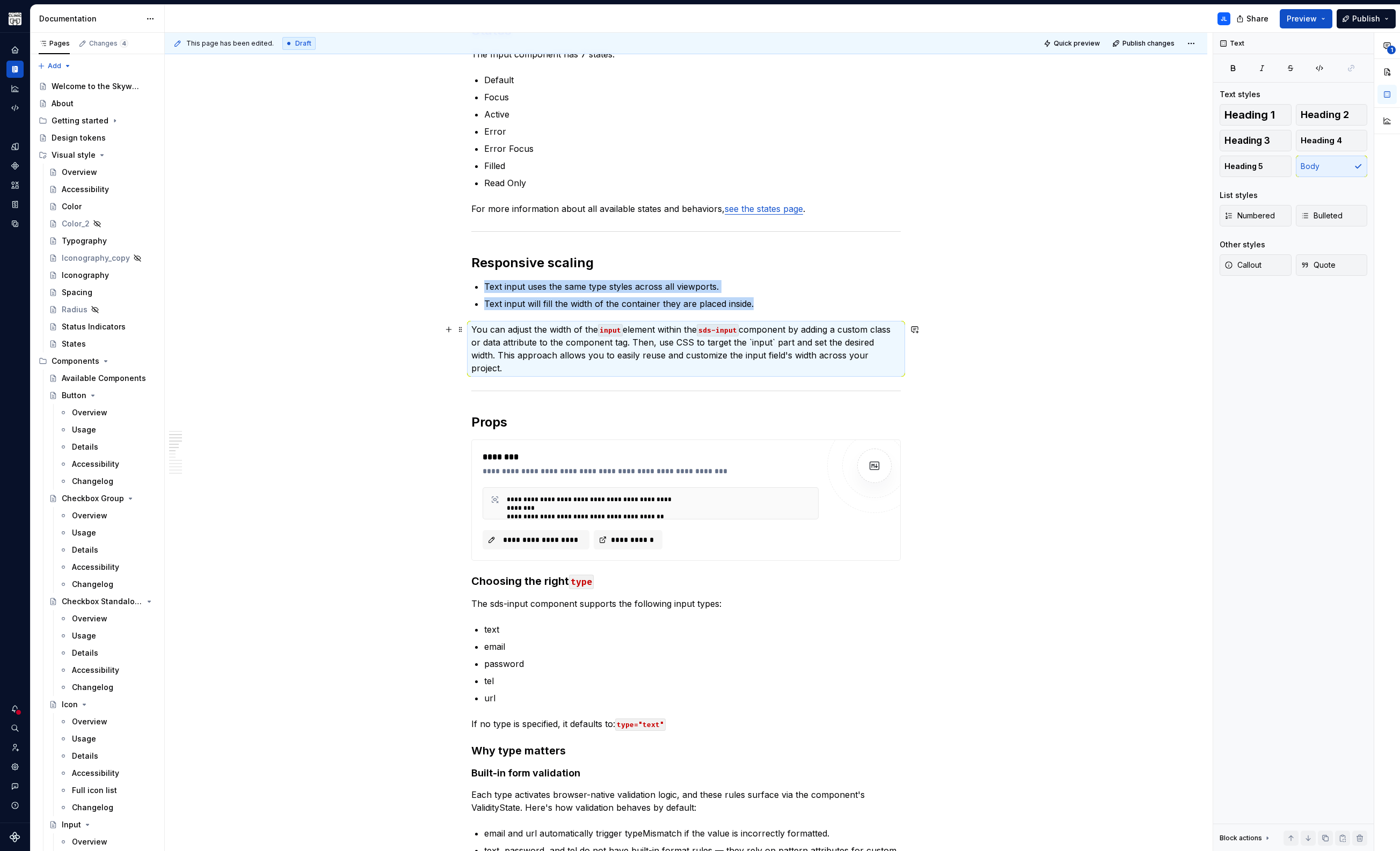
click at [516, 333] on p "You can adjust the width of the input element within the sds-input component by…" at bounding box center [686, 349] width 429 height 52
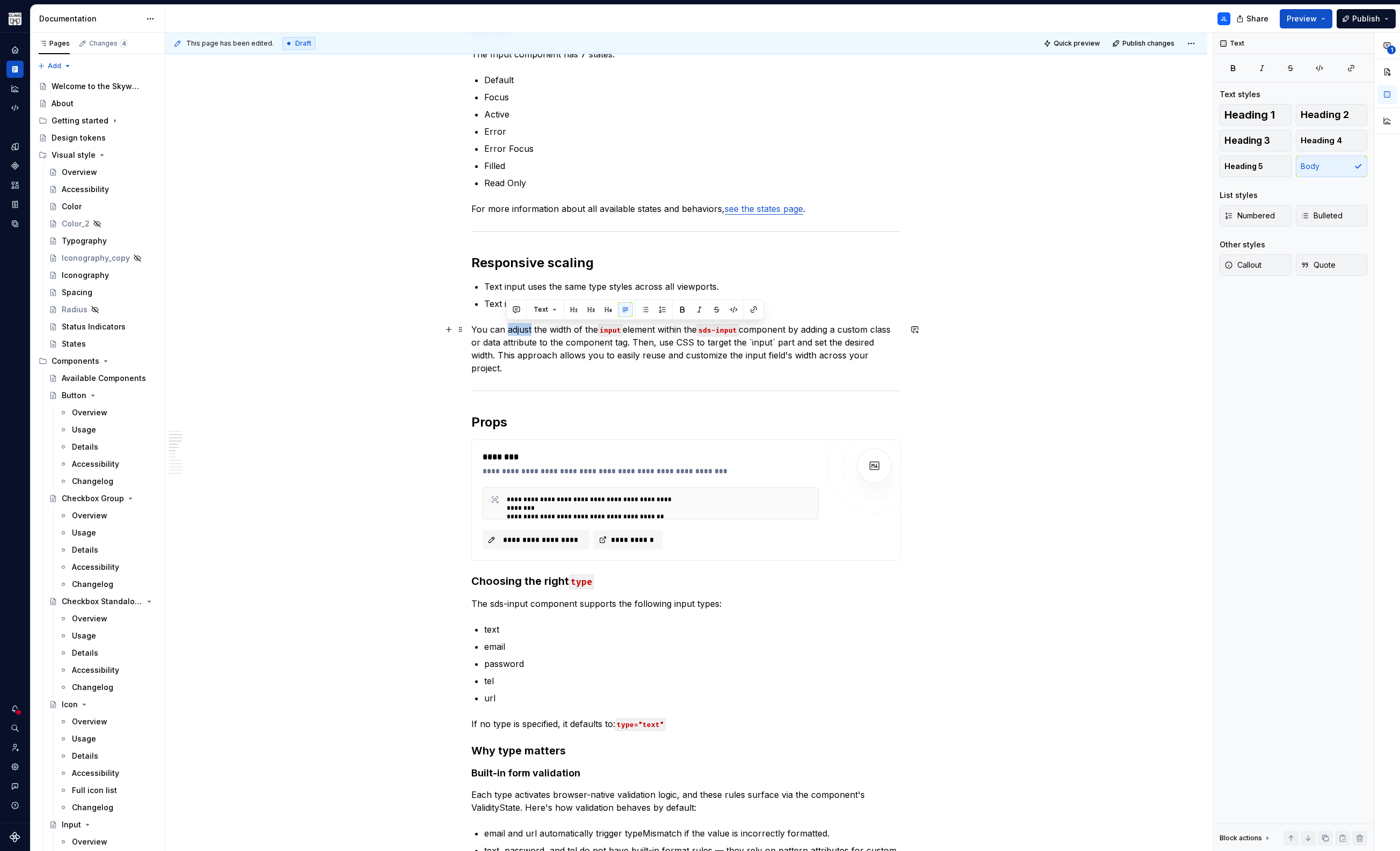
click at [516, 333] on p "You can adjust the width of the input element within the sds-input component by…" at bounding box center [686, 349] width 429 height 52
click at [545, 340] on p "You can adjust the width of the input element within the sds-input component by…" at bounding box center [686, 349] width 429 height 52
click at [473, 331] on p "You can adjust the width of the input element within the sds-input component by…" at bounding box center [686, 349] width 429 height 52
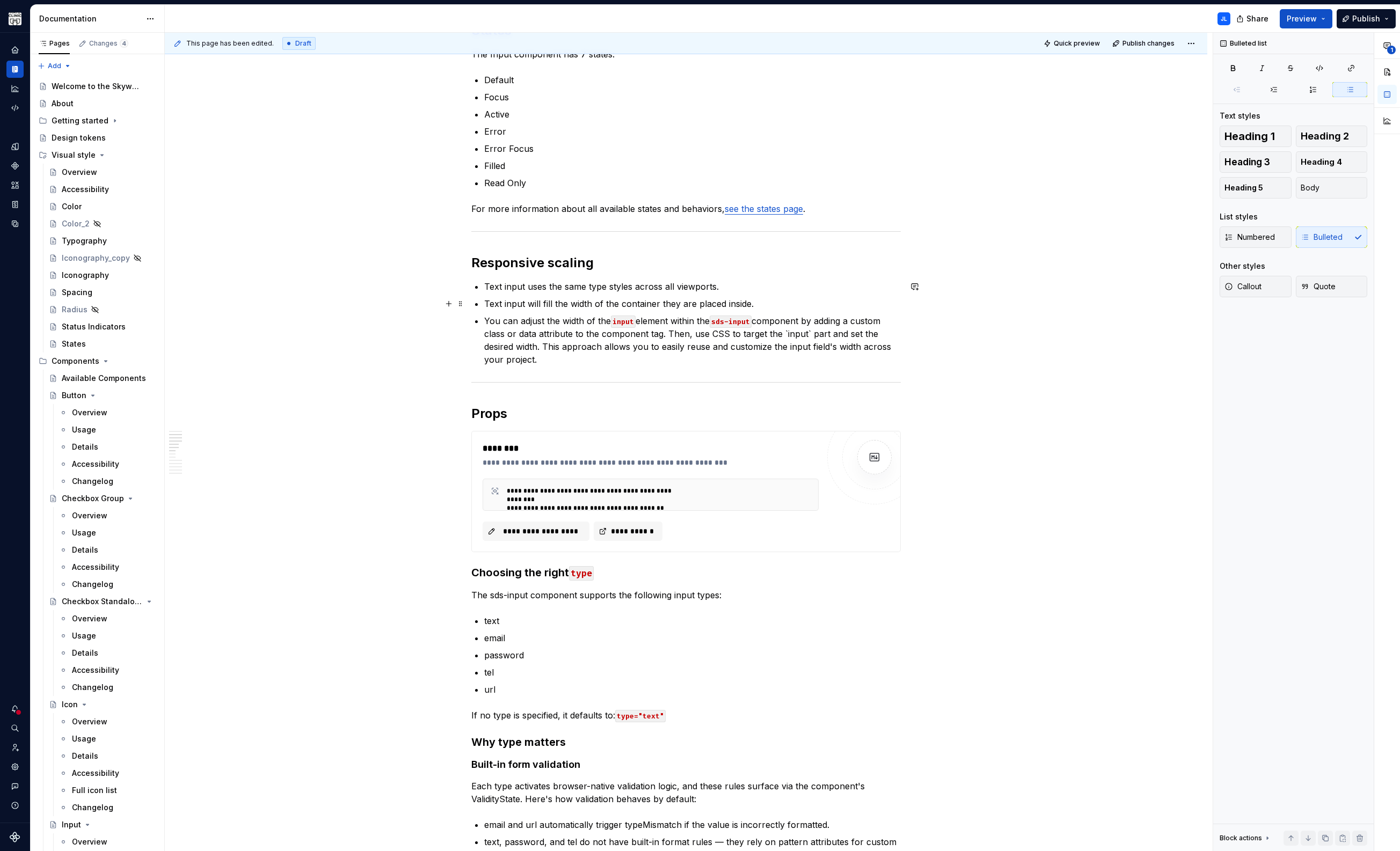
drag, startPoint x: 1361, startPoint y: 19, endPoint x: 1218, endPoint y: 55, distance: 147.5
click at [1194, 69] on div "Documentation JL Share Preview Publish Pages Changes 4 Add Accessibility guide …" at bounding box center [714, 428] width 1369 height 846
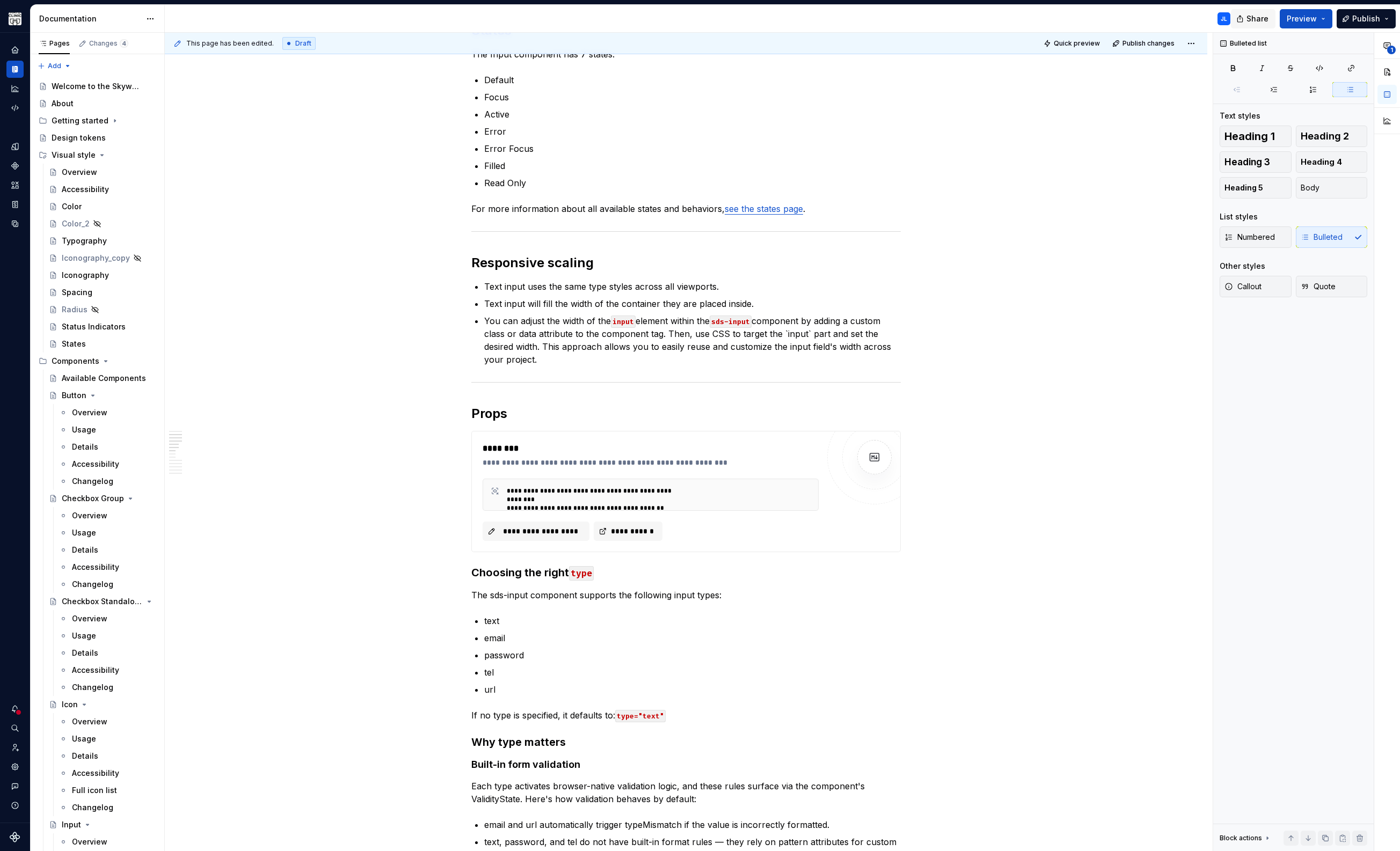
click at [1261, 16] on span "Share" at bounding box center [1257, 19] width 22 height 11
click at [1238, 62] on span "Copy link" at bounding box center [1245, 62] width 35 height 11
type textarea "*"
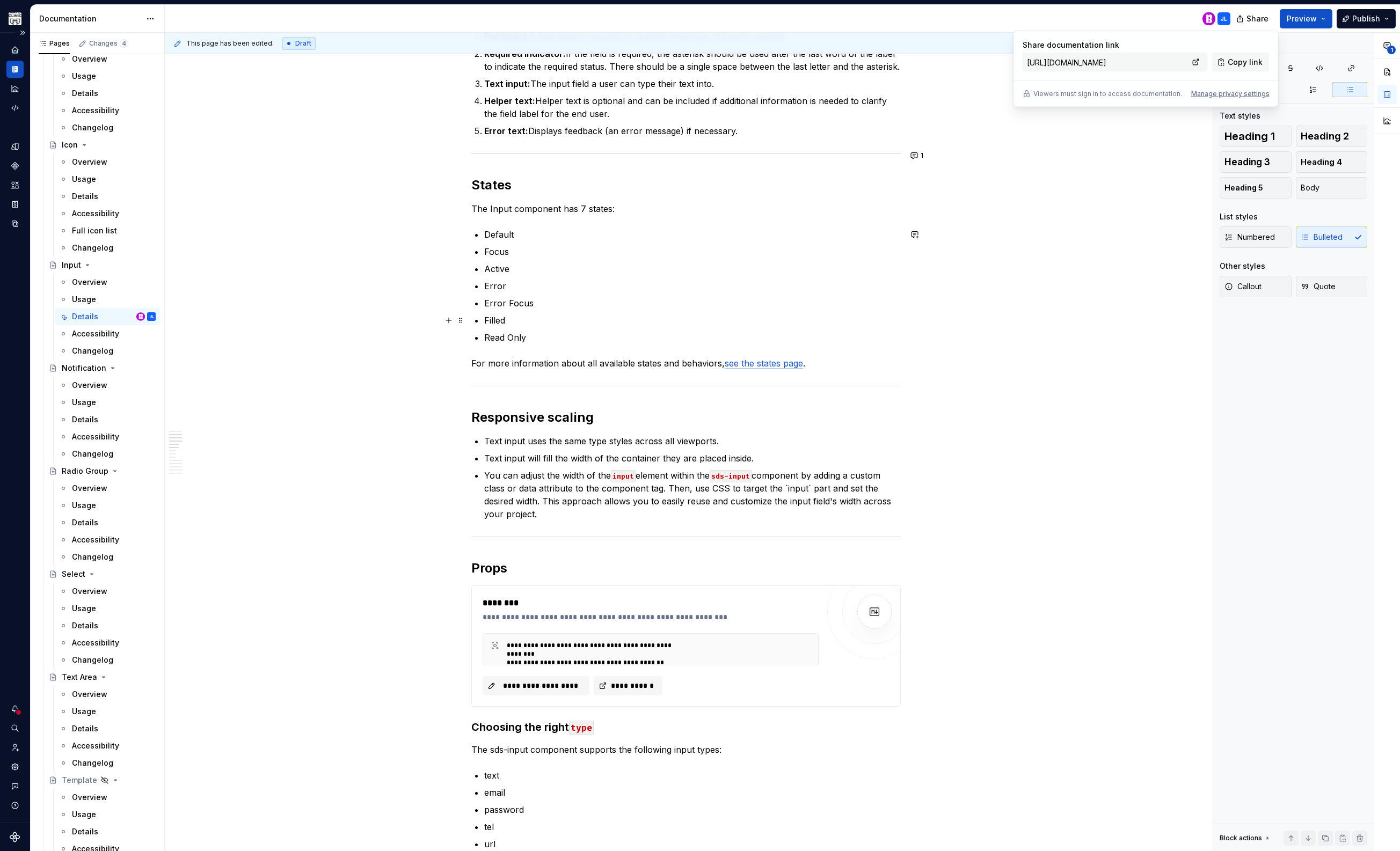
scroll to position [524, 0]
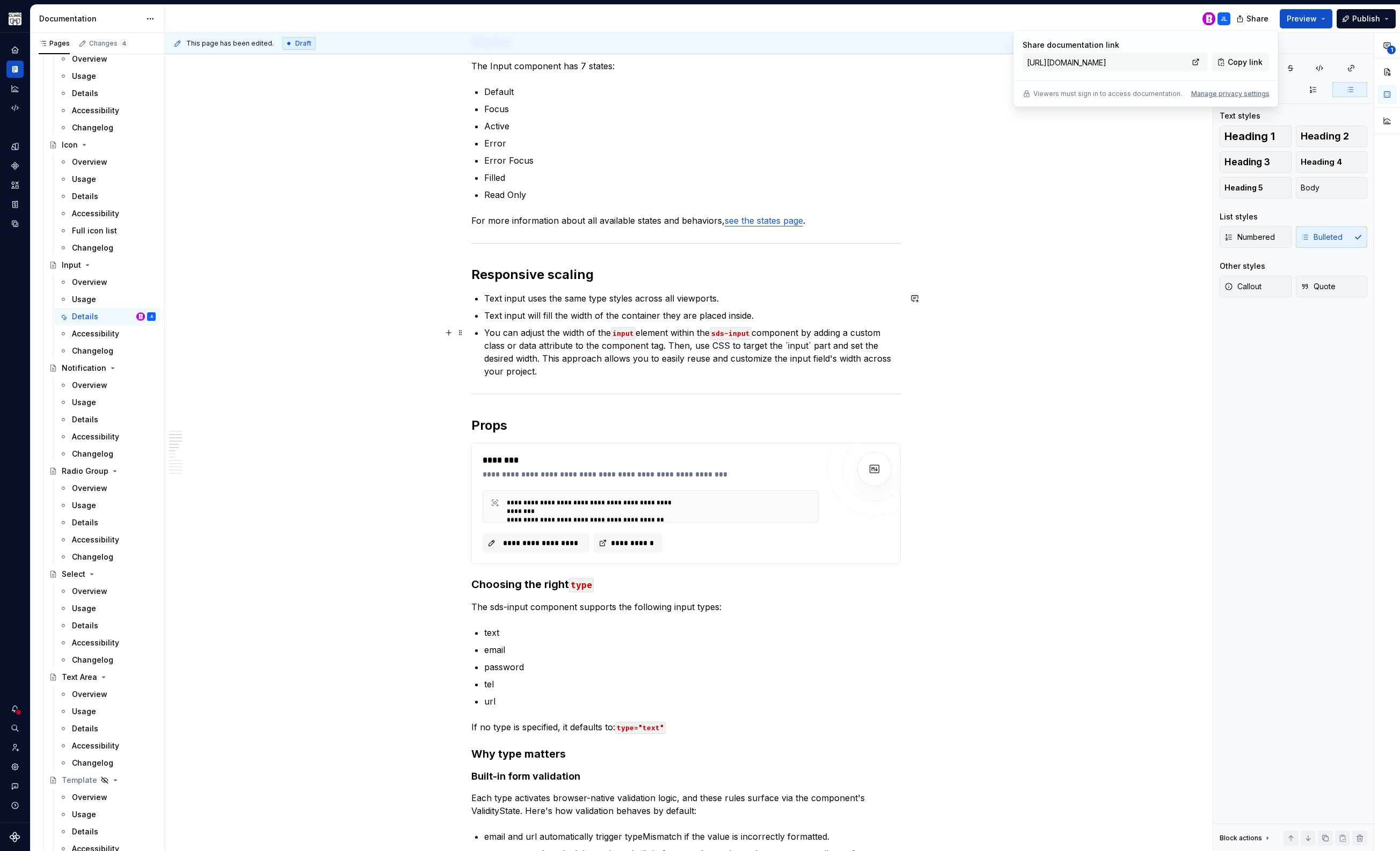
click at [751, 334] on code "sds-input" at bounding box center [731, 333] width 42 height 12
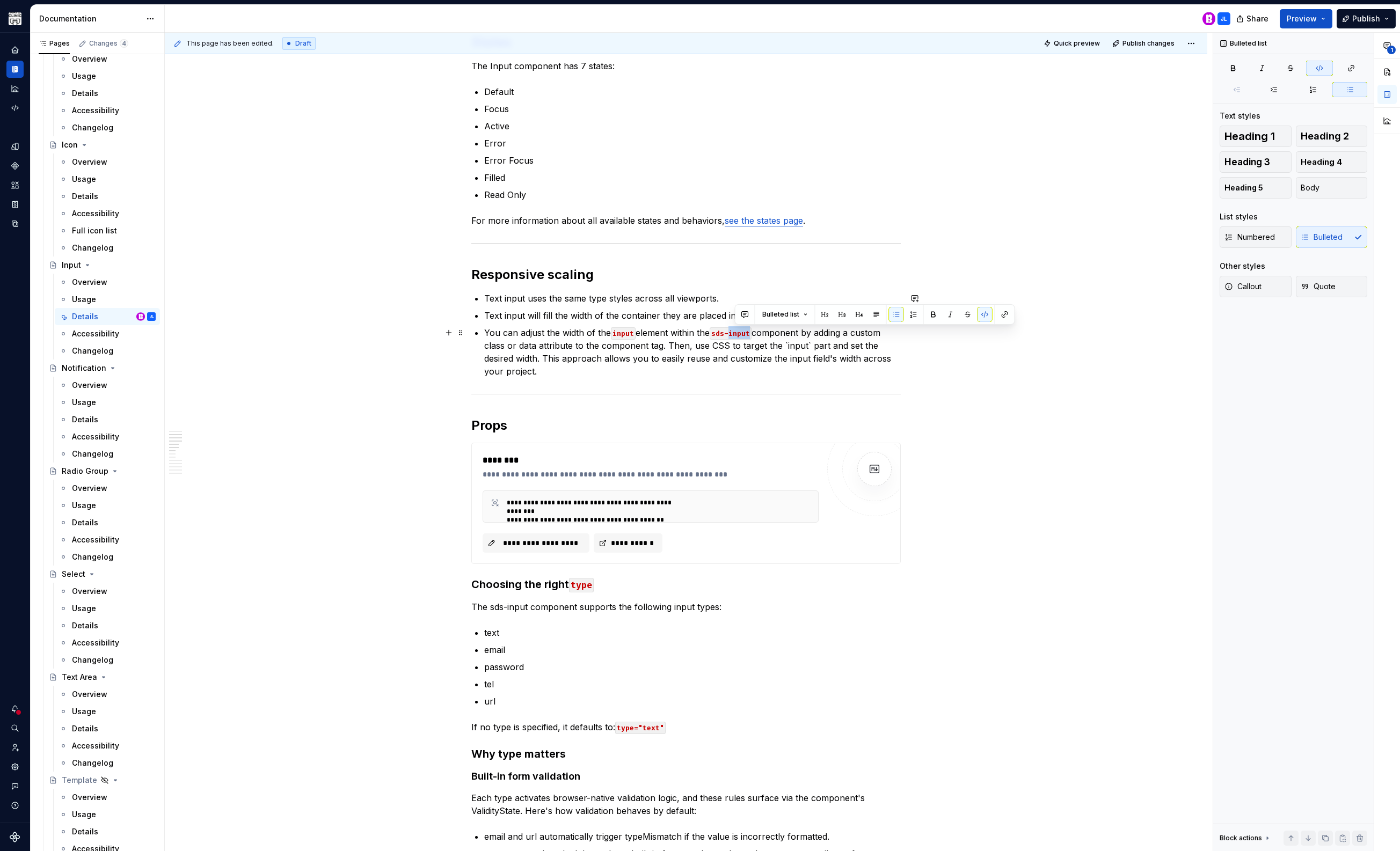
click at [751, 334] on code "sds-input" at bounding box center [731, 333] width 42 height 12
click at [967, 312] on button "button" at bounding box center [967, 314] width 15 height 15
click at [829, 356] on p "You can adjust the width of the input element within the input component by add…" at bounding box center [692, 352] width 416 height 52
click at [715, 333] on p "You can adjust the width of the input element within the input component by add…" at bounding box center [692, 352] width 416 height 52
click at [746, 349] on p "You can adjust the width of the input element within the Text input component b…" at bounding box center [692, 352] width 416 height 52
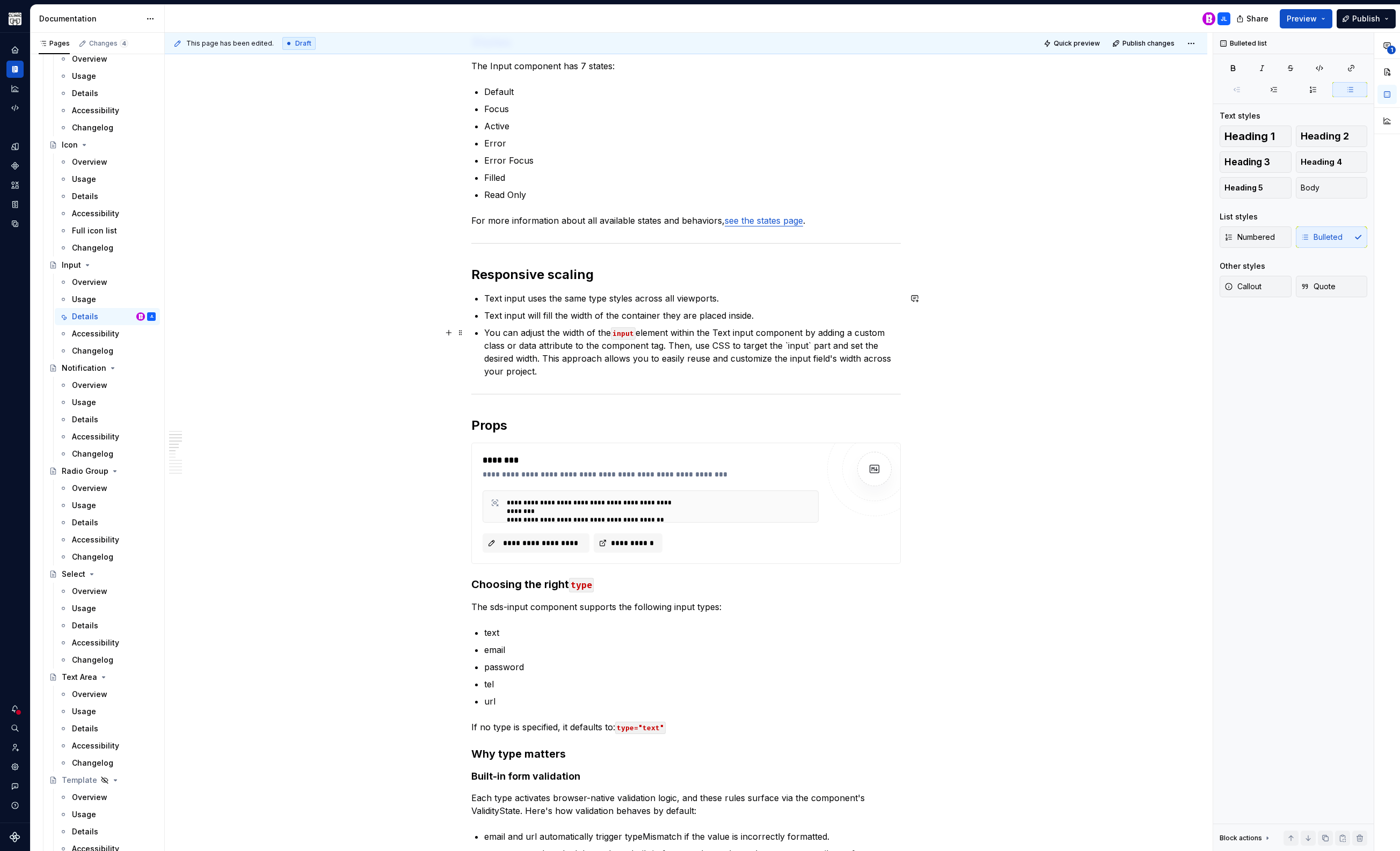
click at [519, 358] on p "You can adjust the width of the input element within the Text input component b…" at bounding box center [692, 352] width 416 height 52
drag, startPoint x: 546, startPoint y: 372, endPoint x: 454, endPoint y: 329, distance: 101.6
copy p "You can adjust the width of the input element within the Text input component b…"
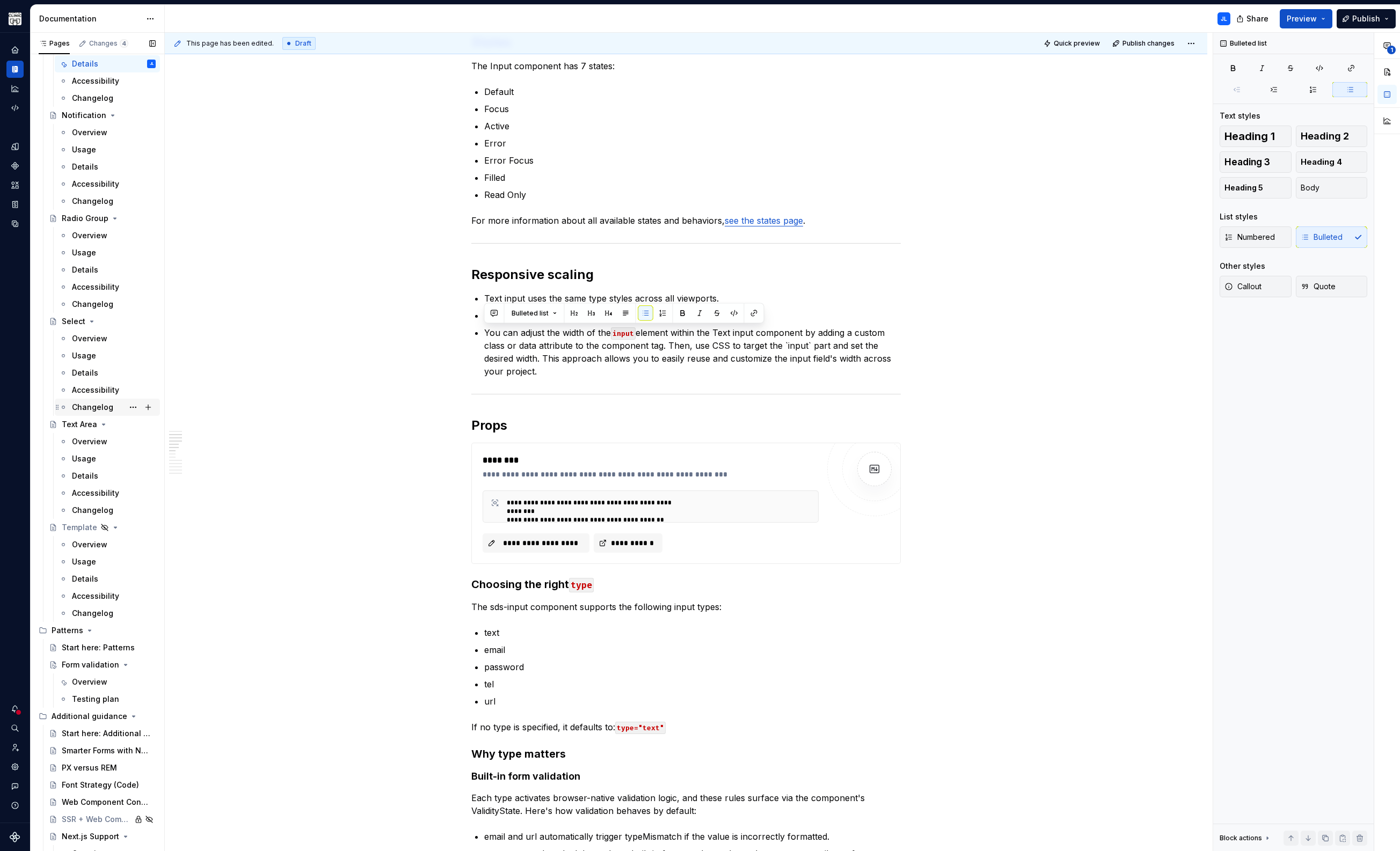
scroll to position [825, 0]
click at [88, 461] on div "Details" at bounding box center [85, 463] width 27 height 11
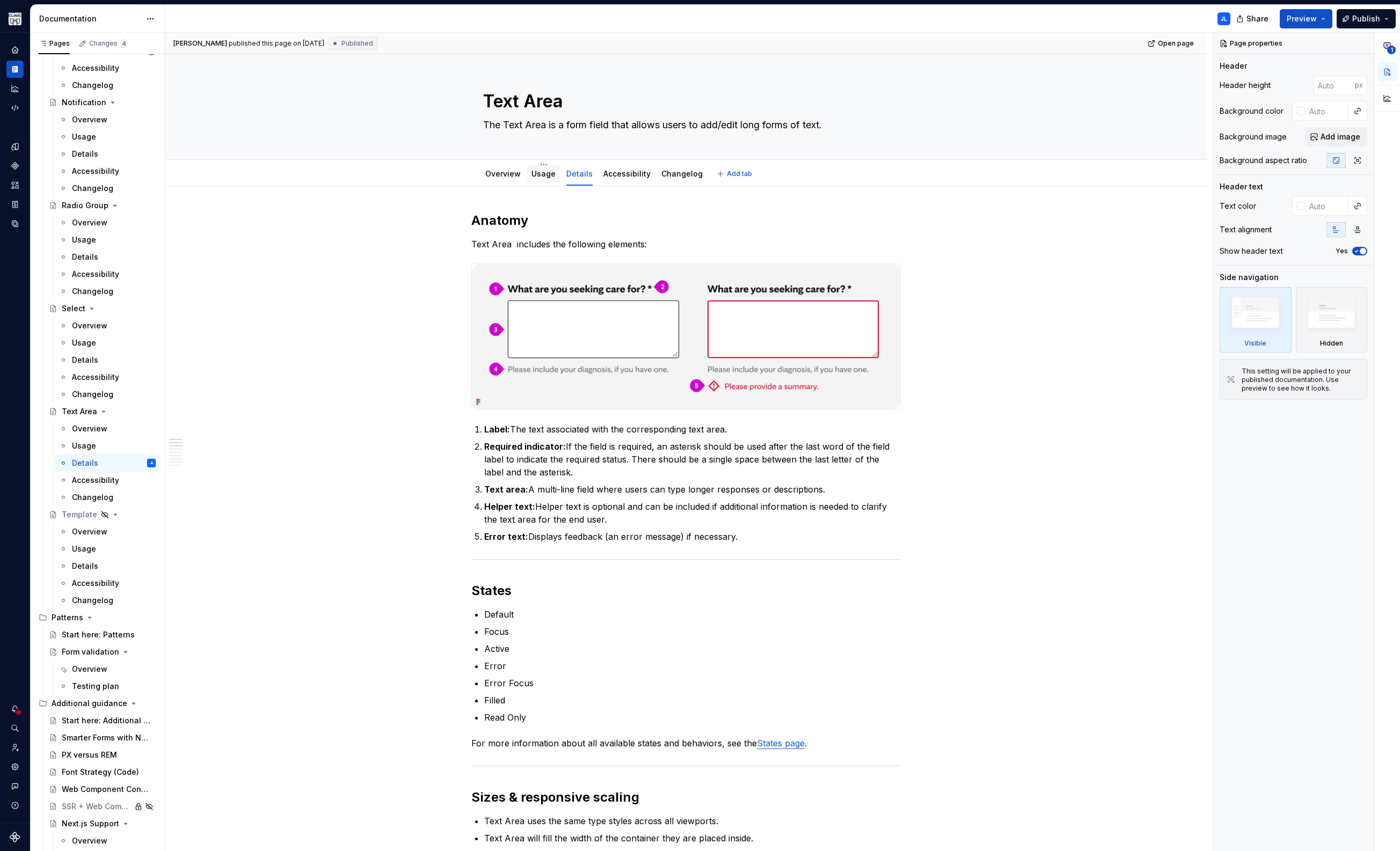
click at [538, 181] on div "Usage" at bounding box center [543, 174] width 33 height 17
click at [540, 177] on link "Usage" at bounding box center [543, 174] width 24 height 9
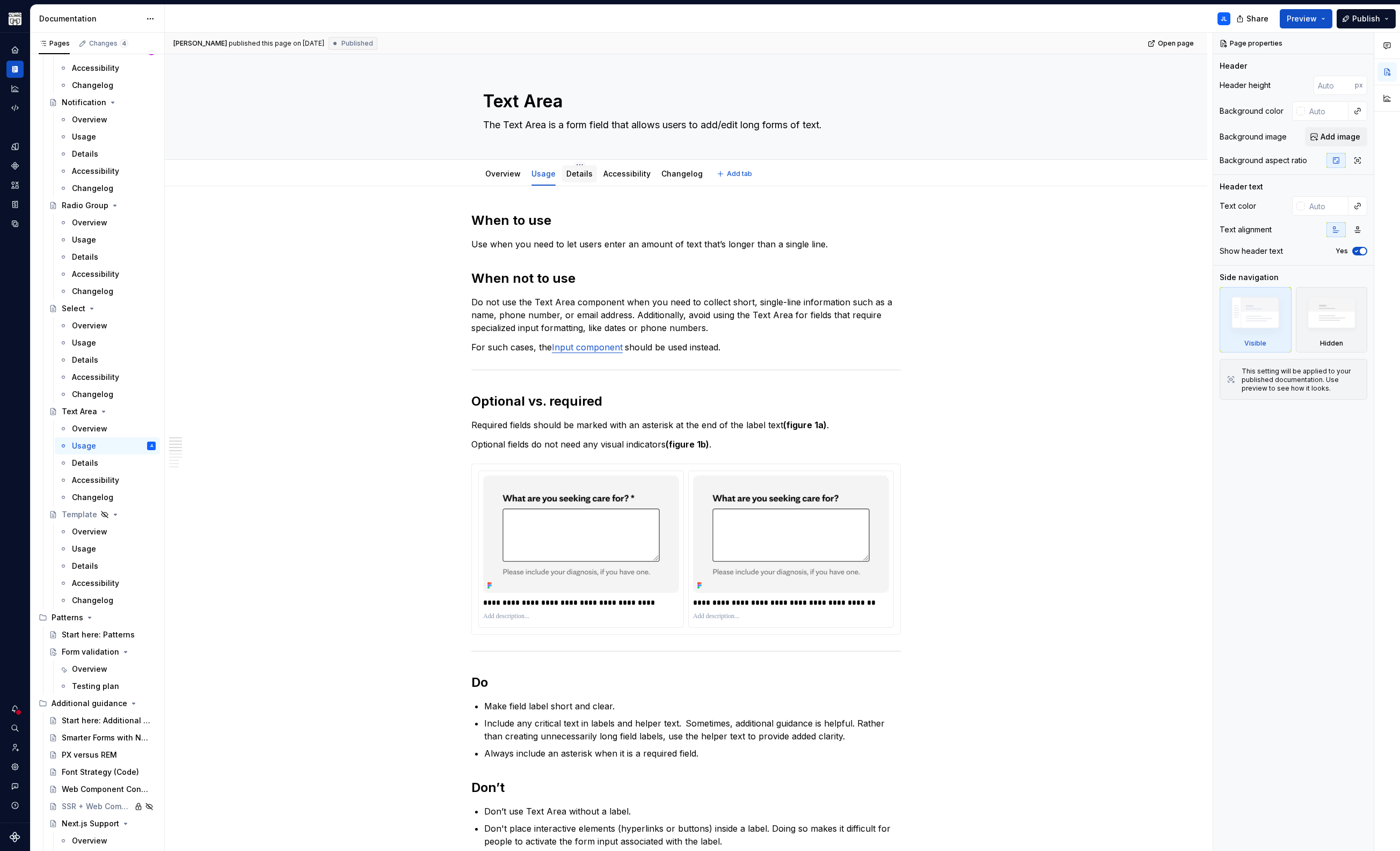
click at [575, 169] on link "Details" at bounding box center [579, 174] width 27 height 9
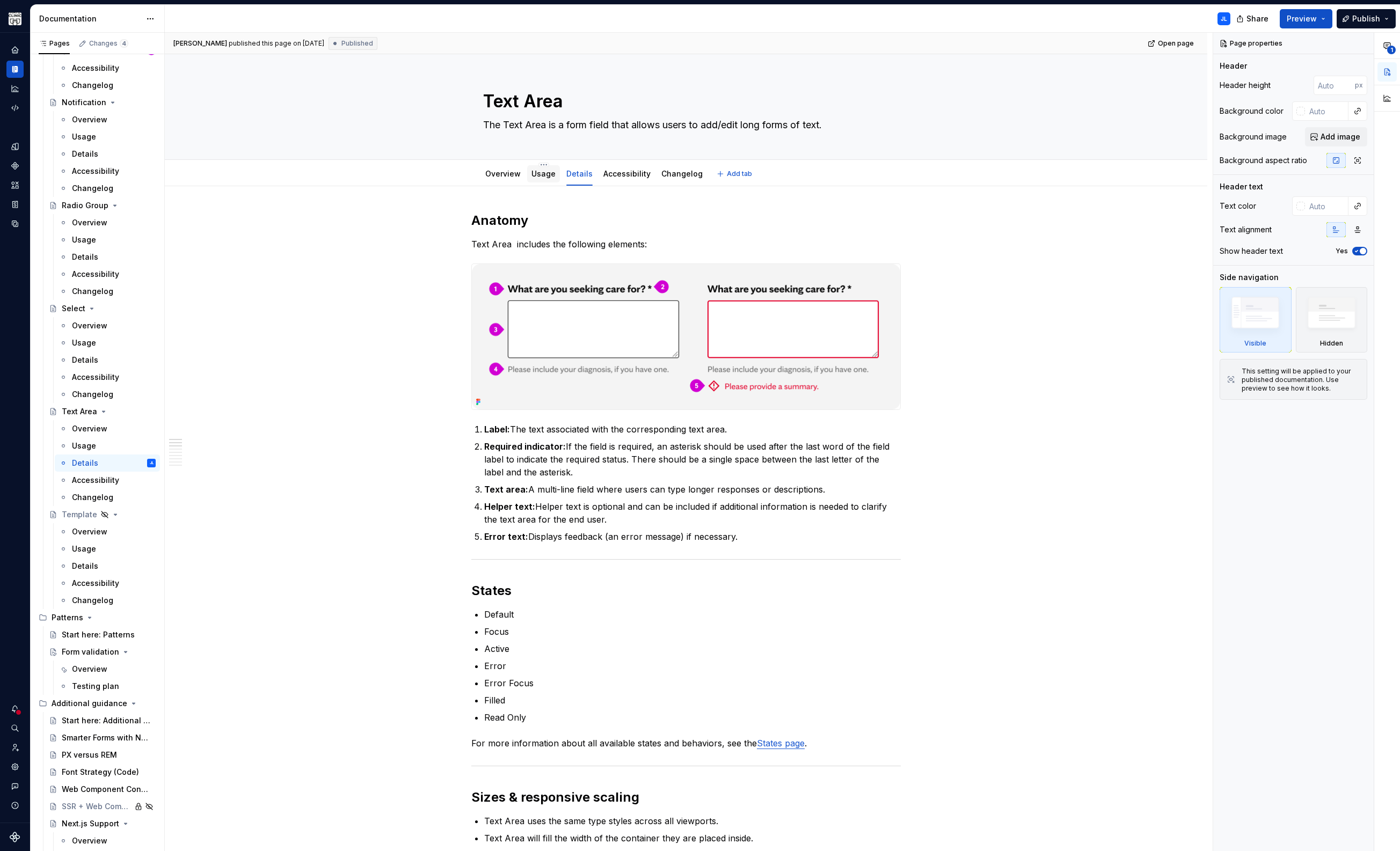
click at [538, 175] on link "Usage" at bounding box center [543, 174] width 24 height 9
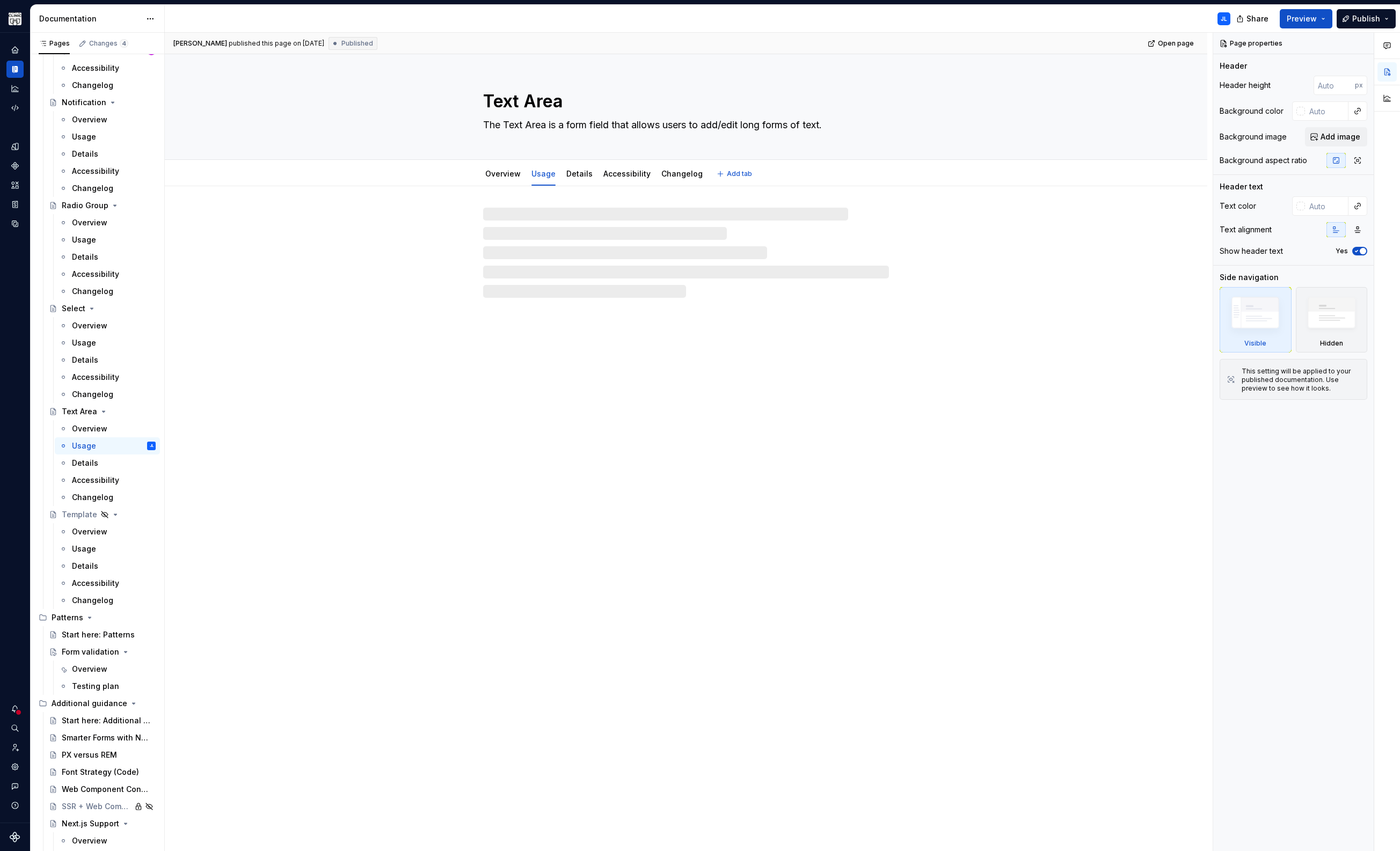
click at [538, 175] on link "Usage" at bounding box center [543, 174] width 24 height 9
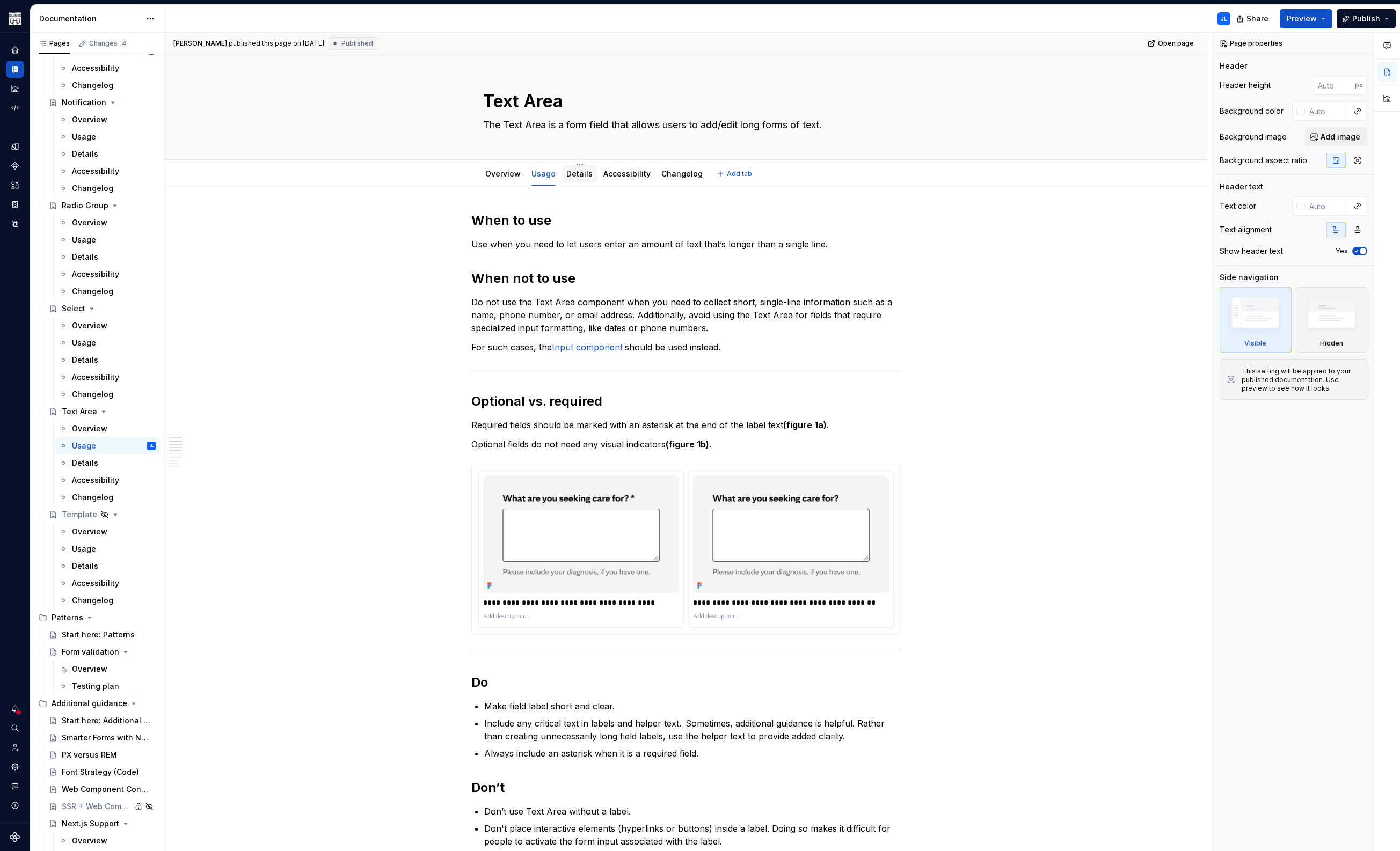
click at [578, 174] on link "Details" at bounding box center [579, 174] width 27 height 9
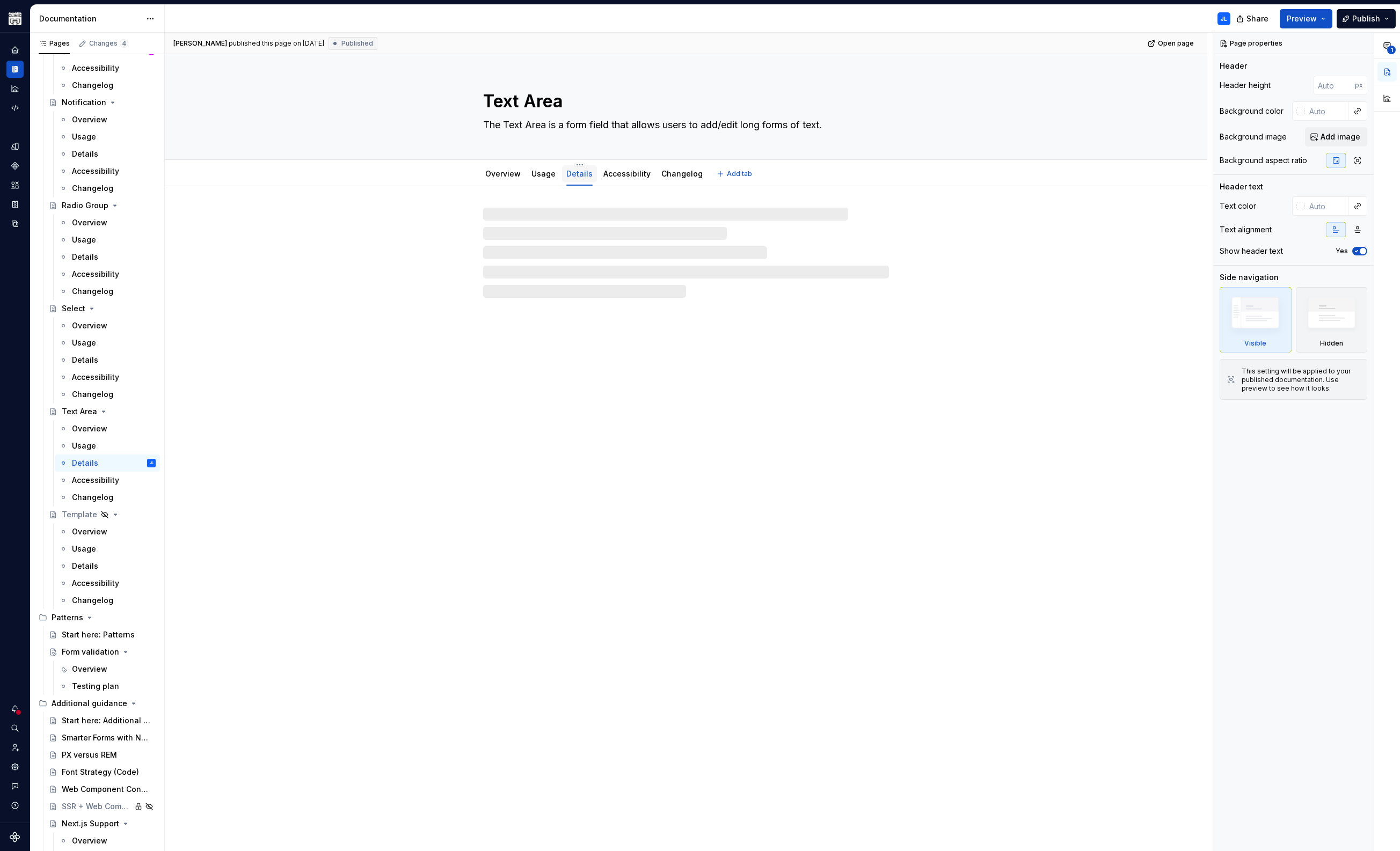
click at [571, 176] on link "Details" at bounding box center [579, 174] width 27 height 9
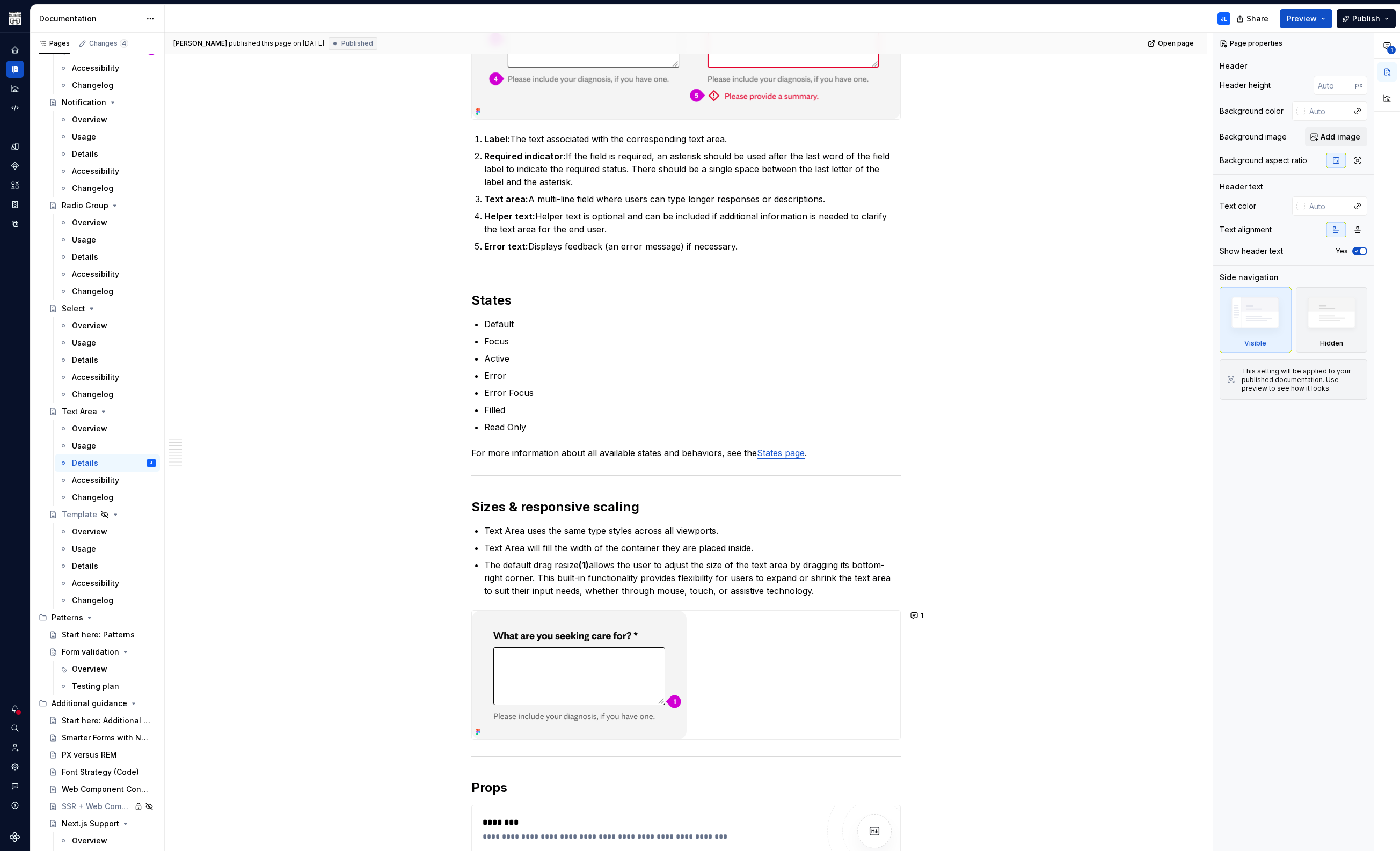
scroll to position [638, 0]
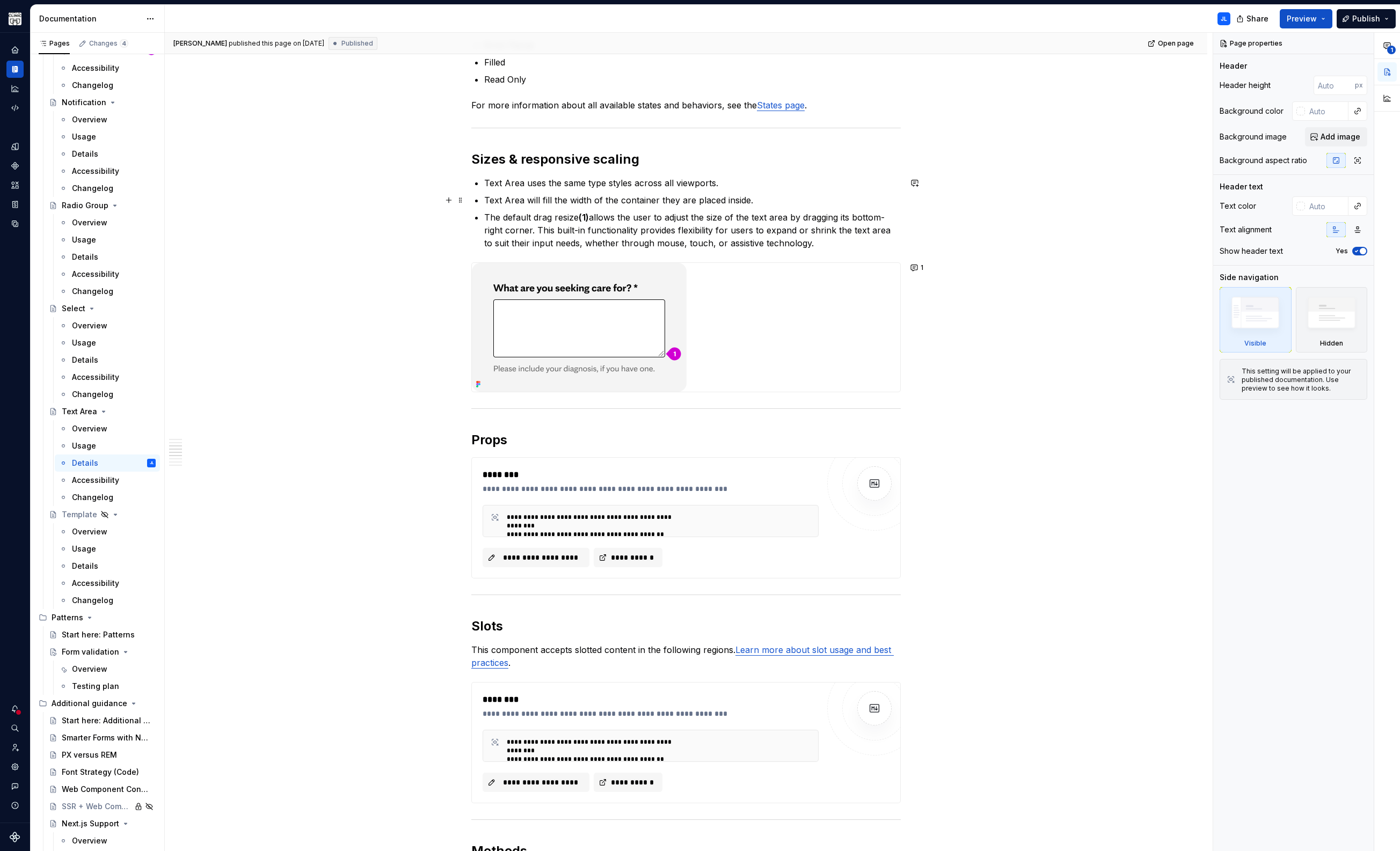
click at [761, 191] on ul "Text Area uses the same type styles across all viewports.  Text Area will fill …" at bounding box center [692, 212] width 416 height 73
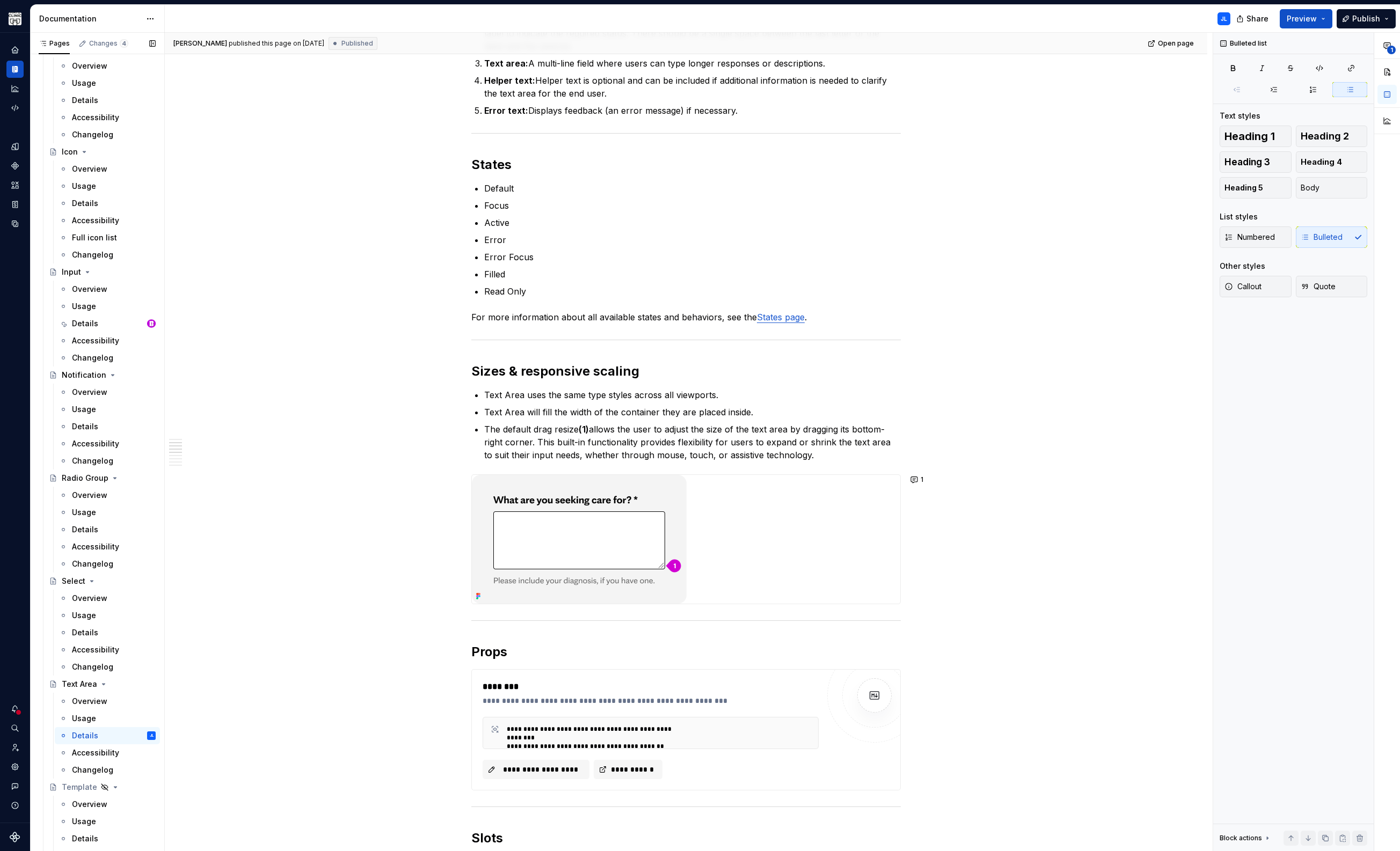
scroll to position [548, 0]
click at [85, 328] on div "Details" at bounding box center [85, 329] width 27 height 11
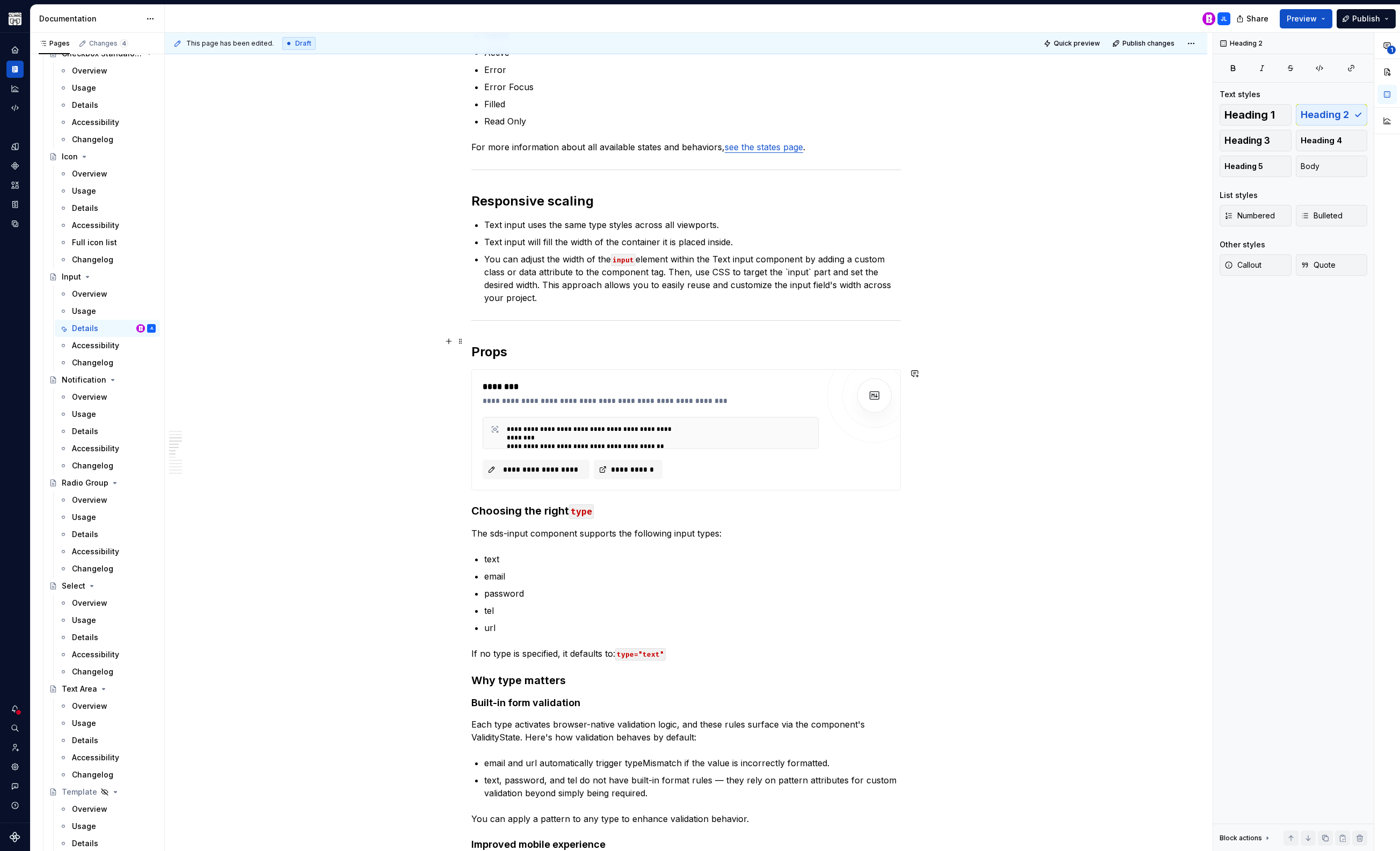
scroll to position [598, 0]
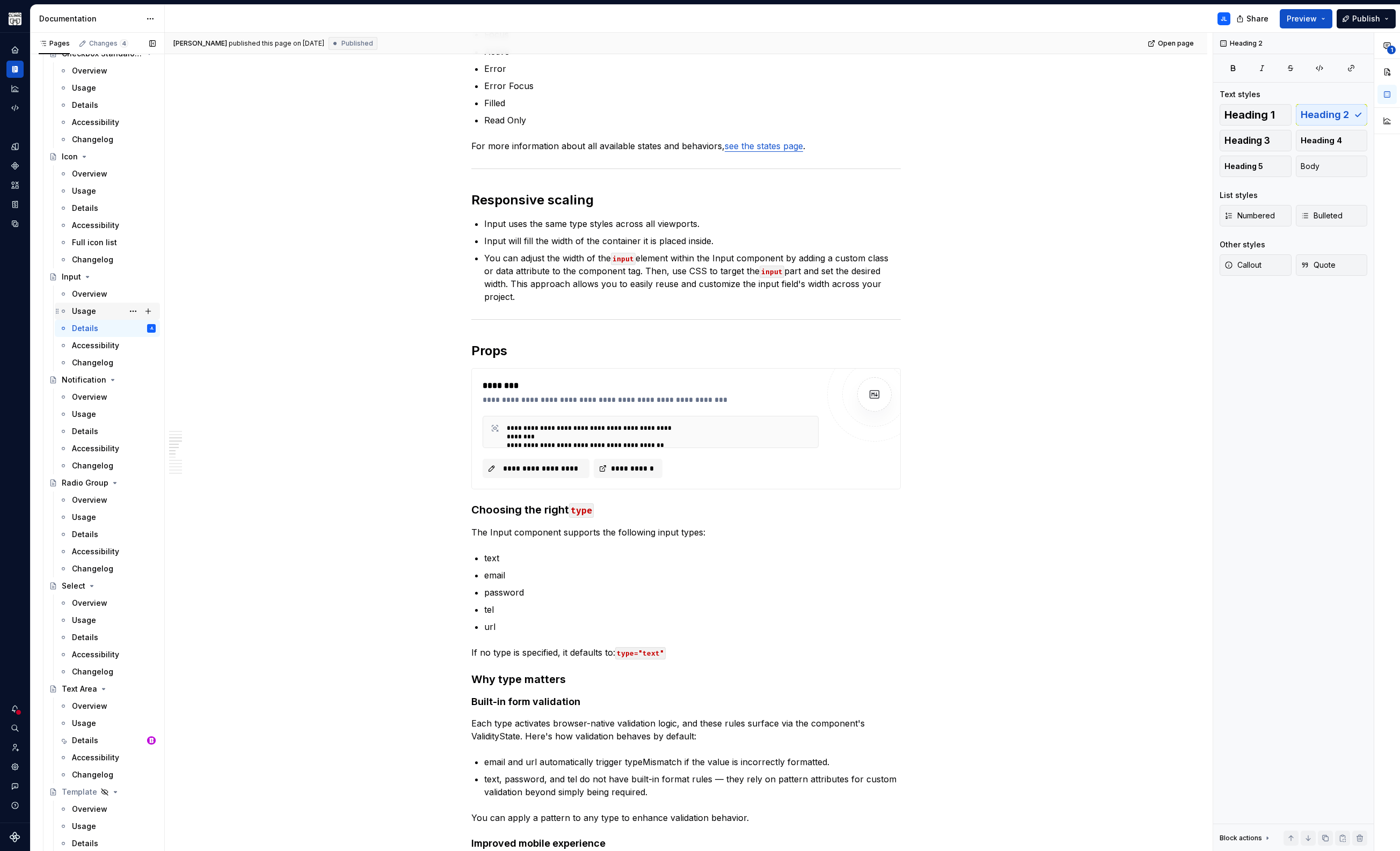
click at [81, 306] on div "Usage" at bounding box center [84, 312] width 24 height 11
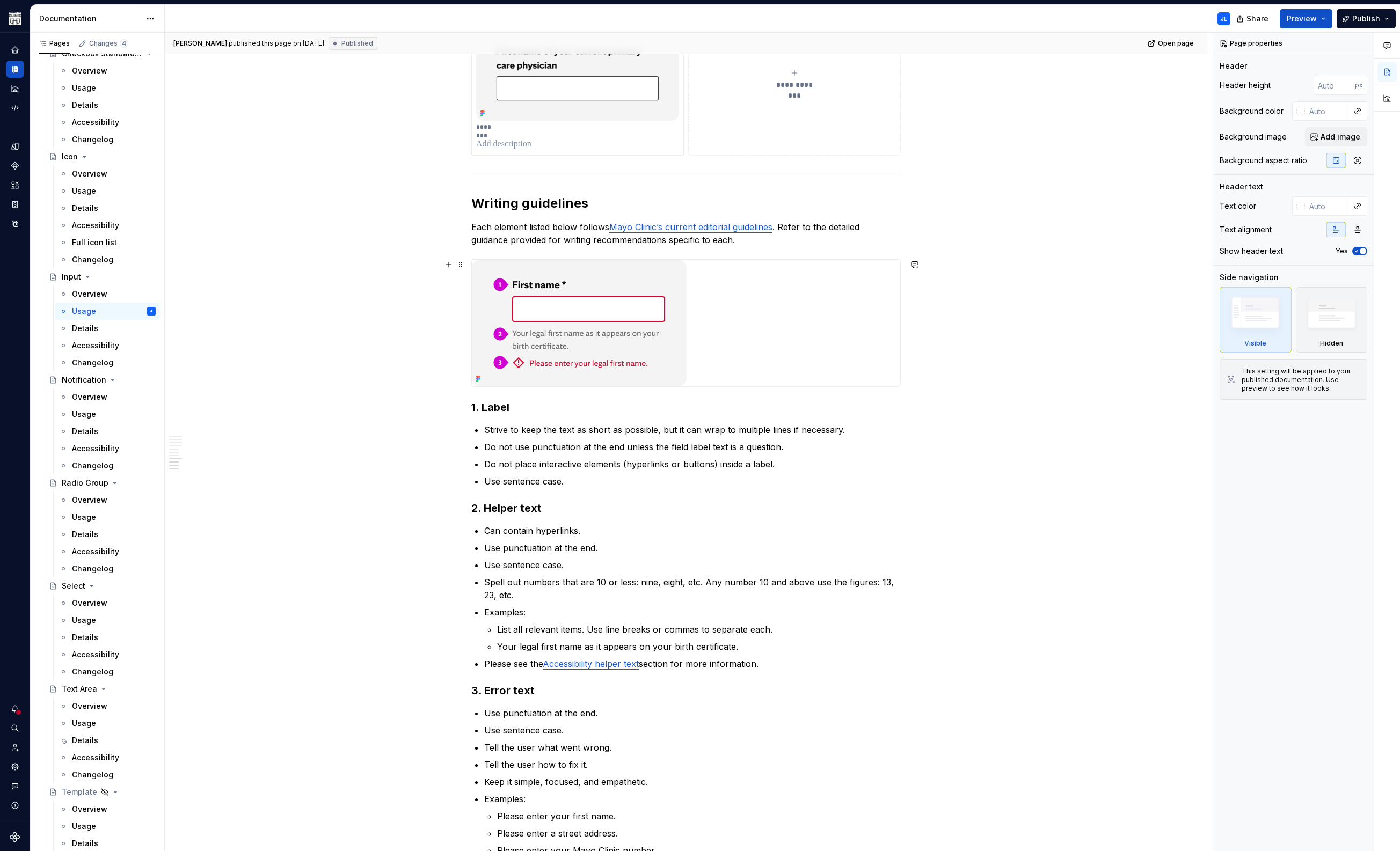
scroll to position [1192, 0]
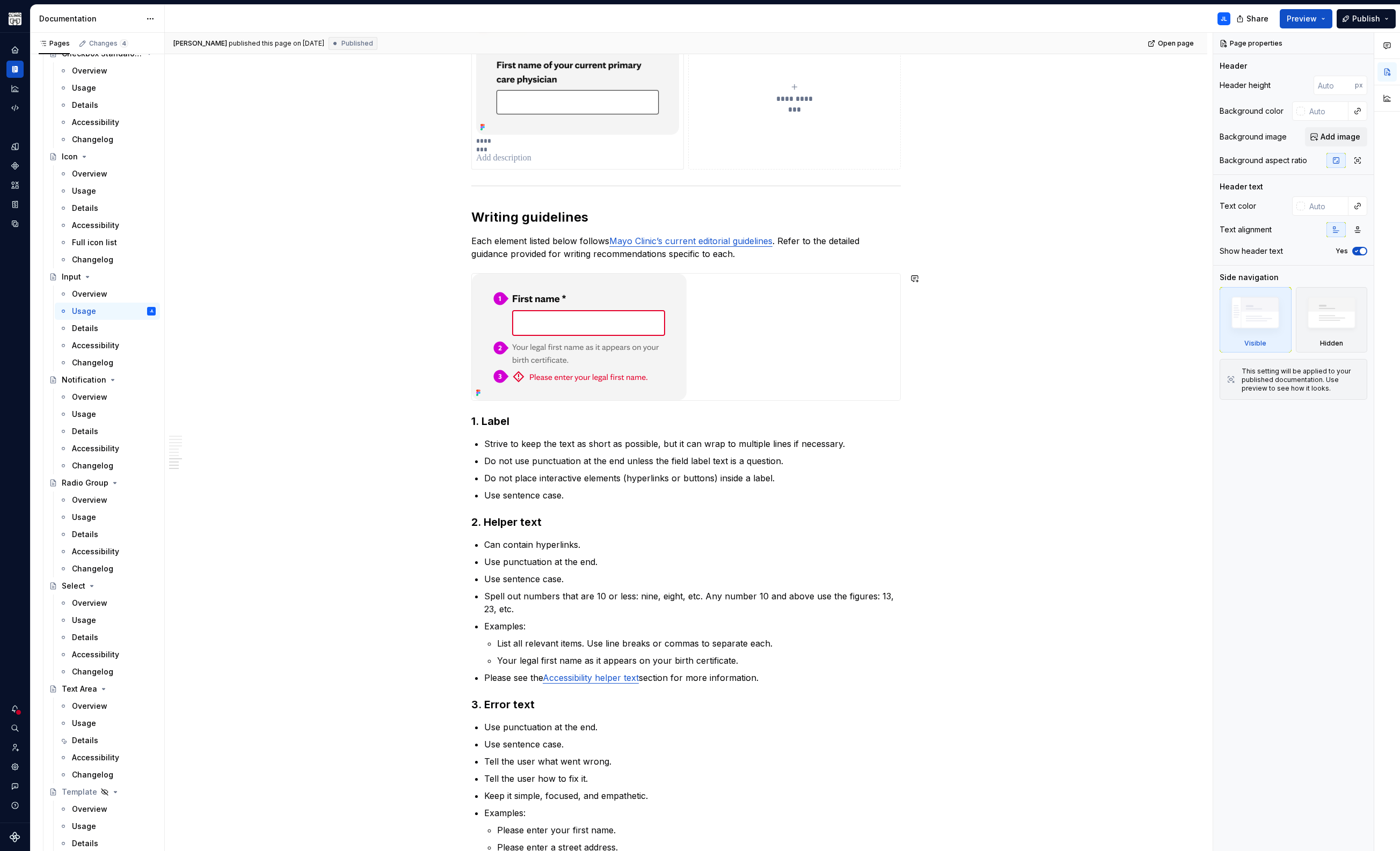
click at [369, 405] on div "**********" at bounding box center [686, 66] width 1042 height 2145
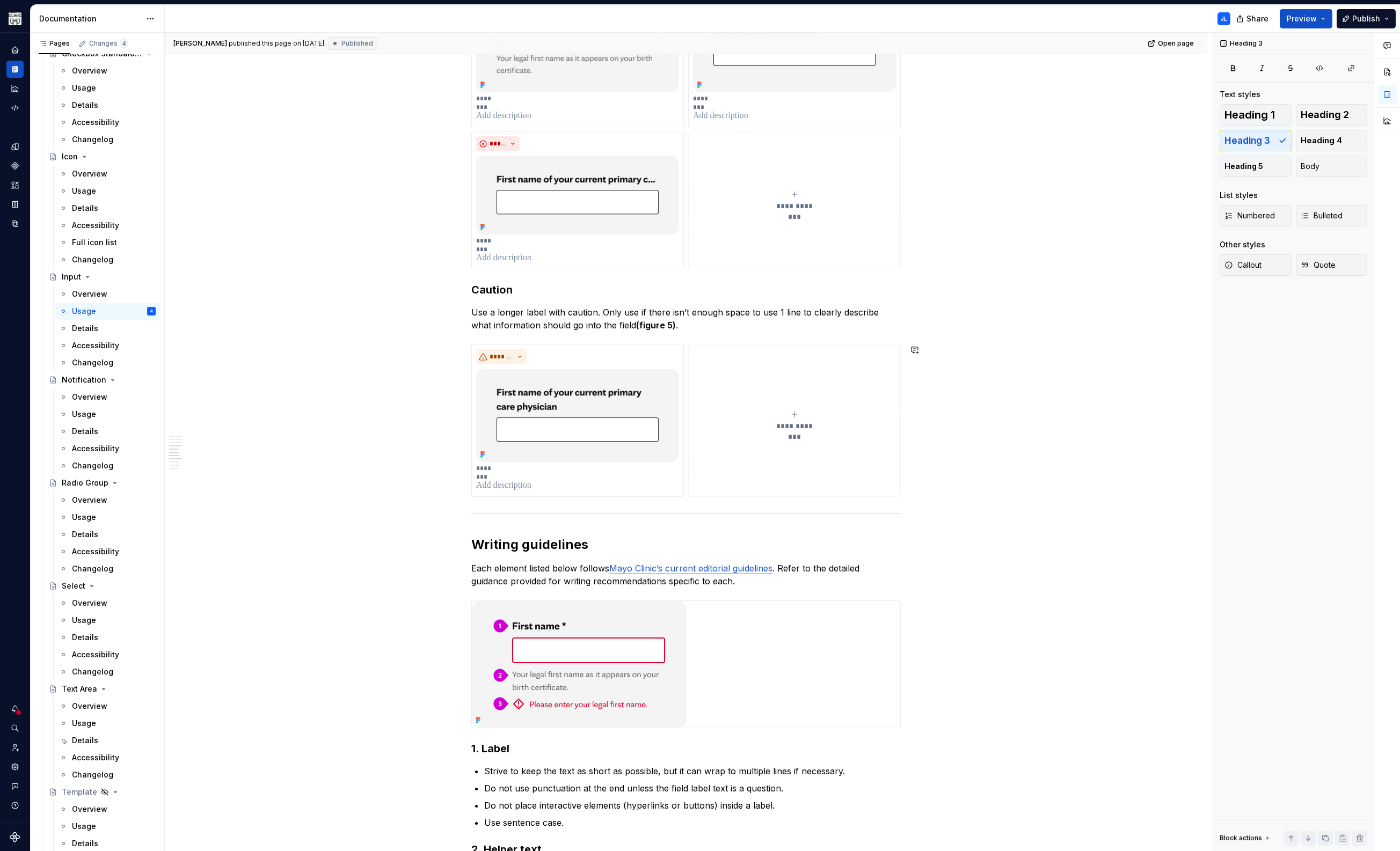
scroll to position [0, 0]
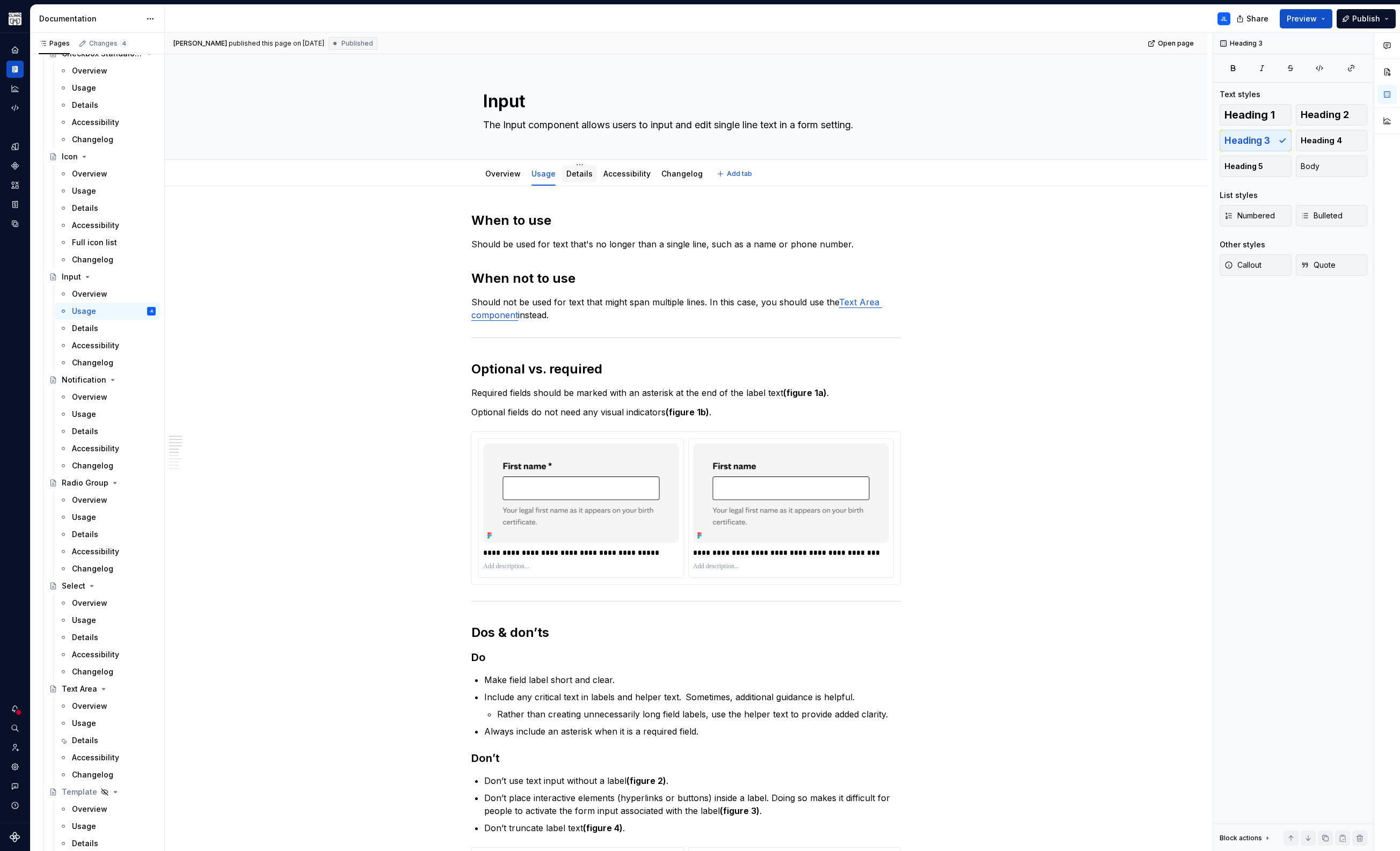
click at [575, 176] on link "Details" at bounding box center [579, 174] width 27 height 9
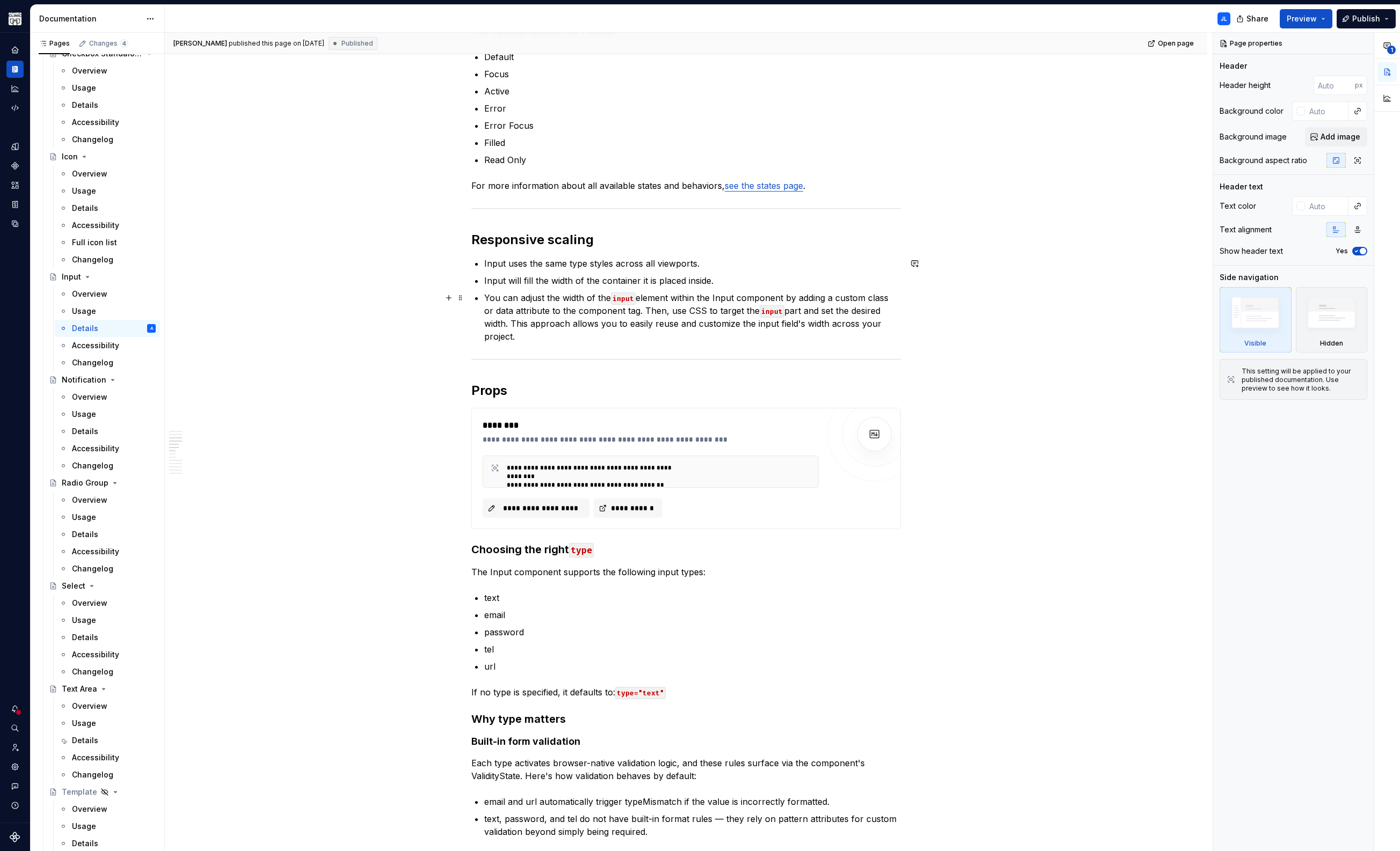
scroll to position [577, 0]
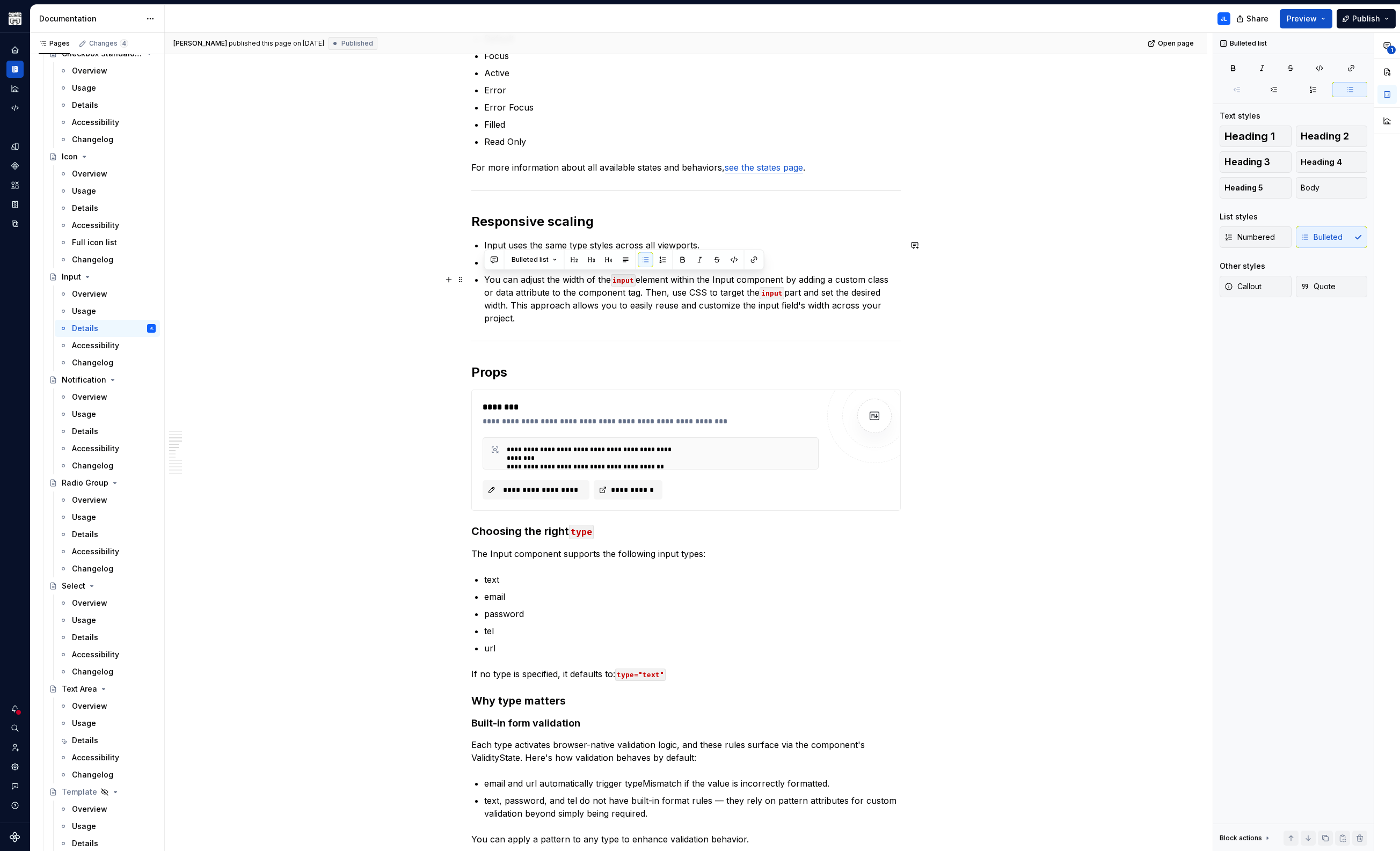
drag, startPoint x: 484, startPoint y: 280, endPoint x: 547, endPoint y: 319, distance: 74.1
click at [547, 319] on p "You can adjust the width of the input element within the Input component by add…" at bounding box center [692, 299] width 416 height 52
click at [521, 330] on div "Anatomy The Input component is created using the following elements: Field labe…" at bounding box center [686, 860] width 429 height 2448
drag, startPoint x: 528, startPoint y: 315, endPoint x: 473, endPoint y: 273, distance: 69.2
click at [473, 273] on div "Anatomy The Input component is created using the following elements: Field labe…" at bounding box center [686, 860] width 429 height 2448
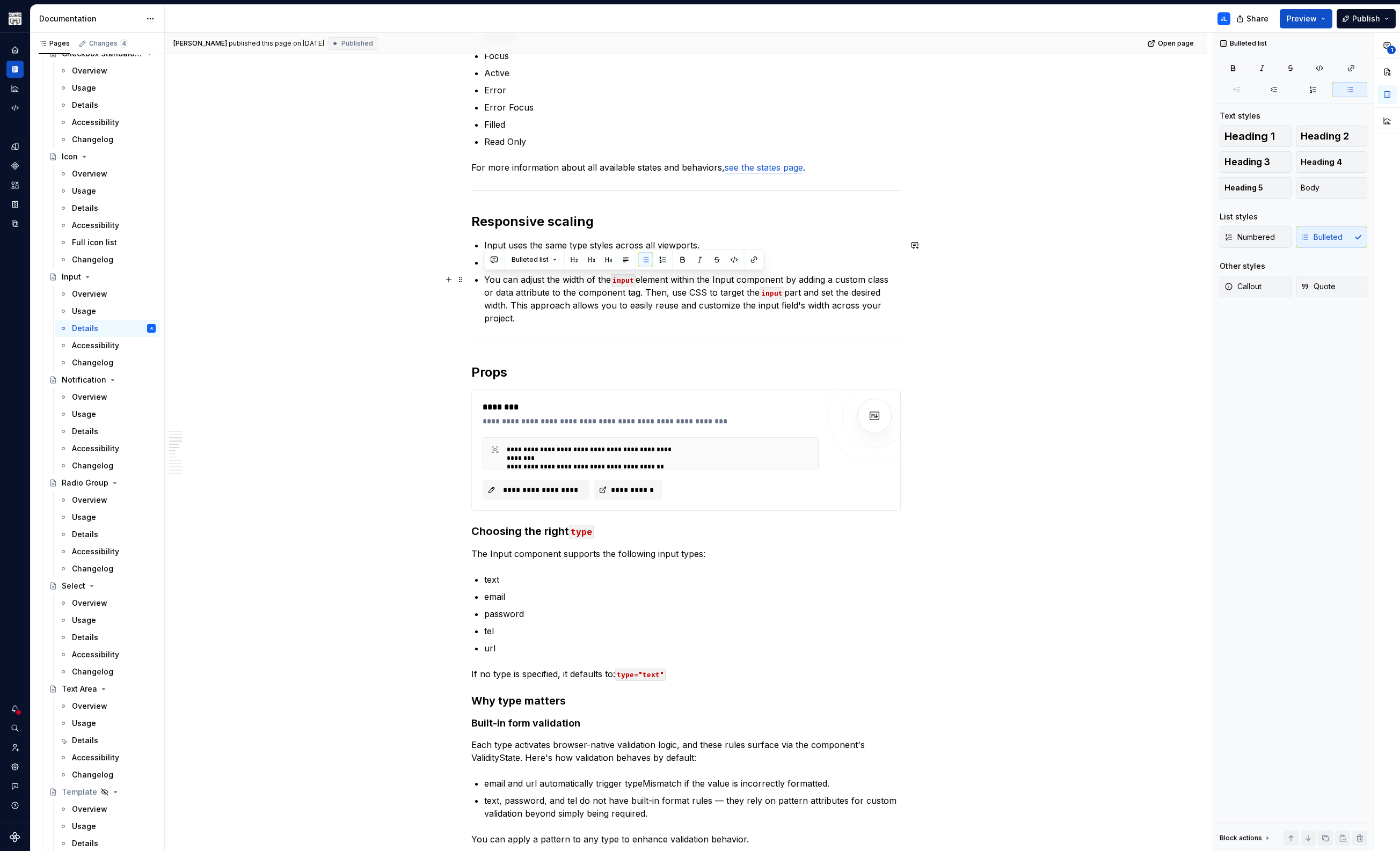
copy p "You can adjust the width of the input element within the Input component by add…"
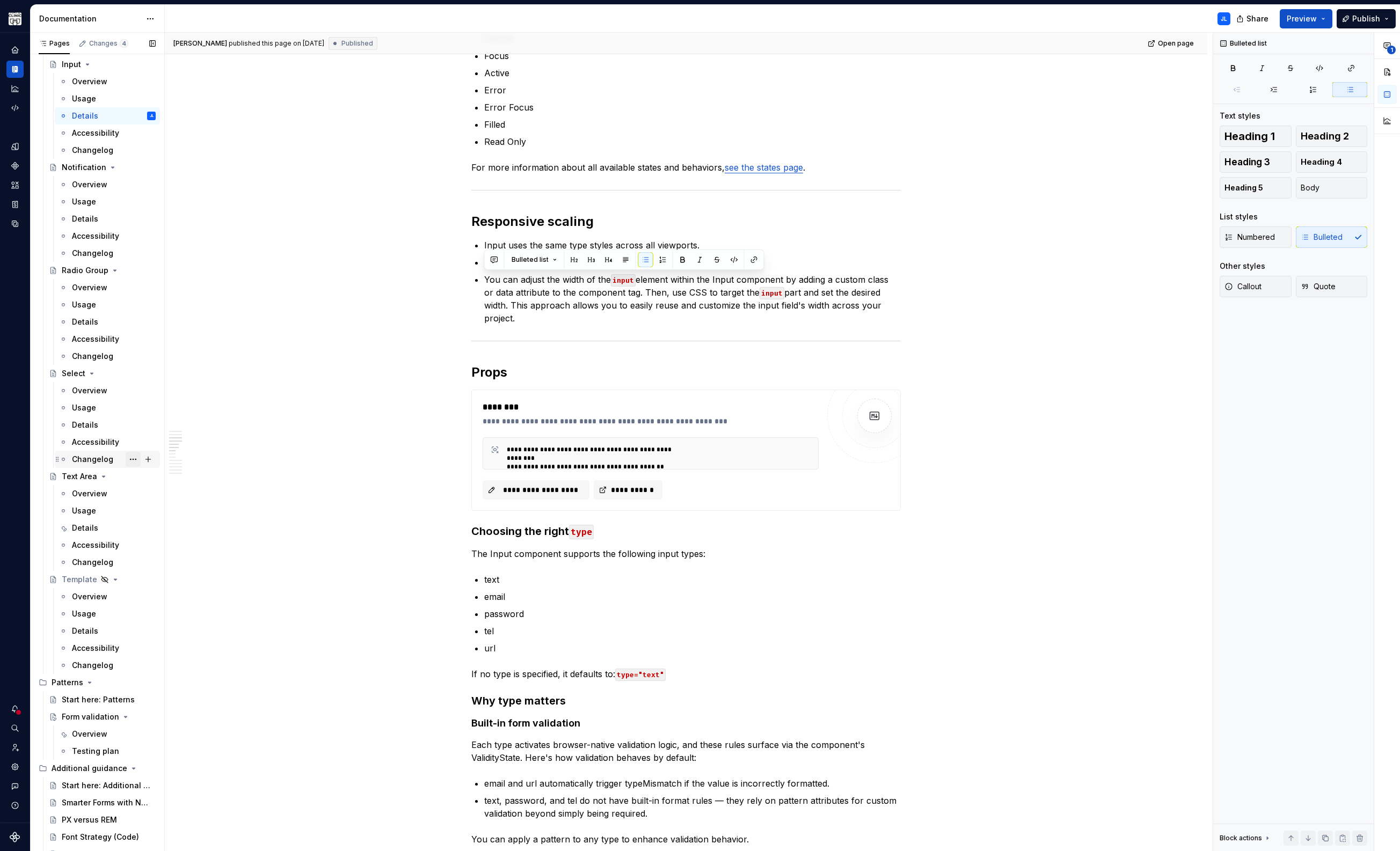
scroll to position [770, 0]
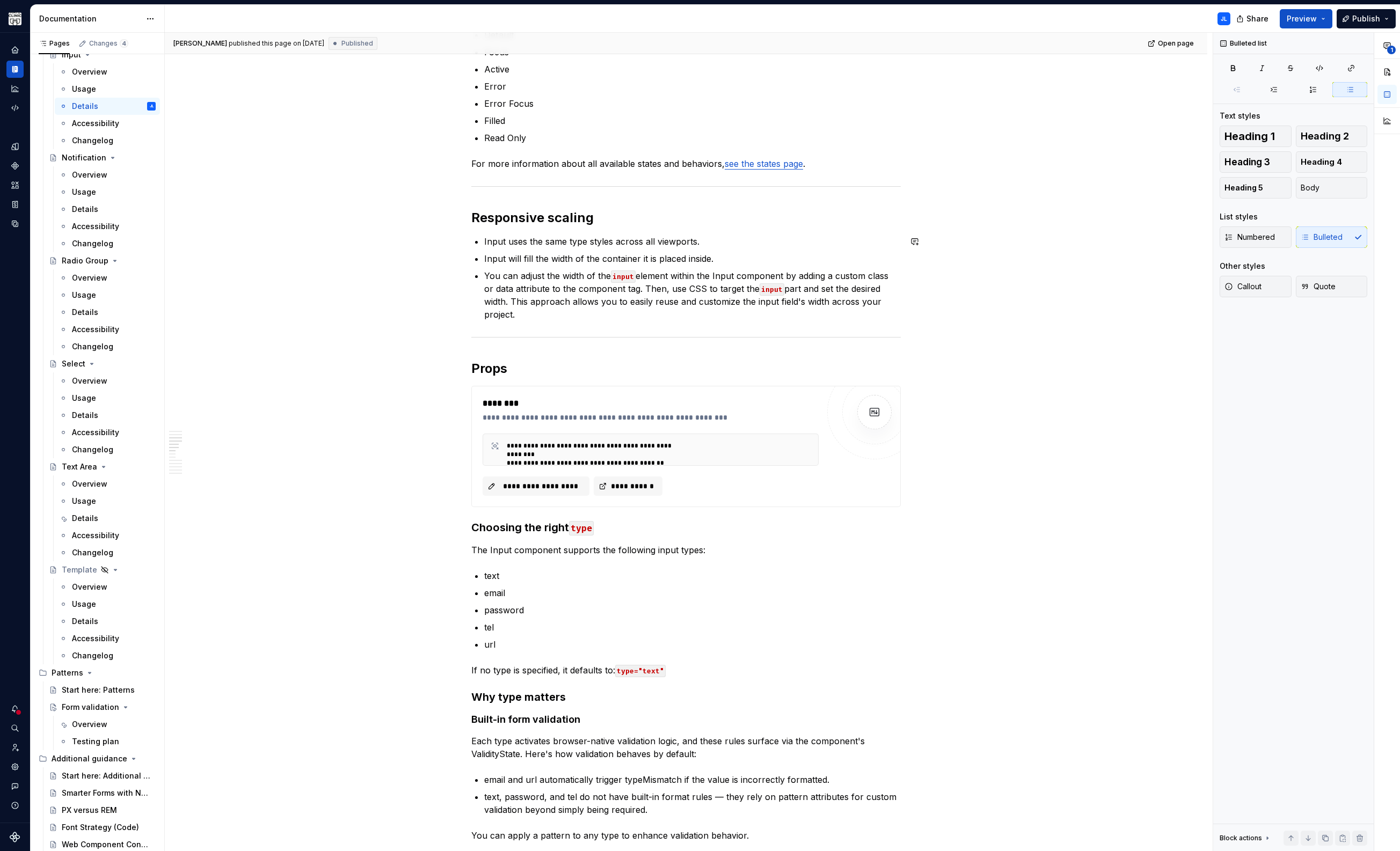
scroll to position [581, 0]
click at [88, 517] on div "Details" at bounding box center [85, 518] width 27 height 11
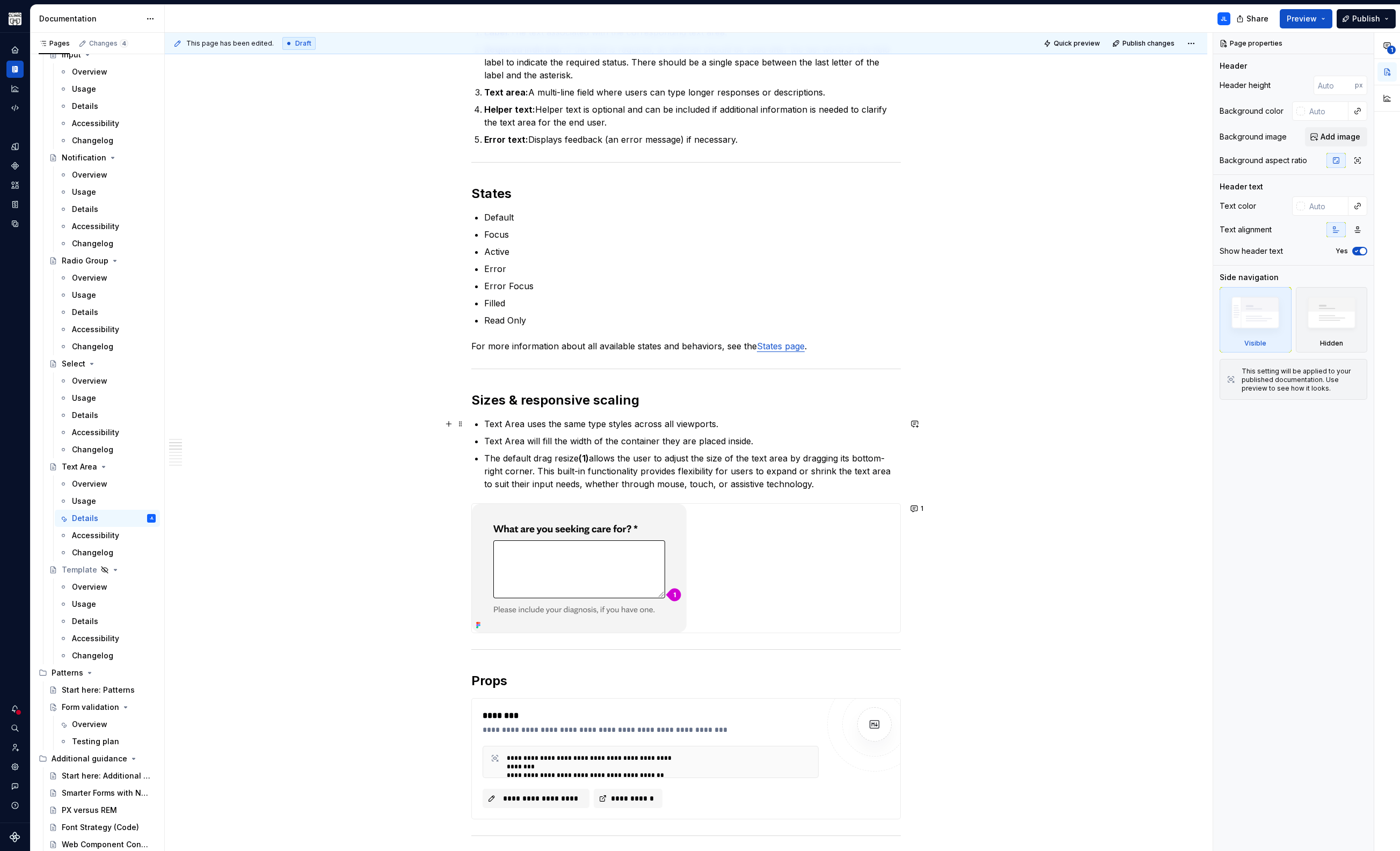
scroll to position [436, 0]
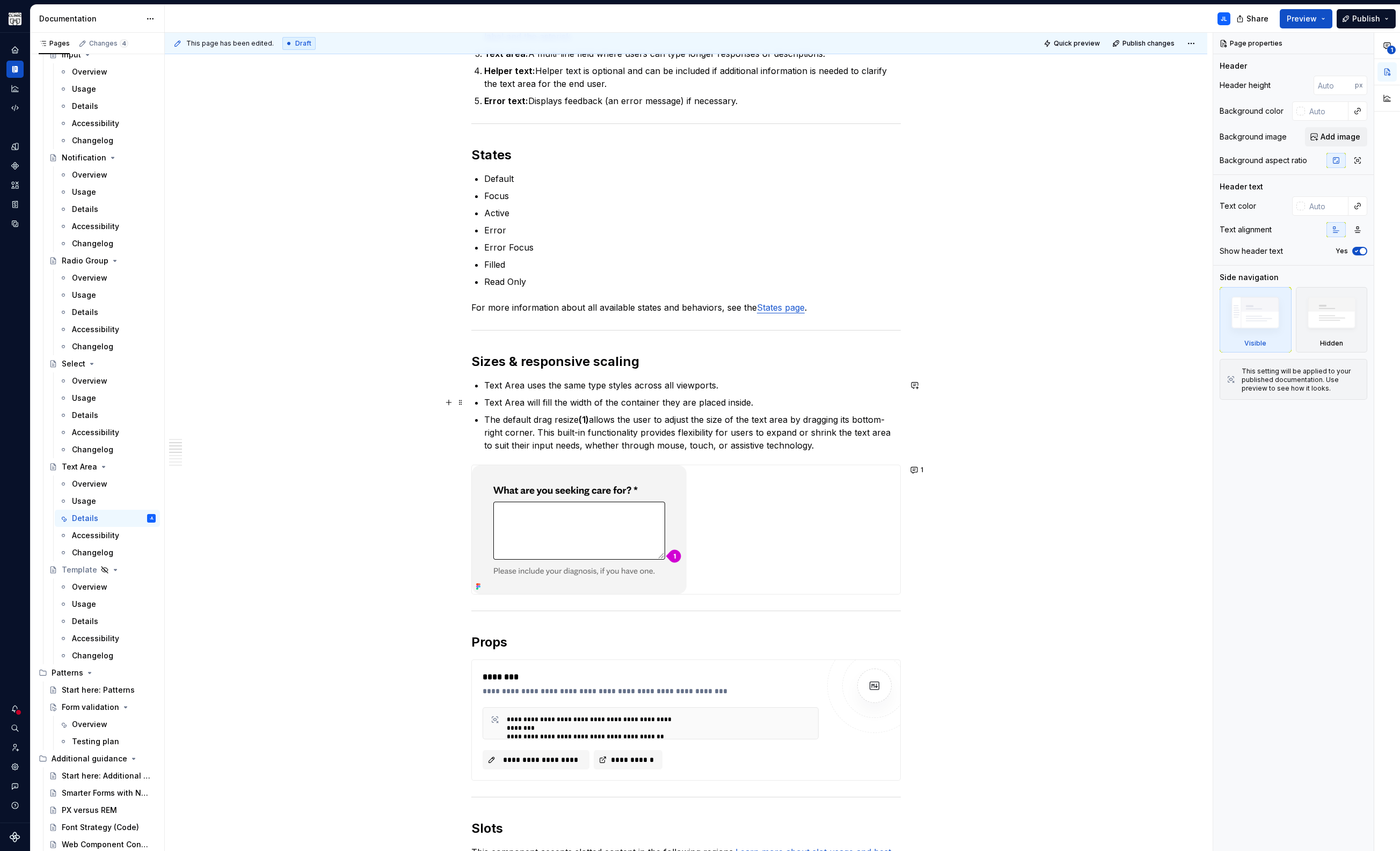
type textarea "*"
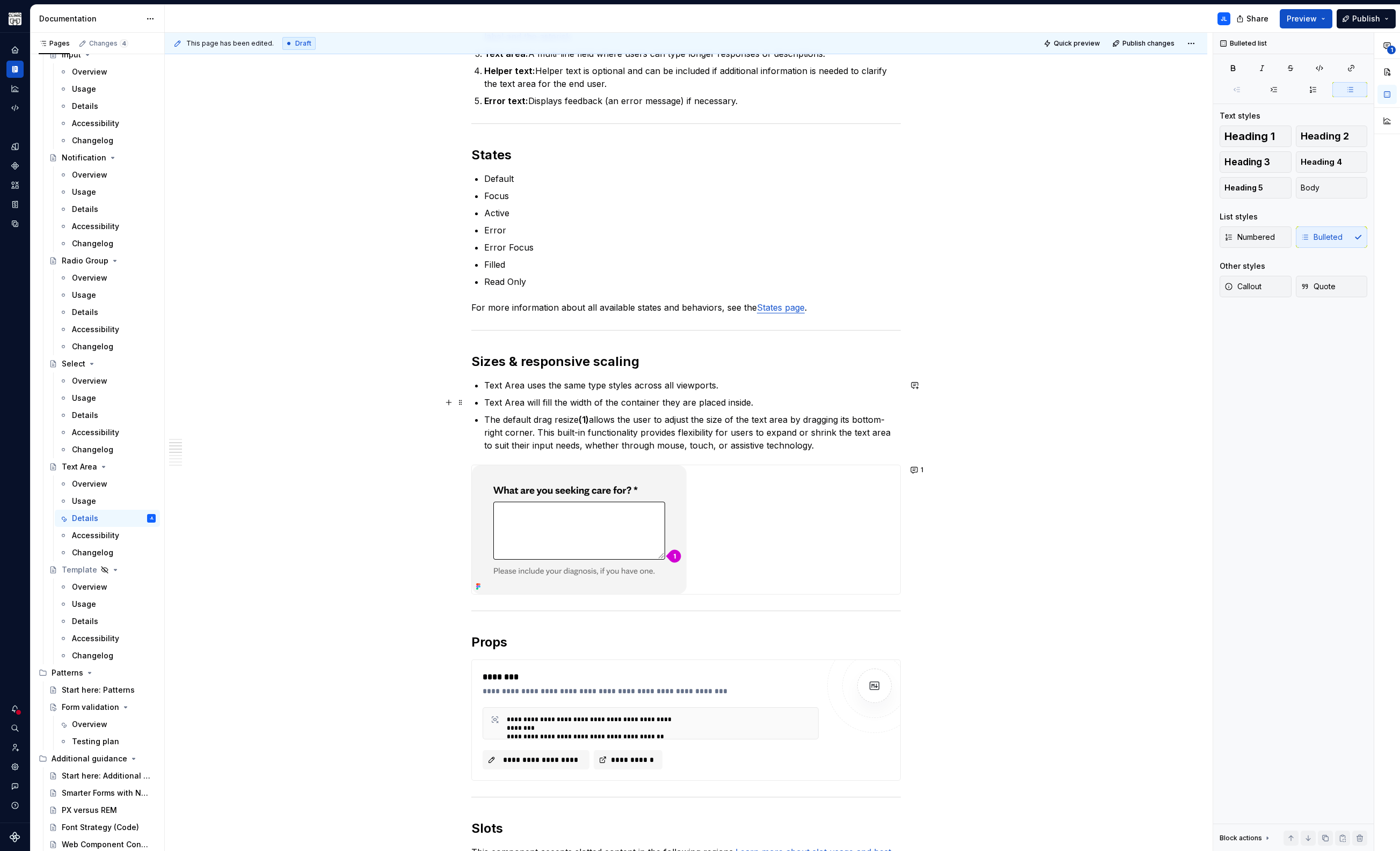
click at [764, 404] on p "Text Area will fill the width of the container they are placed inside." at bounding box center [692, 402] width 416 height 12
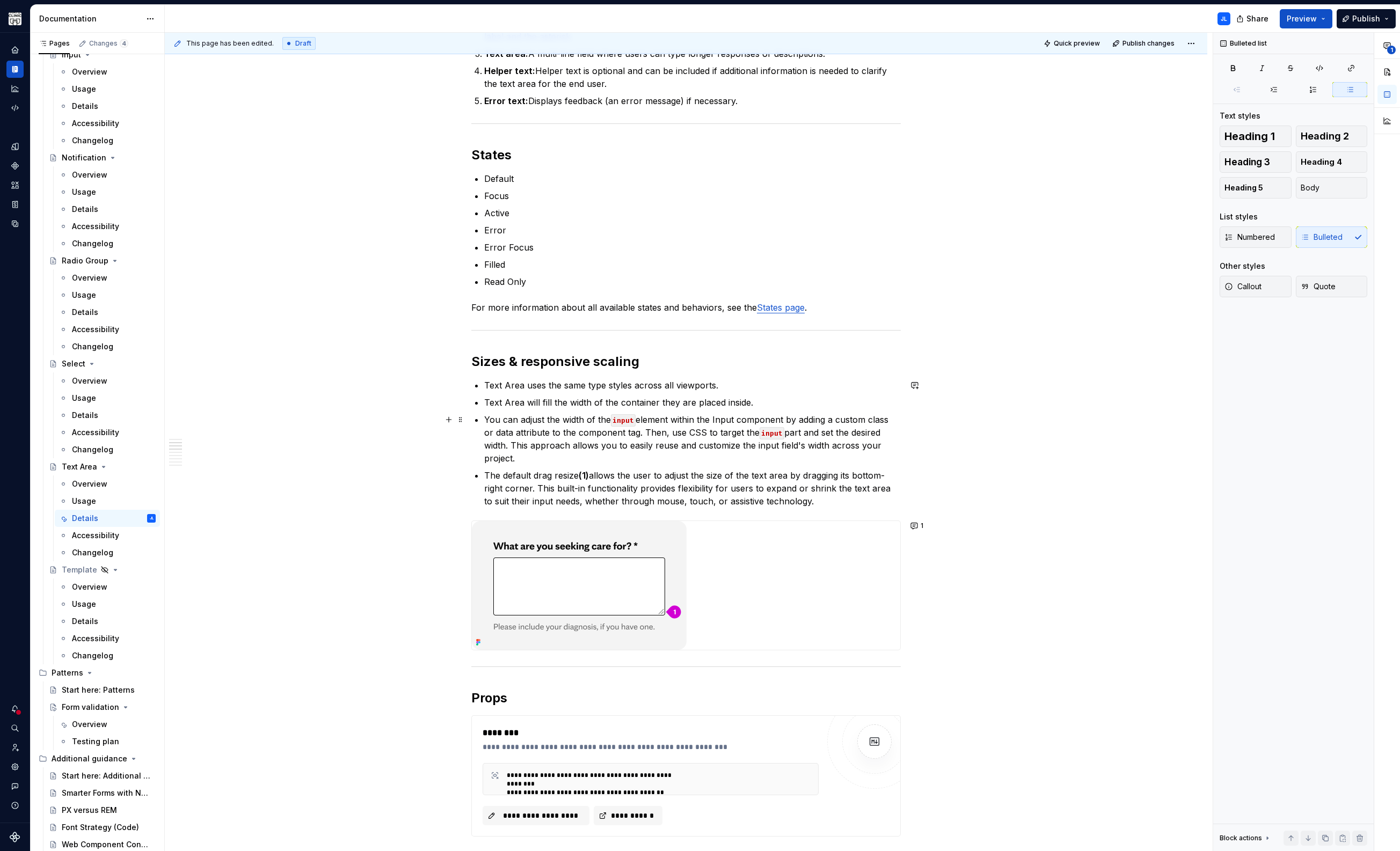
click at [624, 423] on code "input" at bounding box center [623, 421] width 25 height 12
click at [793, 435] on code "input" at bounding box center [795, 433] width 25 height 12
click at [795, 446] on p "You can adjust the width of the textarea element within the Input component by …" at bounding box center [692, 439] width 416 height 52
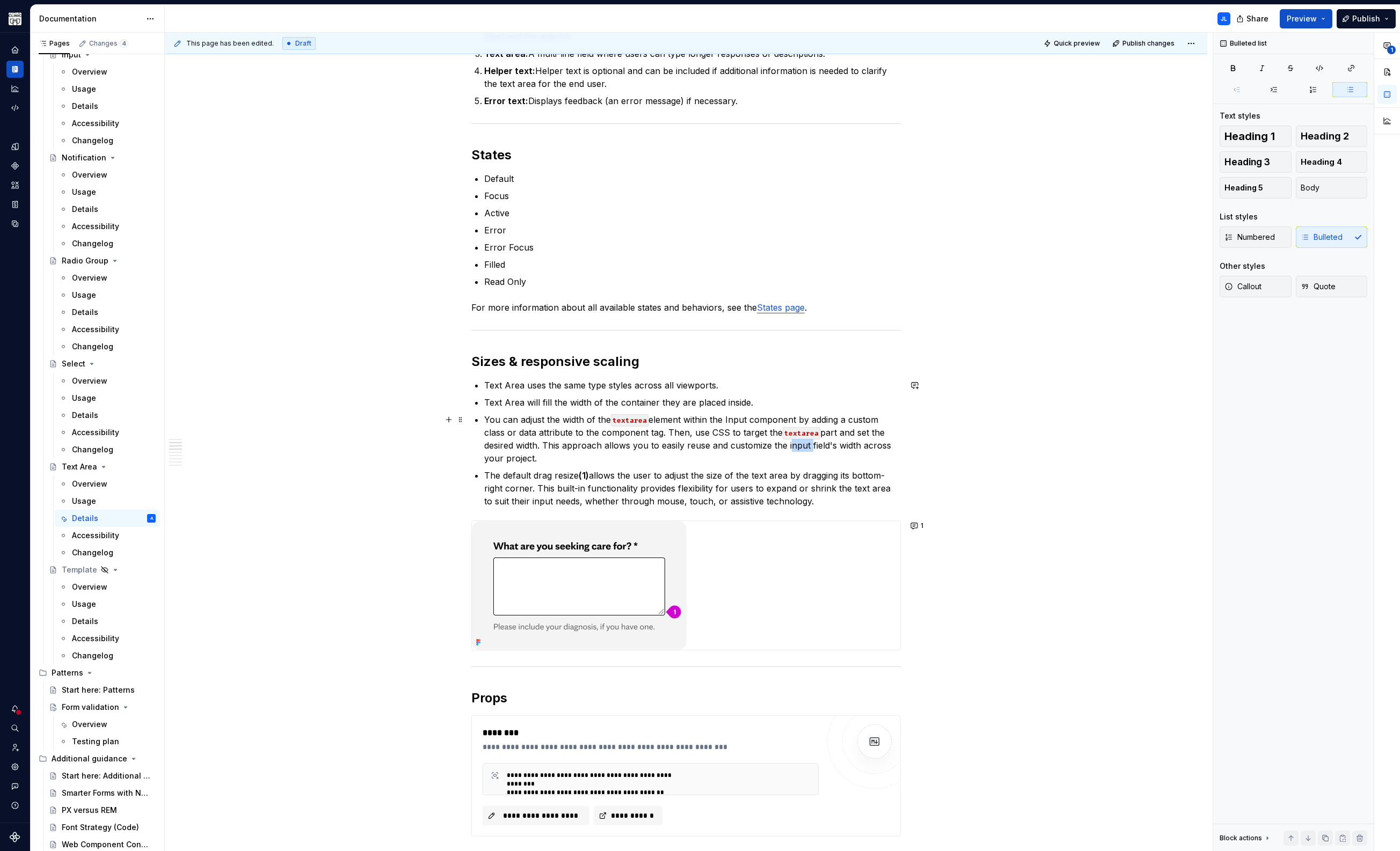
click at [795, 446] on p "You can adjust the width of the textarea element within the Input component by …" at bounding box center [692, 439] width 416 height 52
click at [899, 444] on p "You can adjust the width of the textarea element within the Input component by …" at bounding box center [692, 439] width 416 height 52
click at [824, 447] on p "You can adjust the width of the textarea element within the Input component by …" at bounding box center [692, 439] width 416 height 52
drag, startPoint x: 580, startPoint y: 459, endPoint x: 475, endPoint y: 418, distance: 112.7
click at [475, 418] on div "Anatomy Text Area includes the following elements: Label: The text associated w…" at bounding box center [686, 772] width 429 height 1992
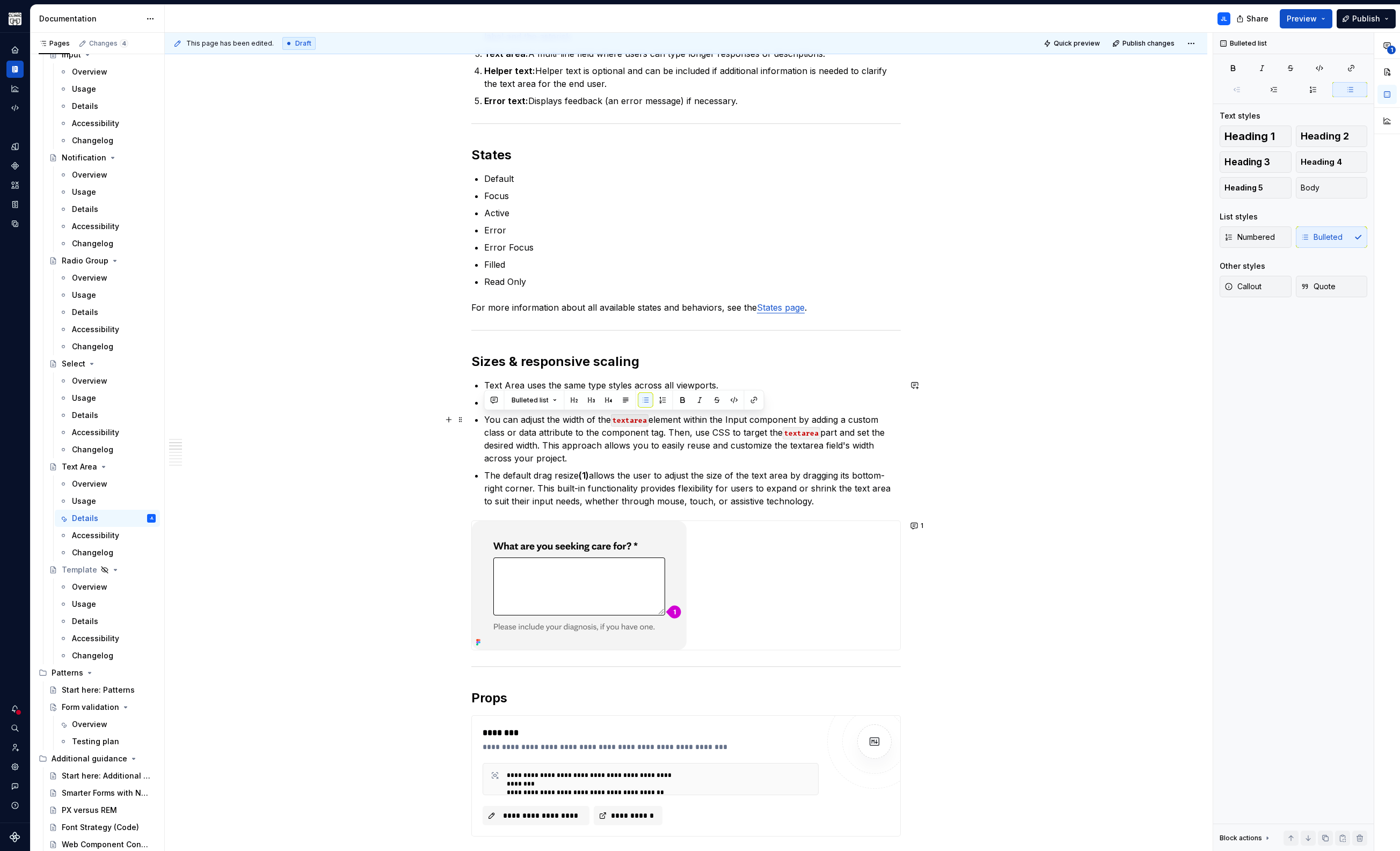
click at [492, 422] on p "You can adjust the width of the textarea element within the Input component by …" at bounding box center [692, 439] width 416 height 52
click at [493, 423] on p "You can adjust the width of the textarea element within the Input component by …" at bounding box center [692, 439] width 416 height 52
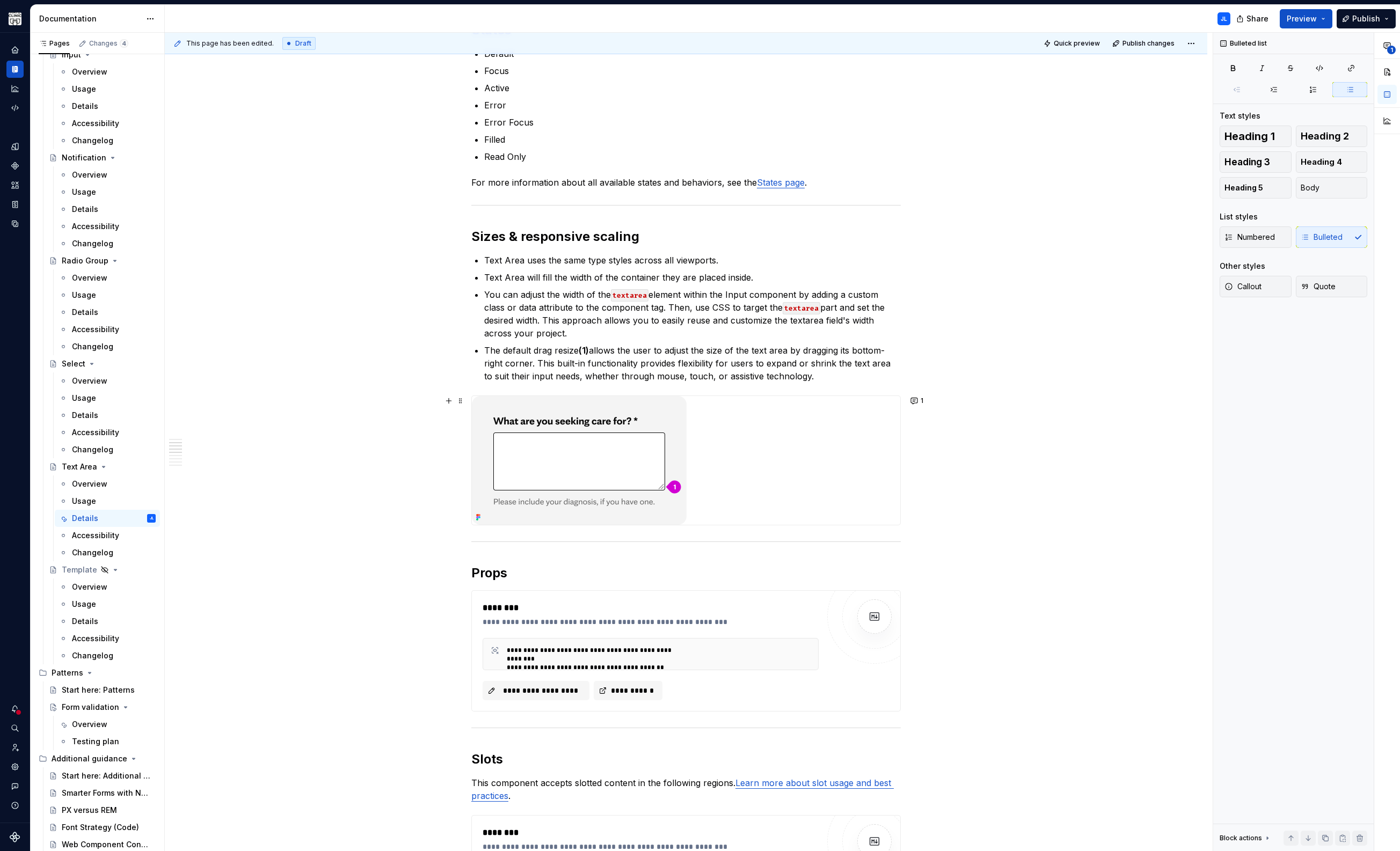
scroll to position [536, 0]
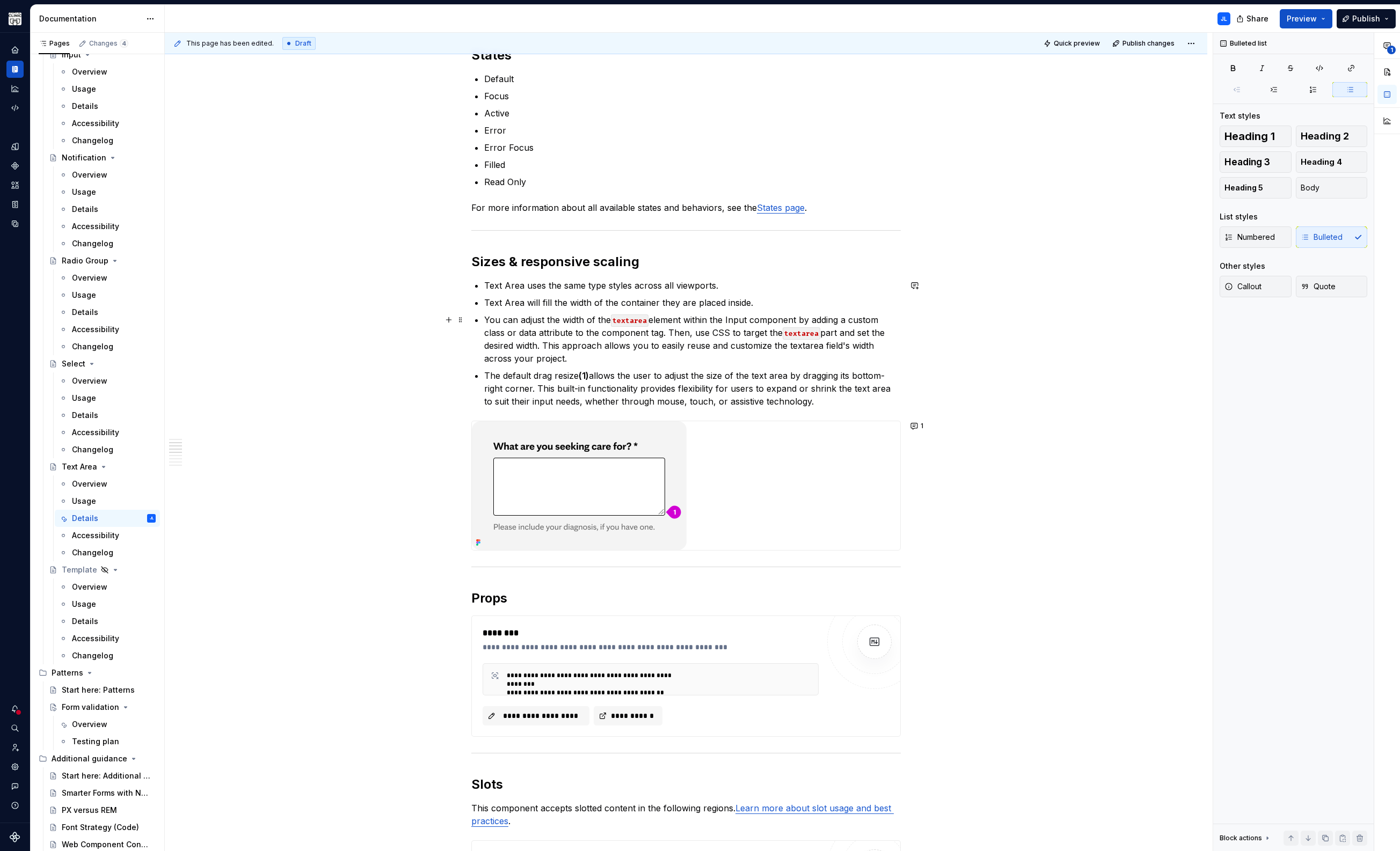
click at [805, 336] on code "textarea" at bounding box center [801, 333] width 37 height 12
click at [804, 341] on p "You can adjust the width of the textarea element within the Input component by …" at bounding box center [692, 339] width 416 height 52
drag, startPoint x: 818, startPoint y: 334, endPoint x: 778, endPoint y: 333, distance: 40.0
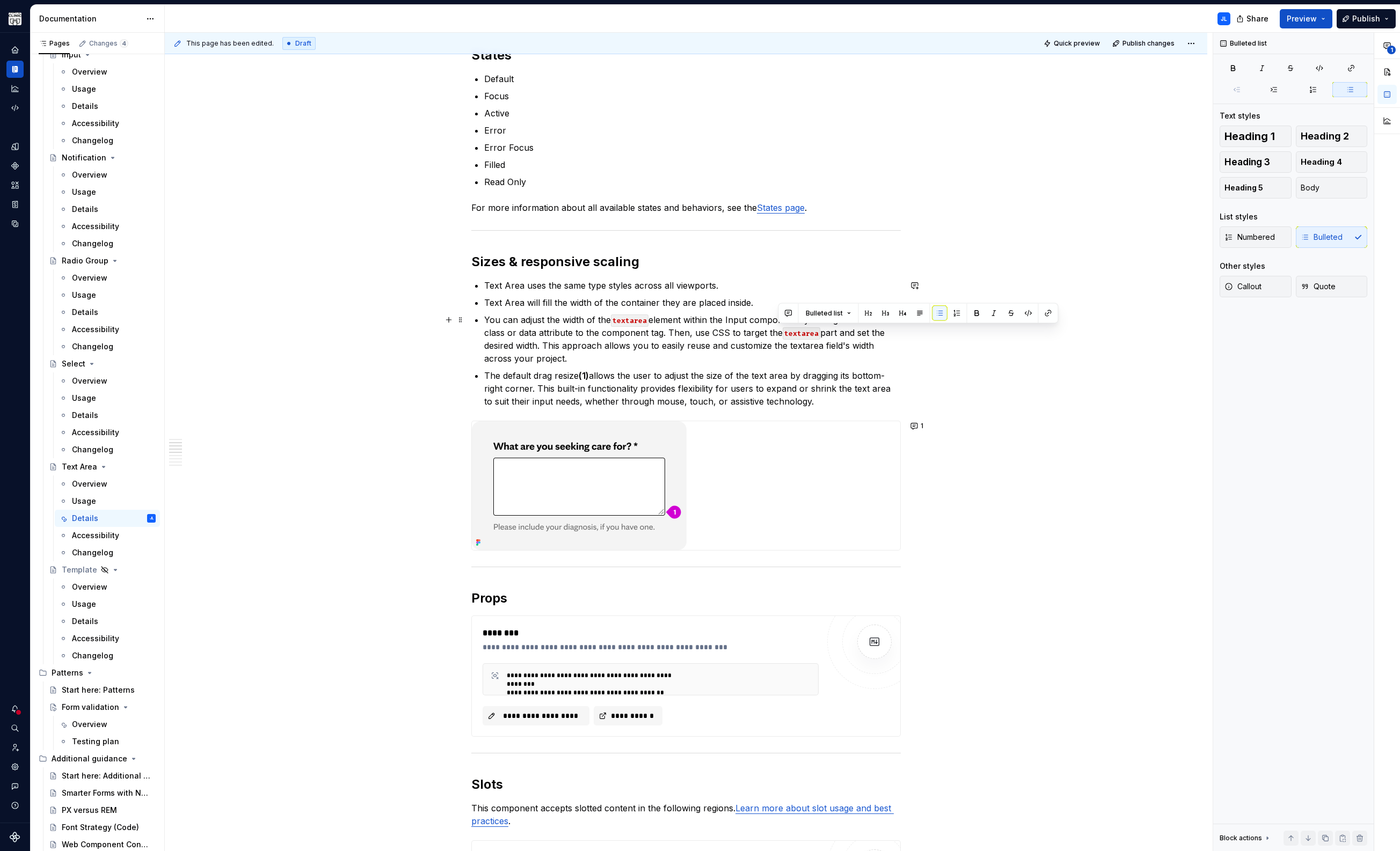
click at [778, 333] on p "You can adjust the width of the textarea element within the Input component by …" at bounding box center [692, 339] width 416 height 52
click at [1026, 315] on button "button" at bounding box center [1028, 313] width 15 height 15
click at [1029, 317] on button "button" at bounding box center [1029, 314] width 15 height 15
click at [936, 341] on div "Anatomy Text Area includes the following elements: Label: The text associated w…" at bounding box center [686, 794] width 1042 height 2287
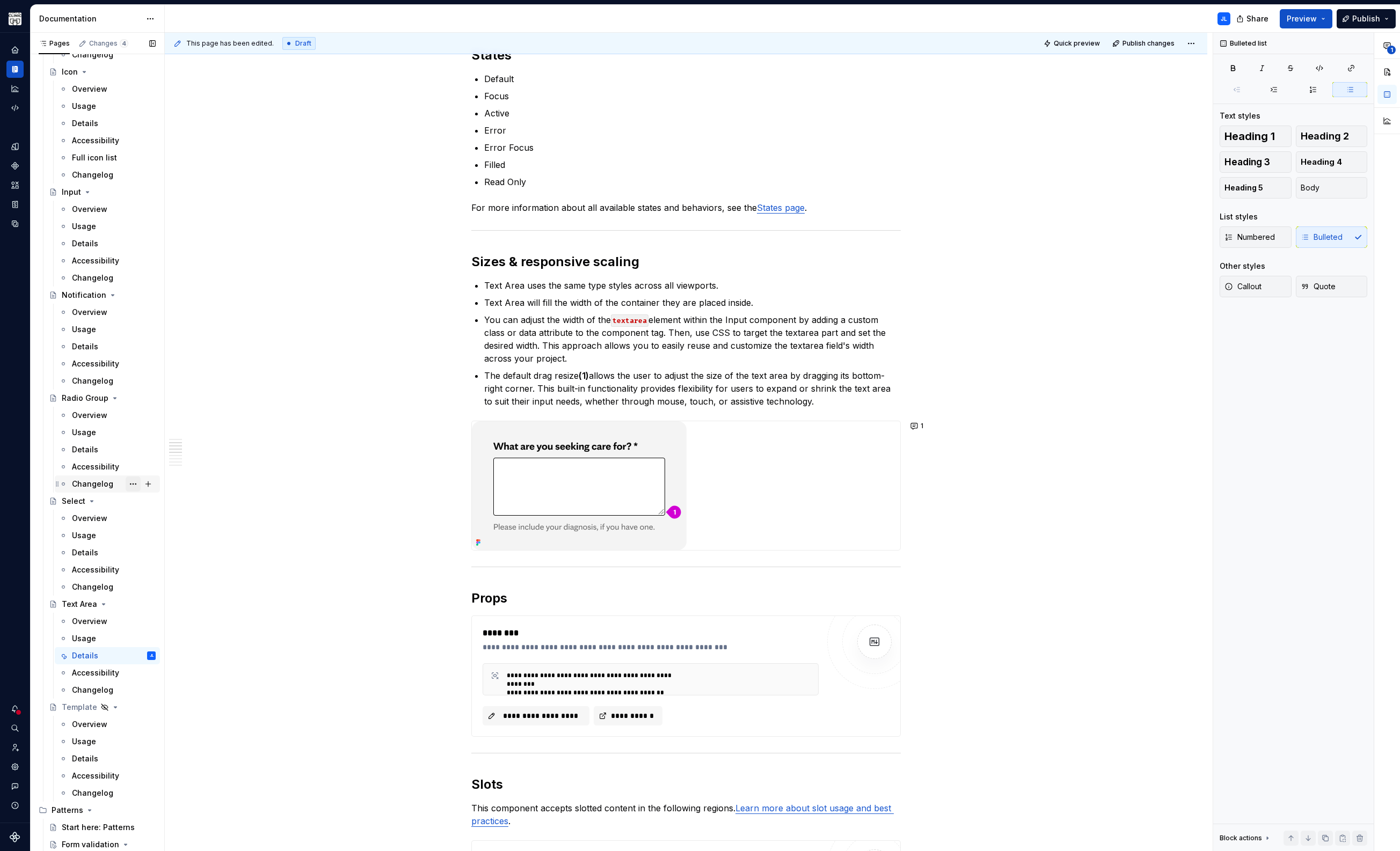
scroll to position [626, 0]
click at [91, 252] on div "Details" at bounding box center [85, 250] width 27 height 11
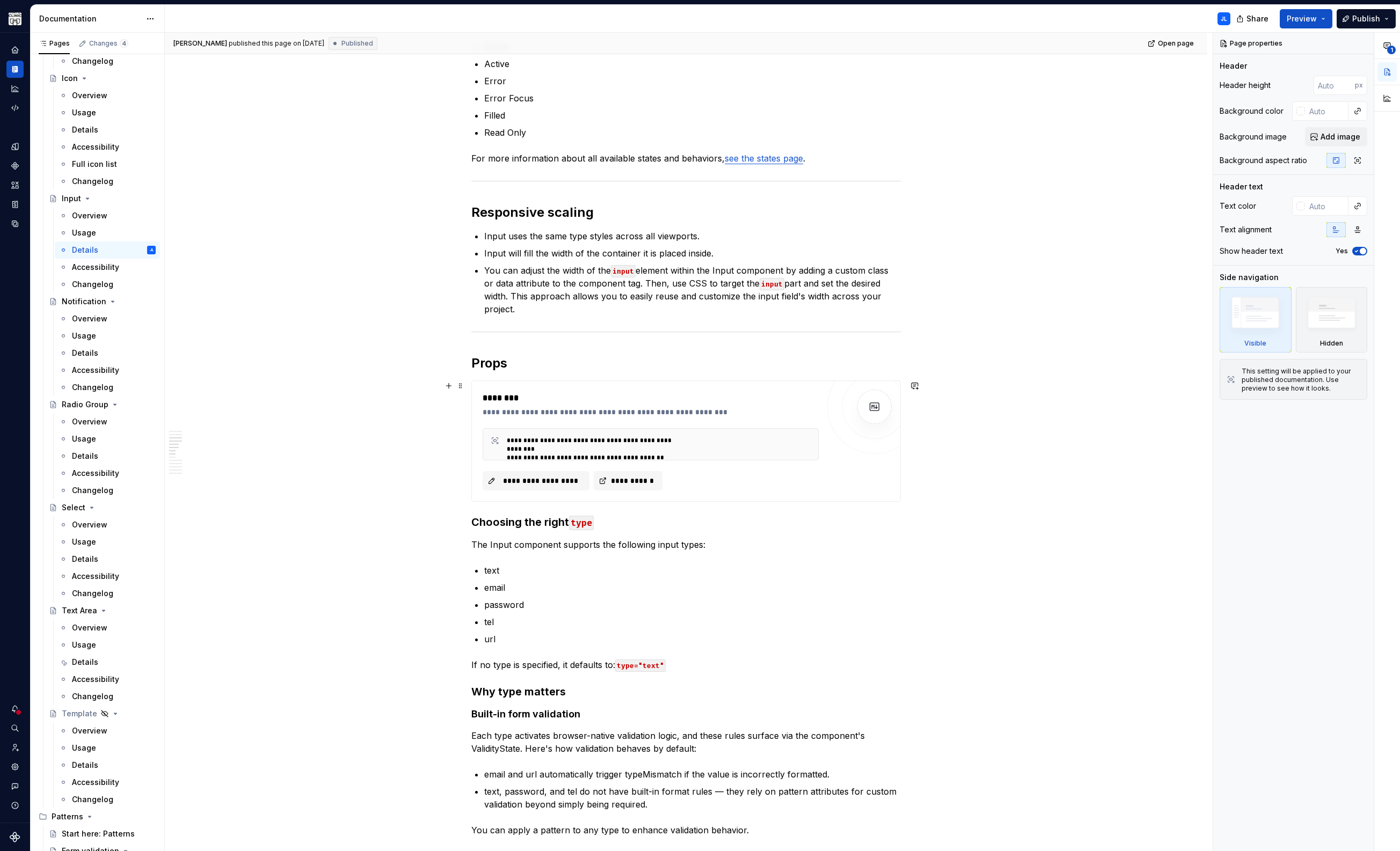
scroll to position [585, 0]
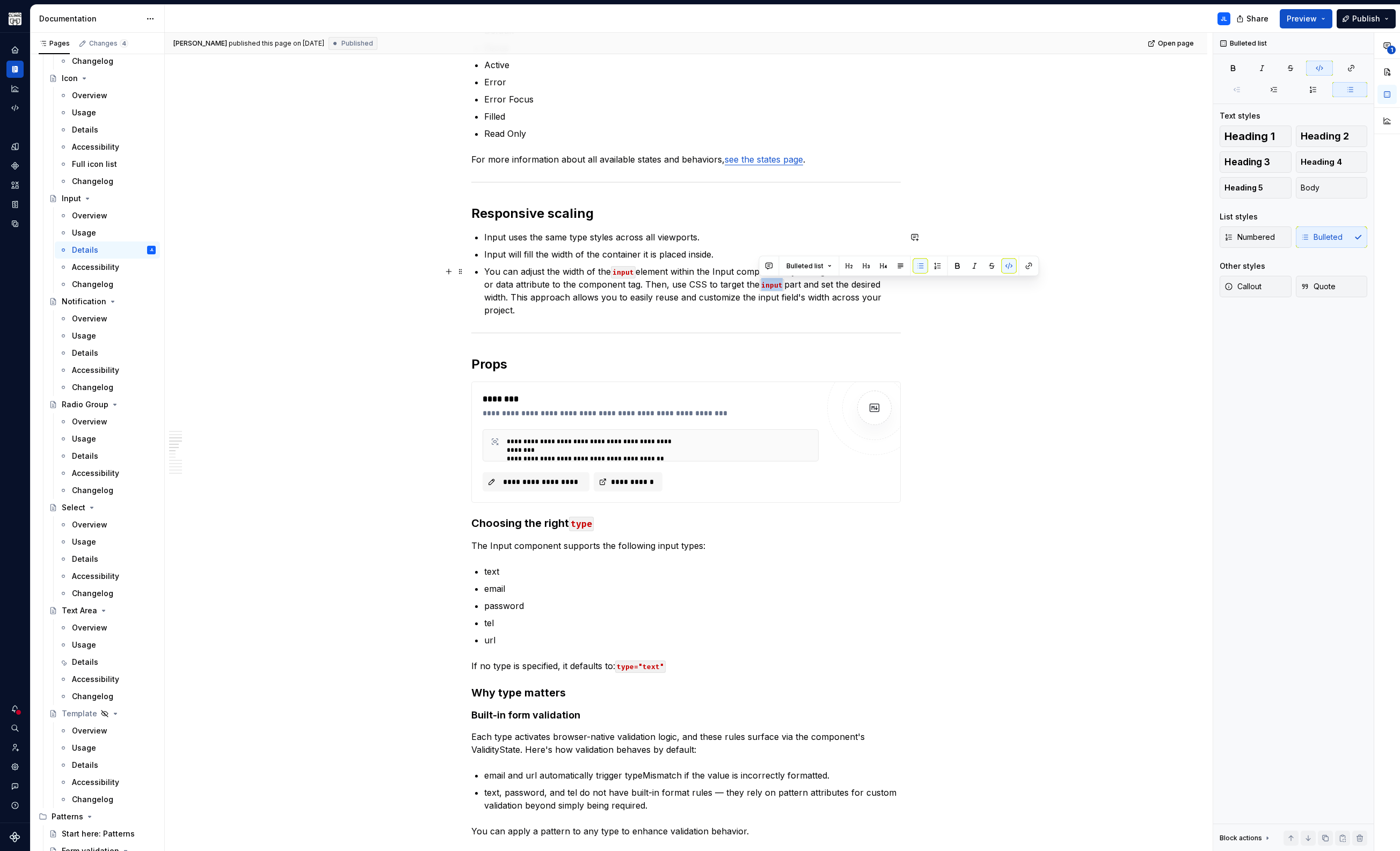
drag, startPoint x: 780, startPoint y: 283, endPoint x: 758, endPoint y: 284, distance: 22.0
click at [760, 284] on code "input" at bounding box center [772, 285] width 25 height 12
click at [1010, 269] on button "button" at bounding box center [1009, 265] width 15 height 15
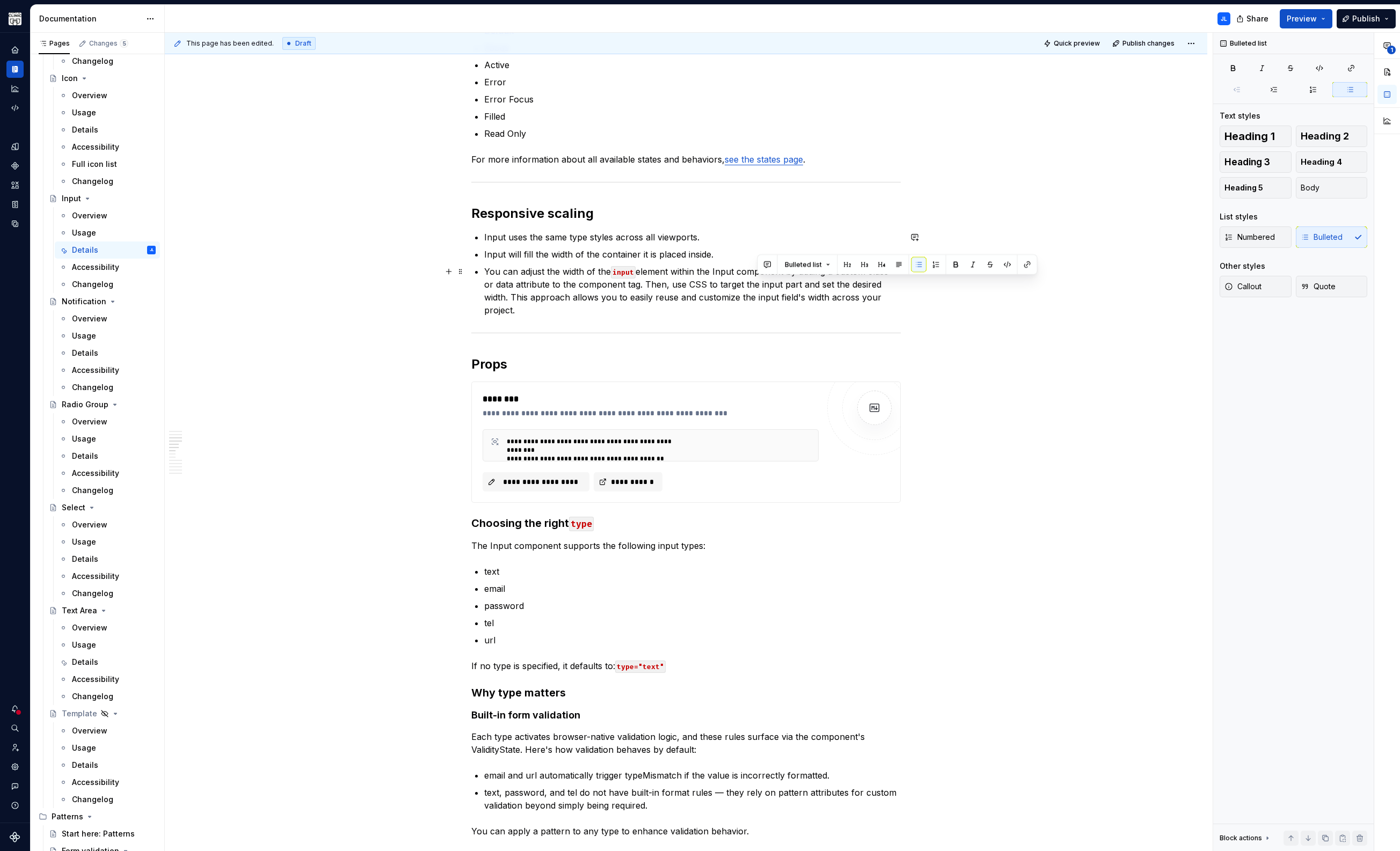
click at [718, 294] on p "You can adjust the width of the input element within the Input component by add…" at bounding box center [692, 291] width 416 height 52
click at [1137, 44] on span "Publish changes" at bounding box center [1148, 43] width 52 height 9
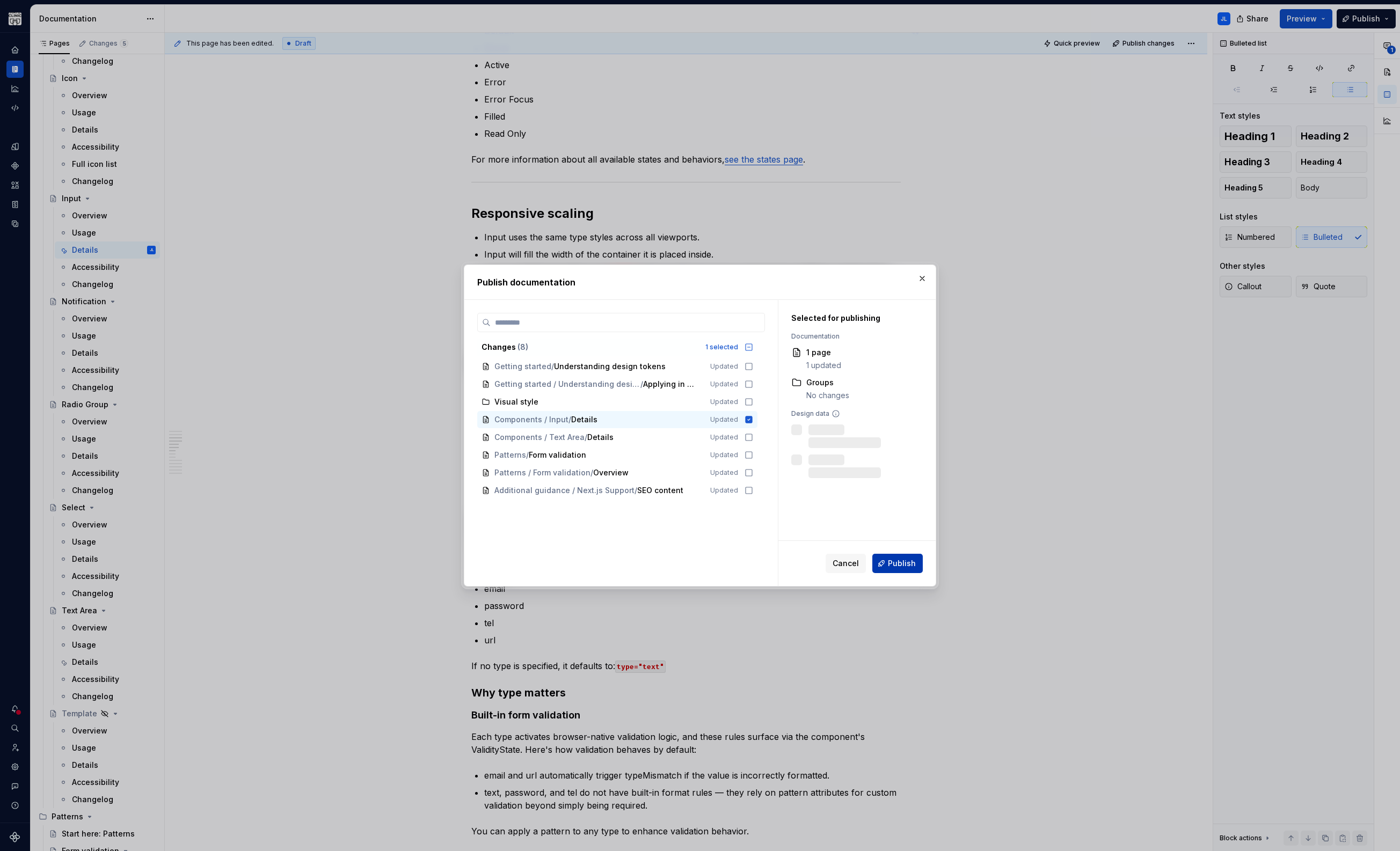
click at [892, 561] on span "Publish" at bounding box center [902, 564] width 28 height 11
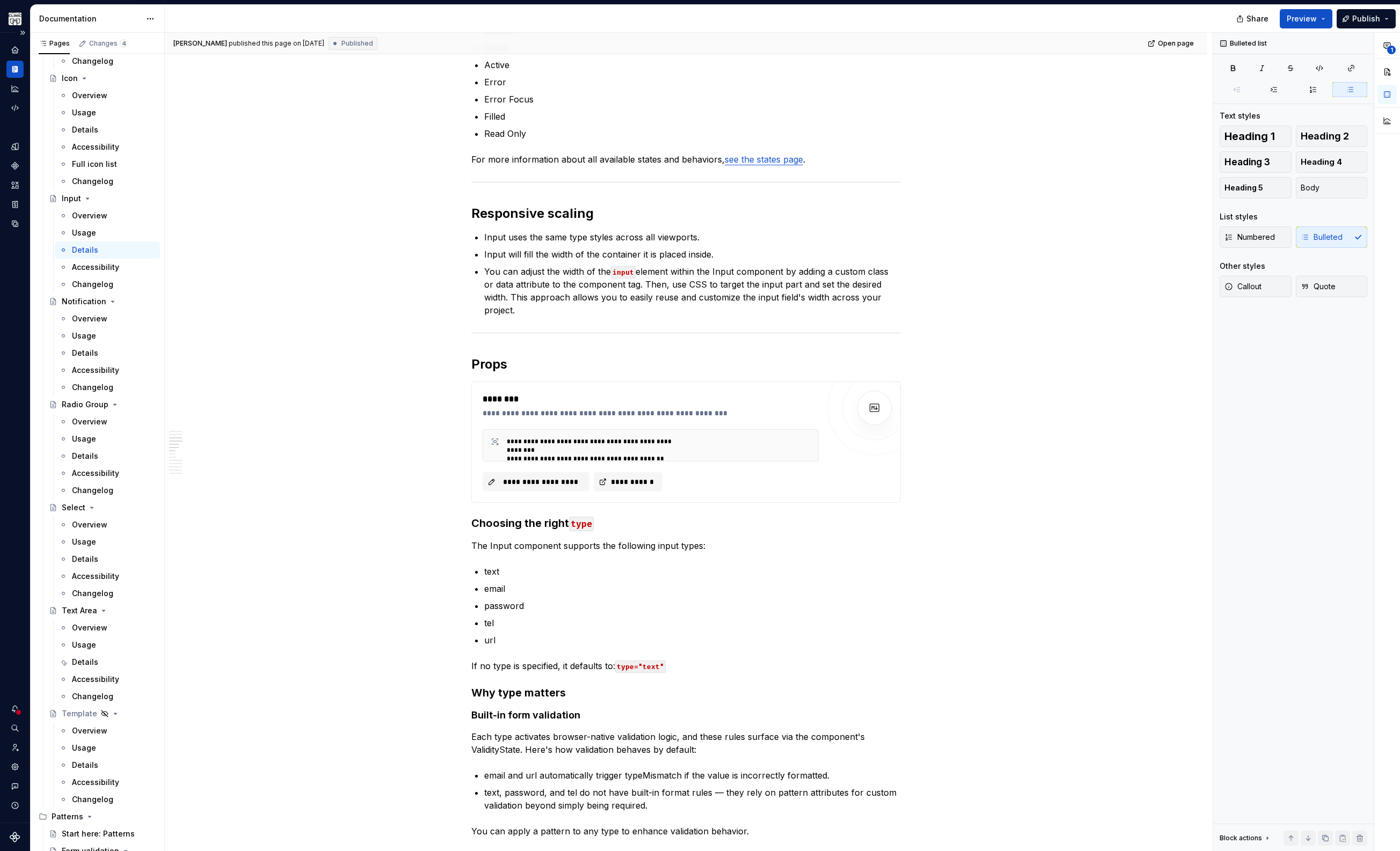
type textarea "*"
